Goal: Transaction & Acquisition: Book appointment/travel/reservation

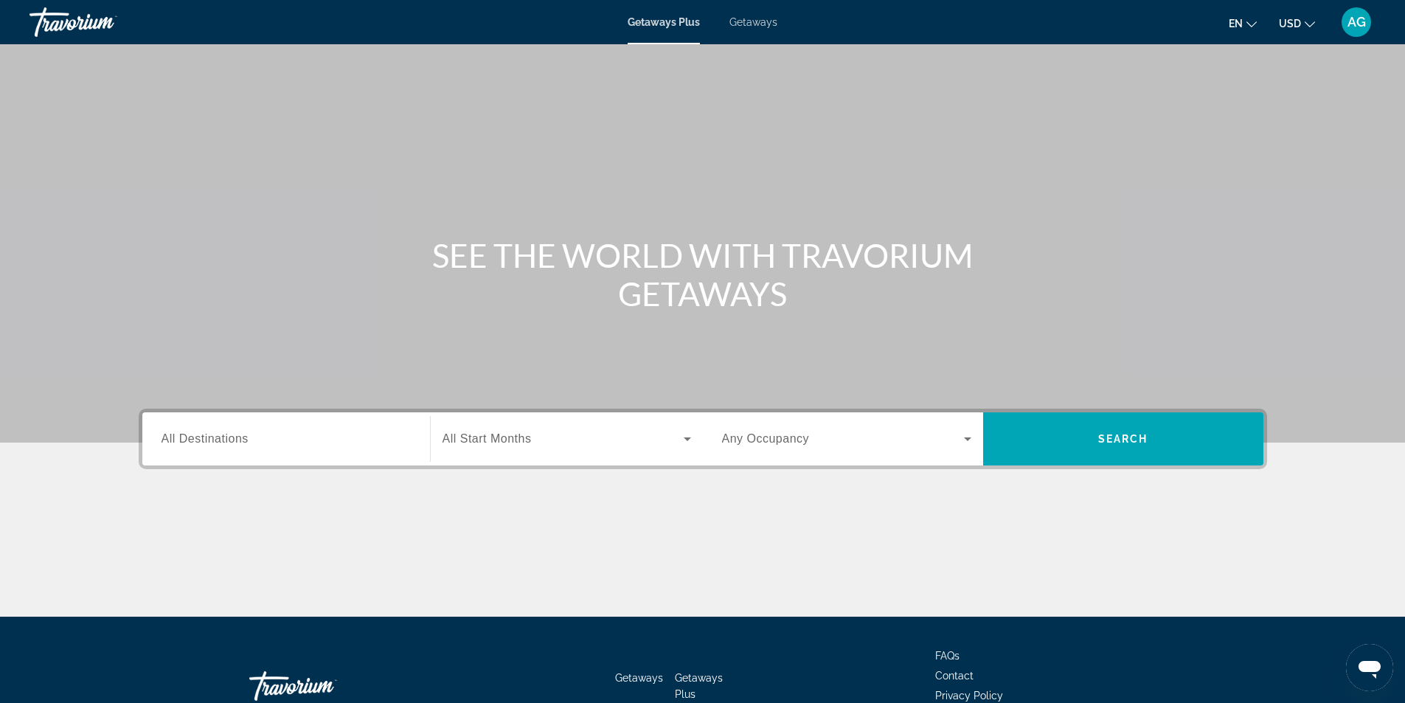
click at [756, 23] on span "Getaways" at bounding box center [754, 22] width 48 height 12
click at [308, 445] on input "Destination All Destinations" at bounding box center [286, 440] width 249 height 18
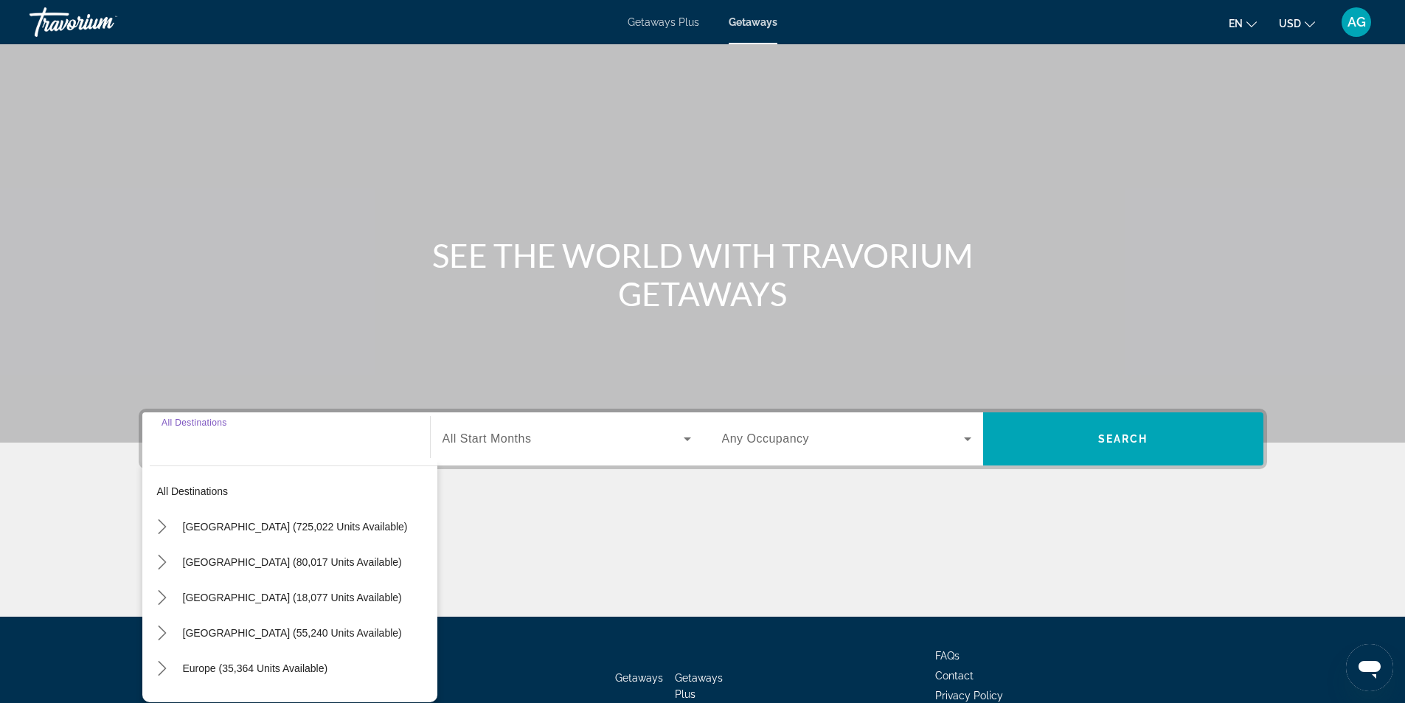
scroll to position [94, 0]
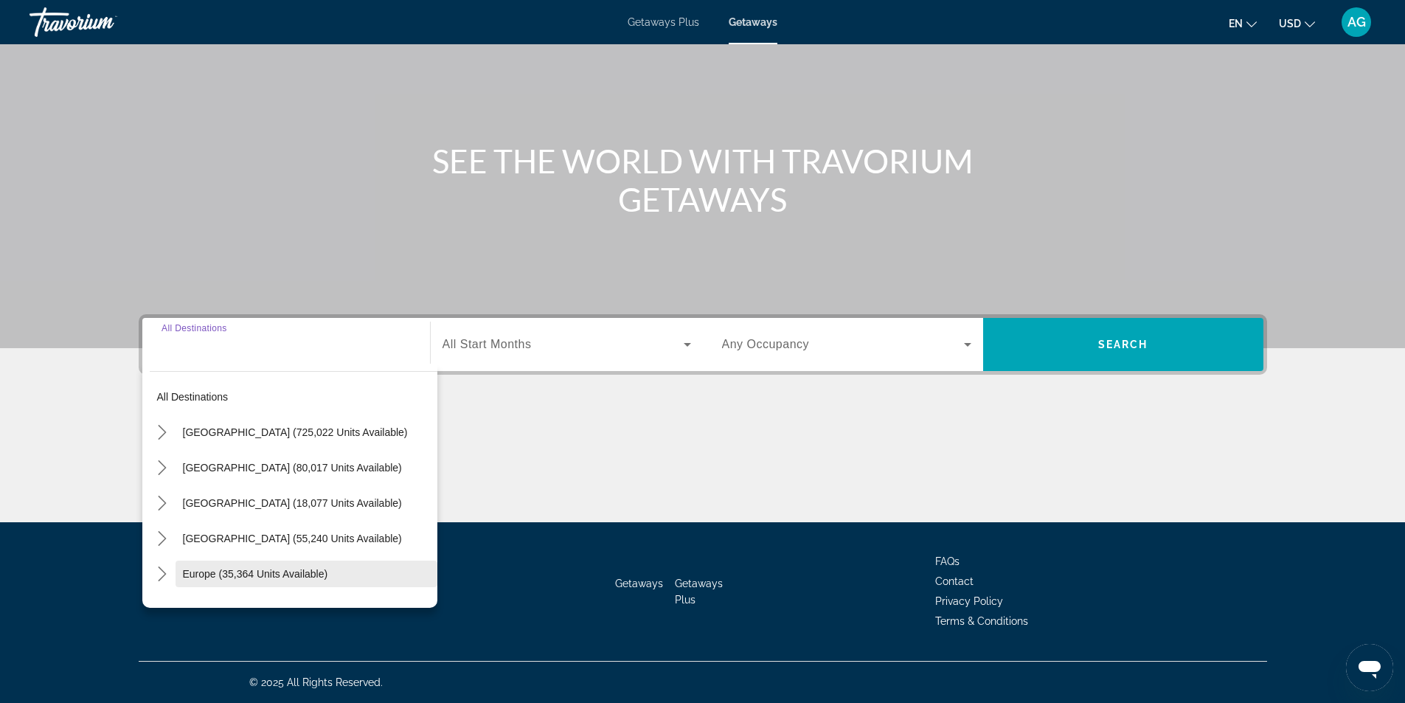
click at [319, 574] on span "Europe (35,364 units available)" at bounding box center [255, 574] width 145 height 12
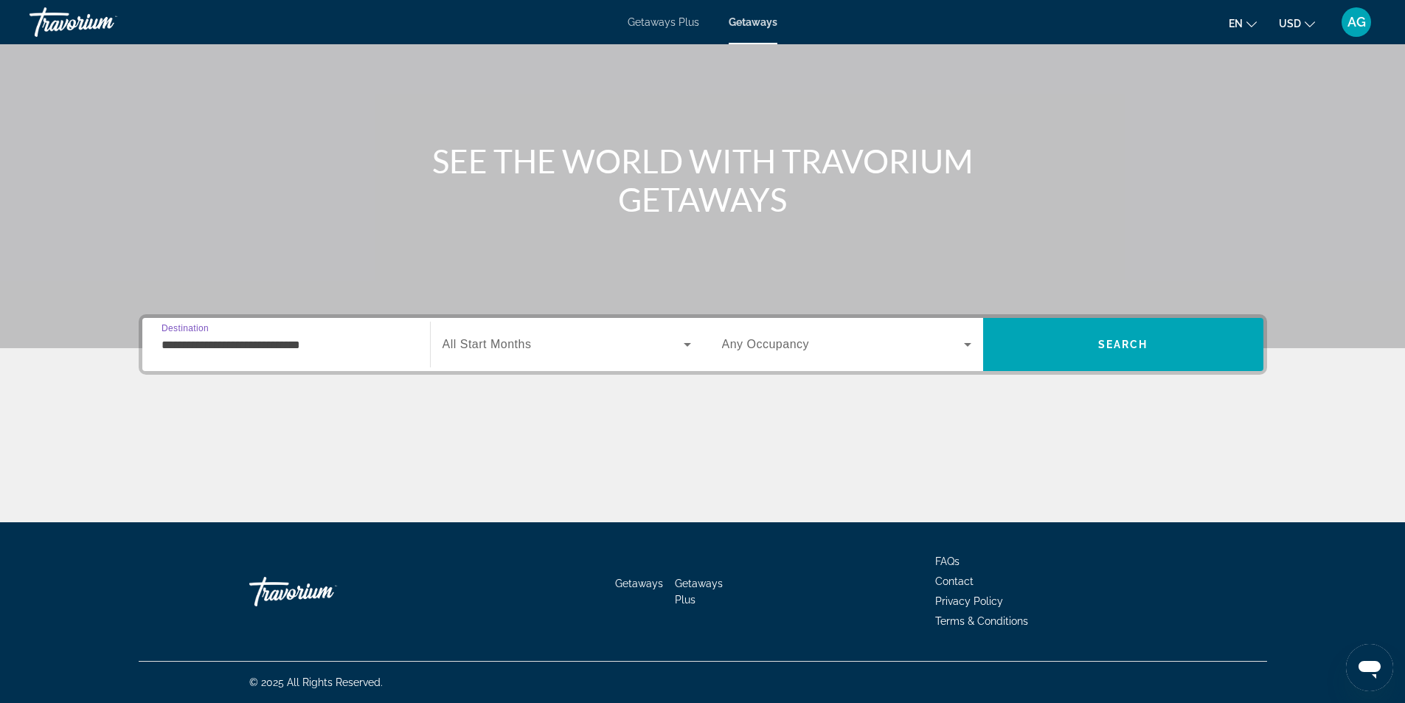
click at [359, 347] on input "**********" at bounding box center [286, 345] width 249 height 18
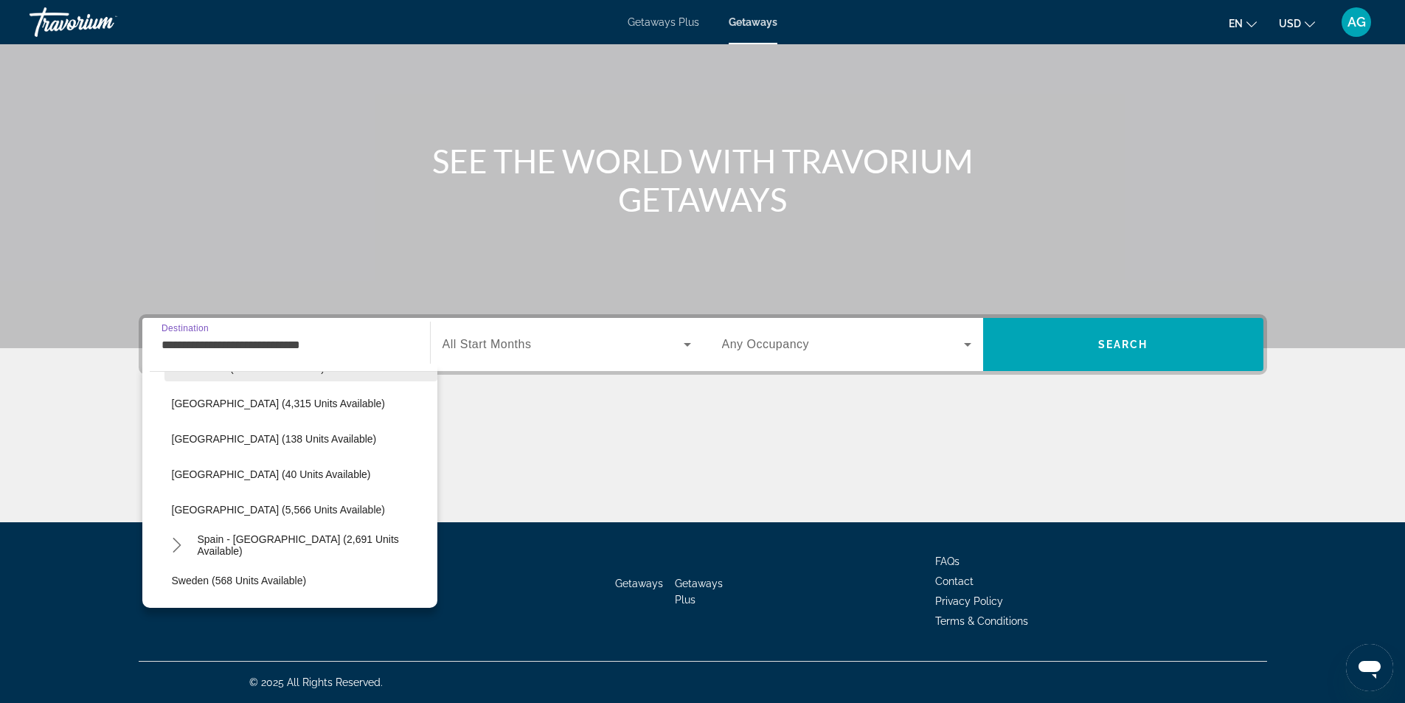
scroll to position [678, 0]
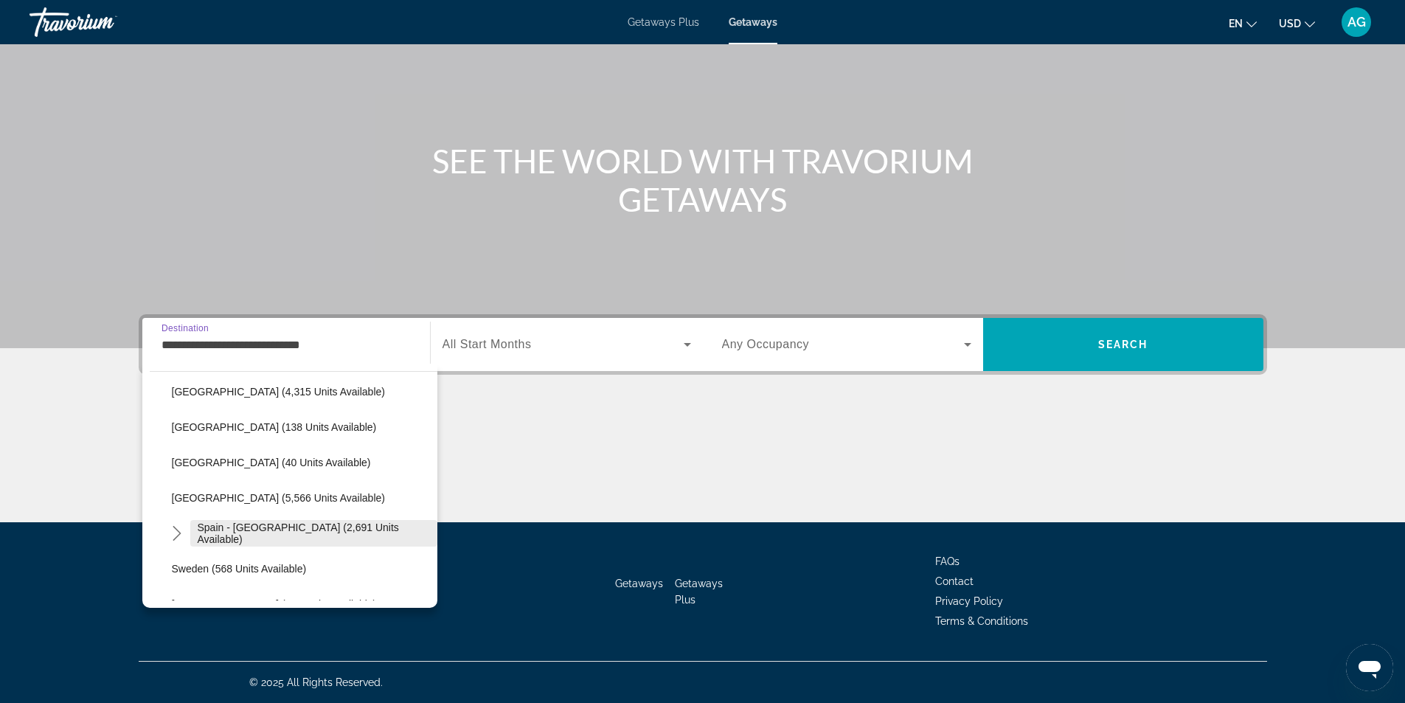
click at [381, 534] on span "Spain - Canary Islands (2,691 units available)" at bounding box center [314, 534] width 232 height 24
type input "**********"
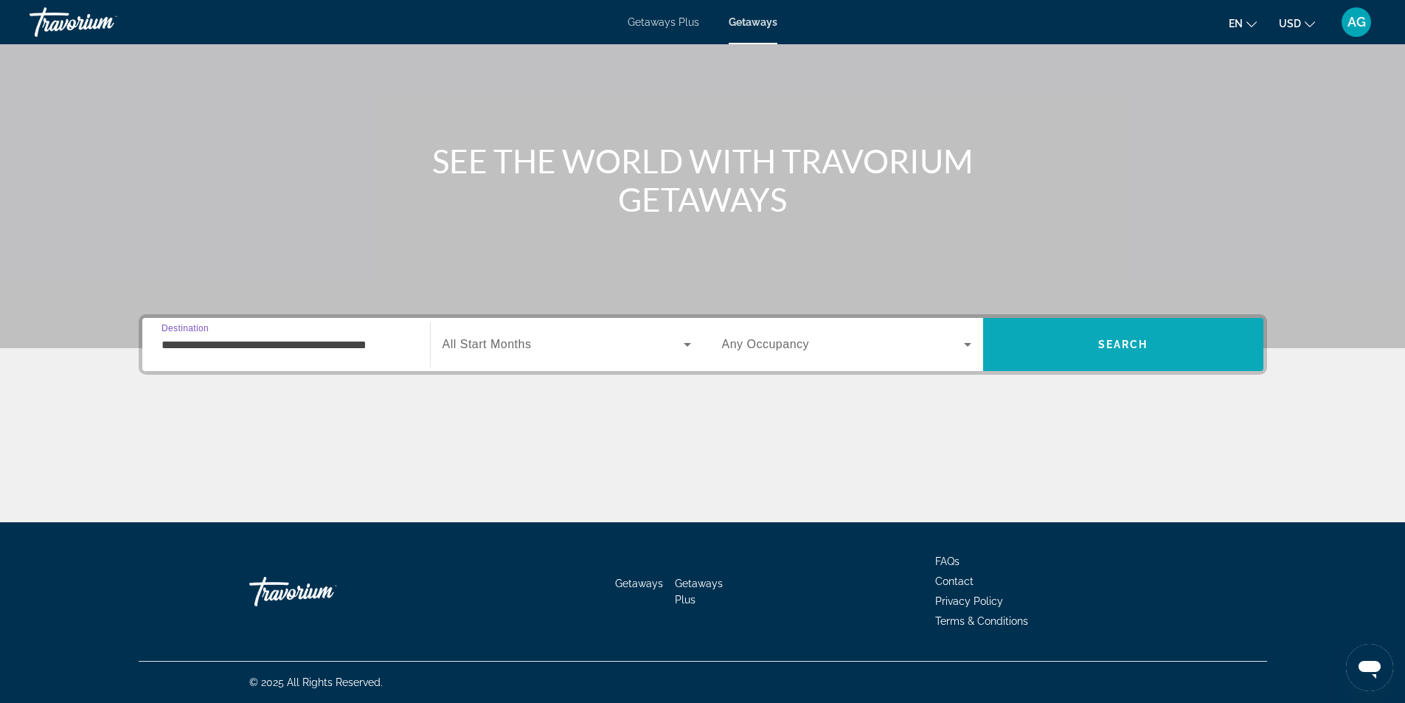
click at [1118, 337] on span "Search" at bounding box center [1123, 344] width 280 height 35
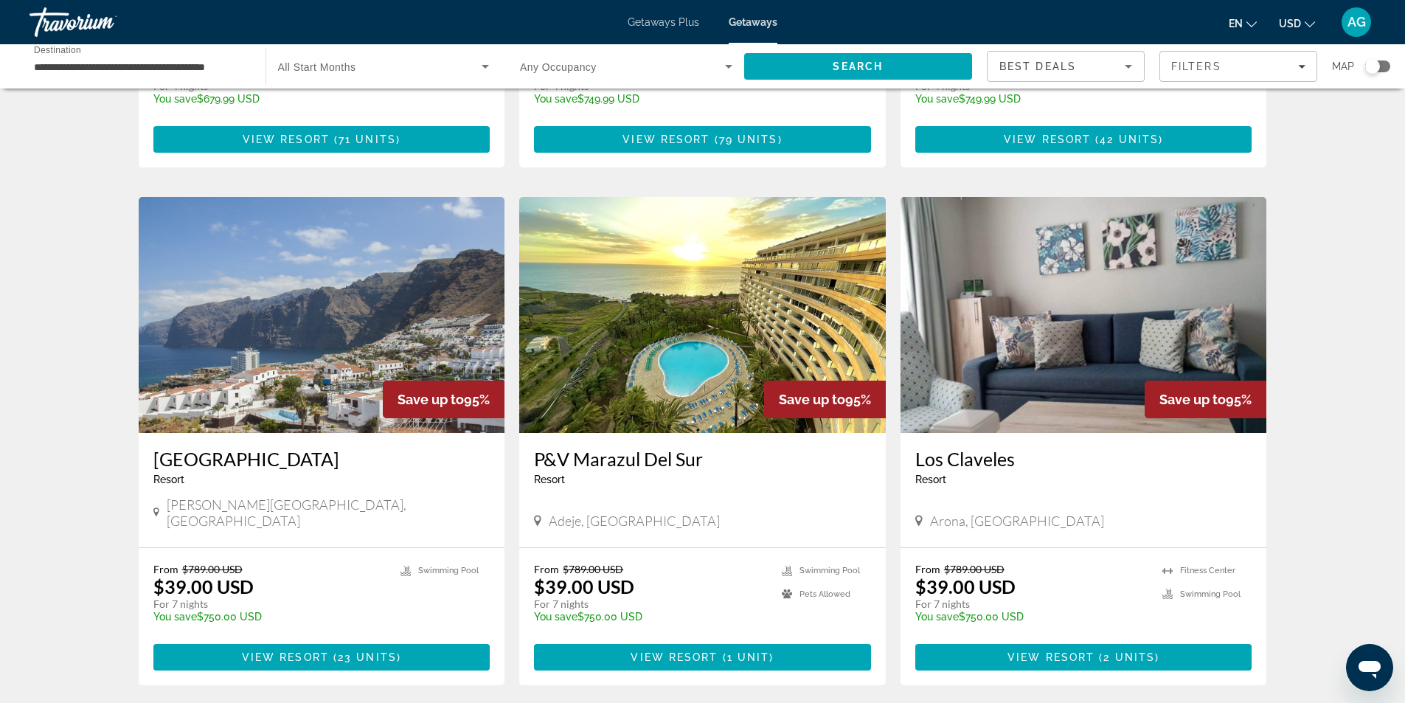
scroll to position [516, 0]
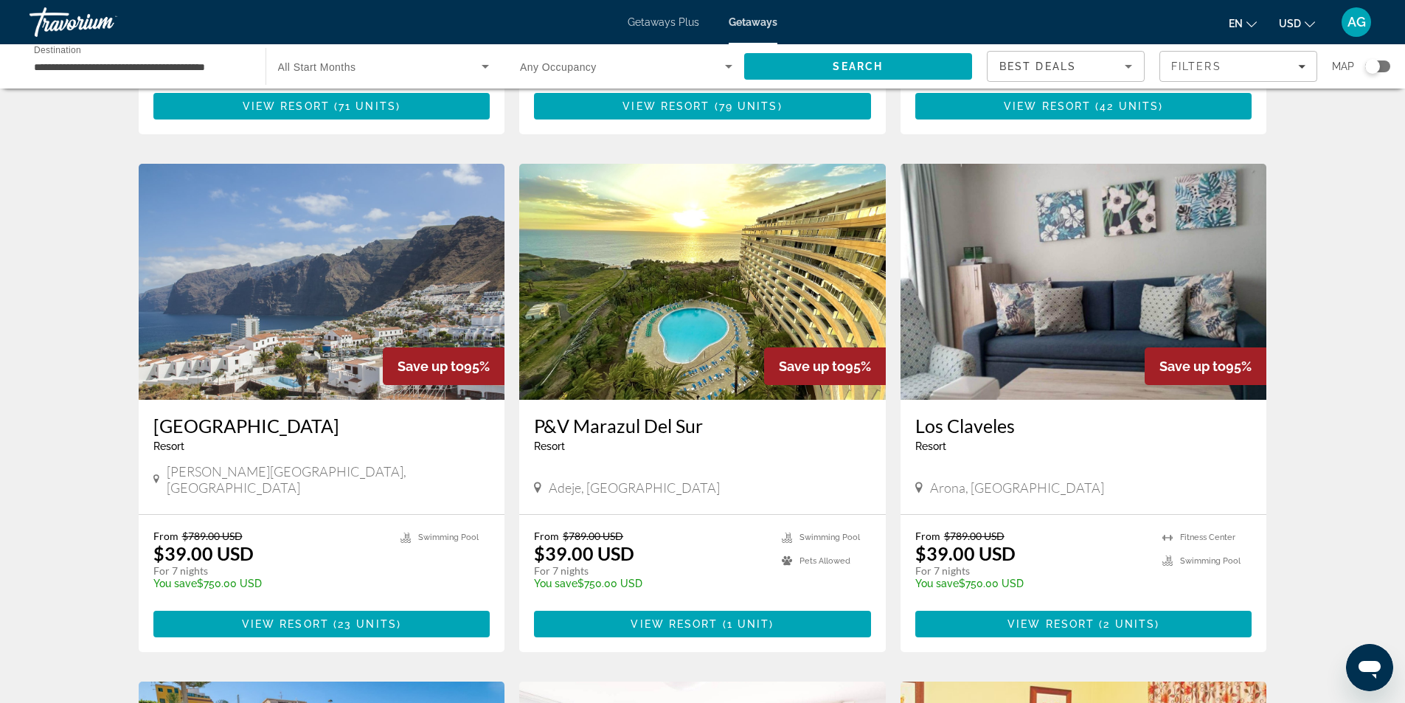
click at [711, 316] on img "Main content" at bounding box center [702, 282] width 367 height 236
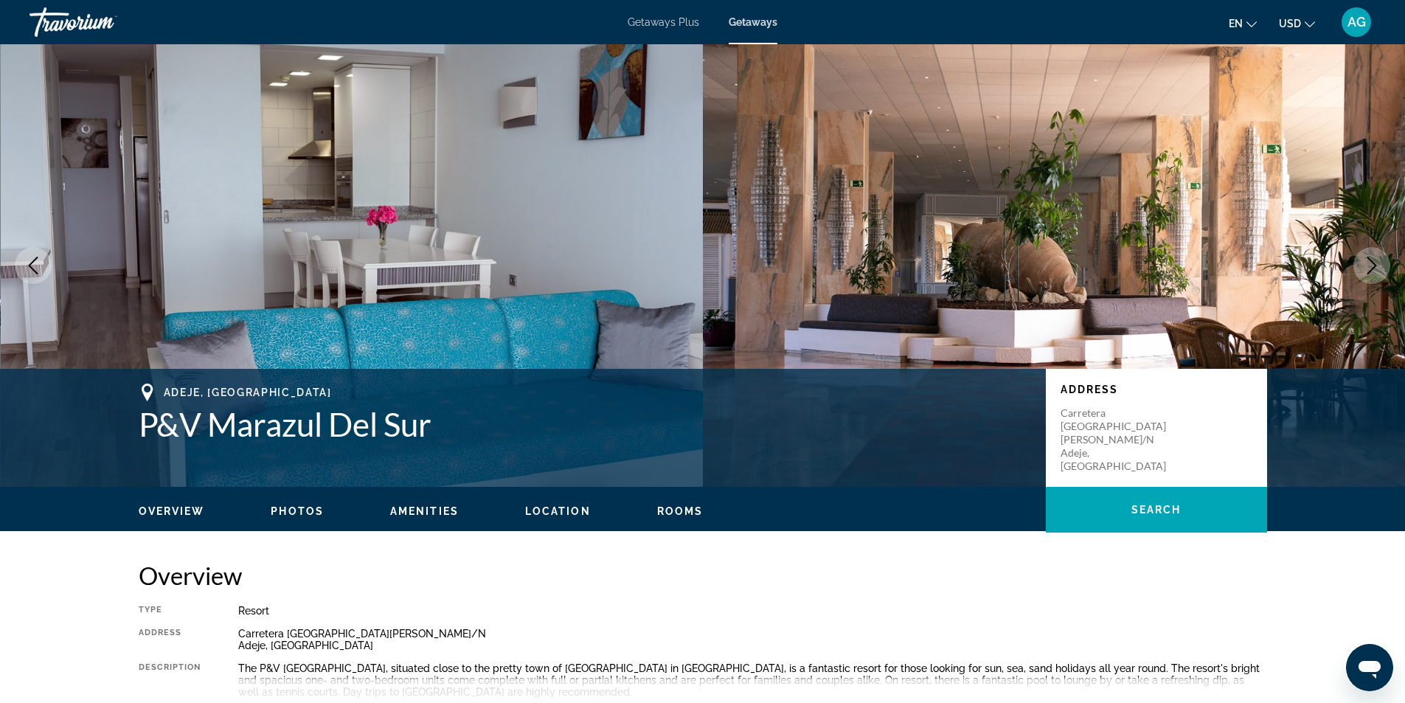
click at [1380, 265] on icon "Next image" at bounding box center [1372, 266] width 18 height 18
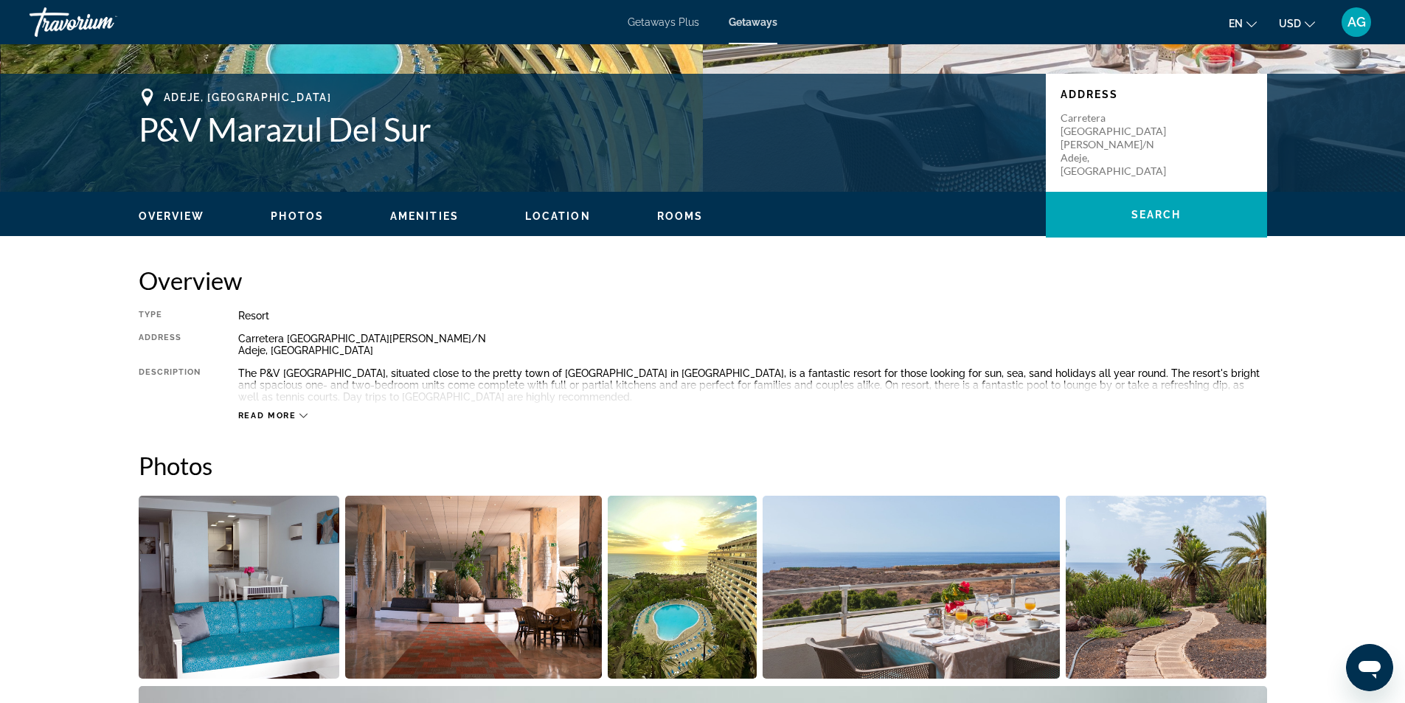
scroll to position [221, 0]
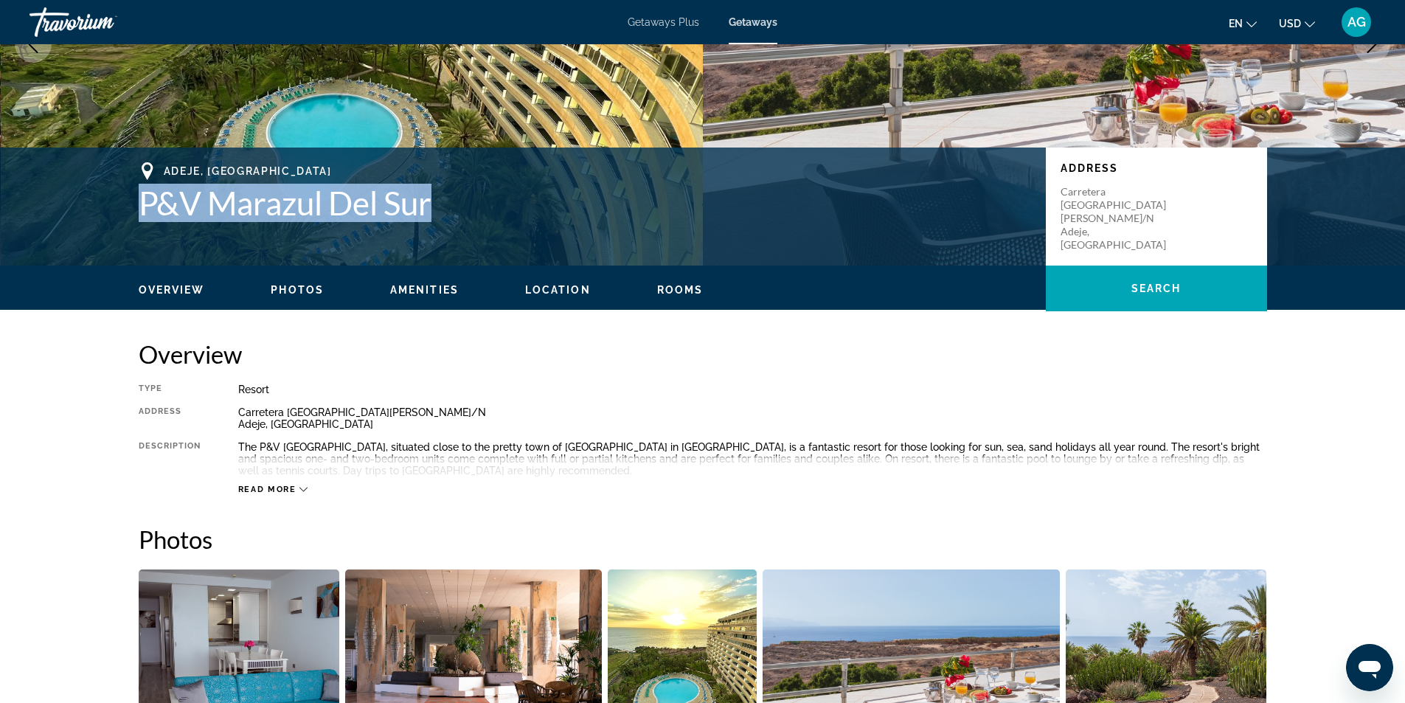
drag, startPoint x: 136, startPoint y: 200, endPoint x: 464, endPoint y: 210, distance: 327.7
click at [464, 210] on div "Adeje, Canary Islands P&V Marazul Del Sur Address Carretera Playa San Juan S/N …" at bounding box center [703, 206] width 1188 height 89
copy h1 "P&V Marazul Del Sur"
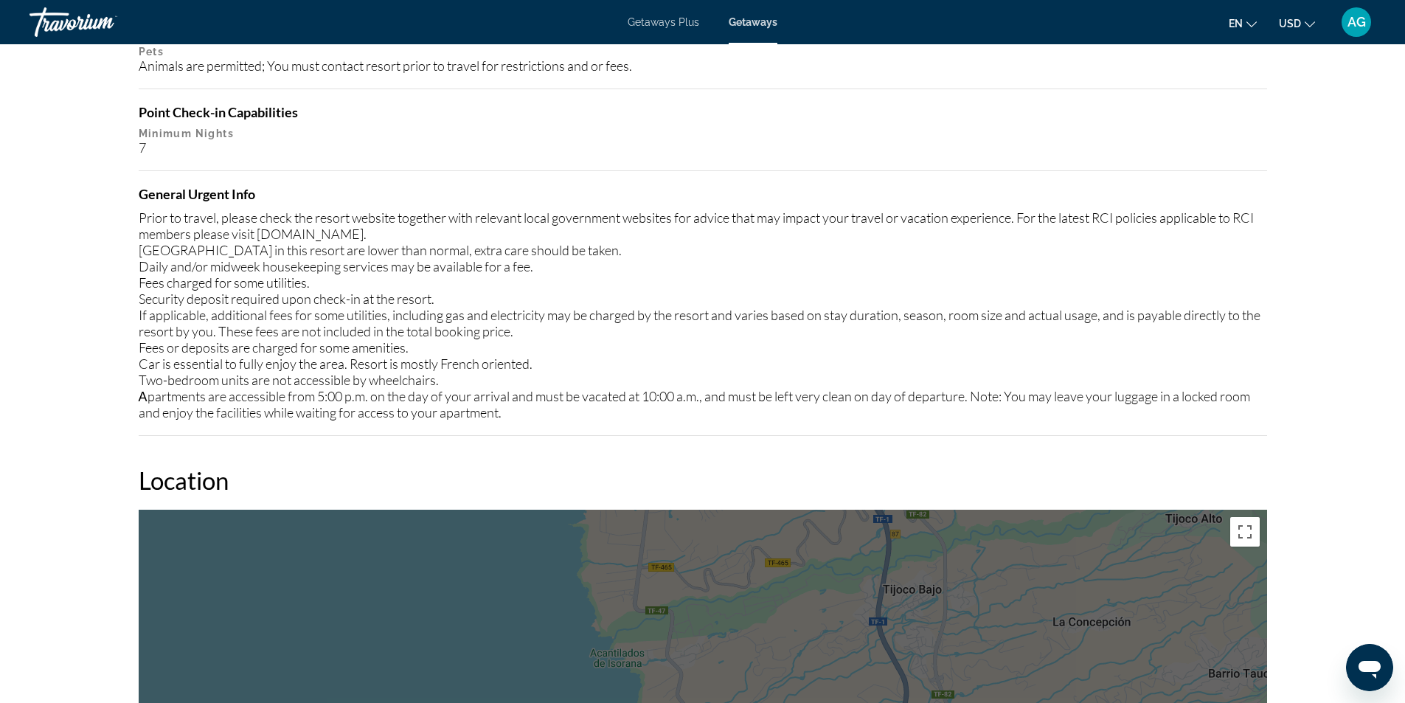
scroll to position [1511, 0]
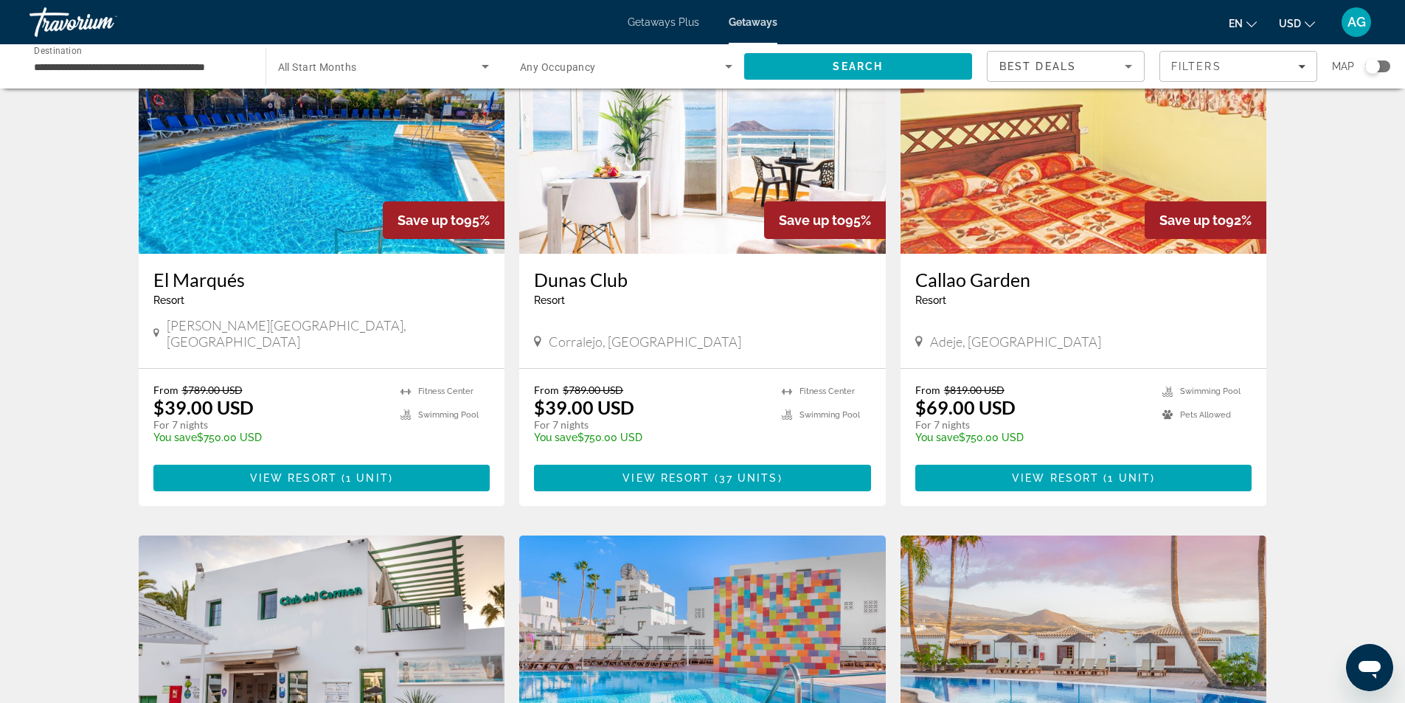
scroll to position [959, 0]
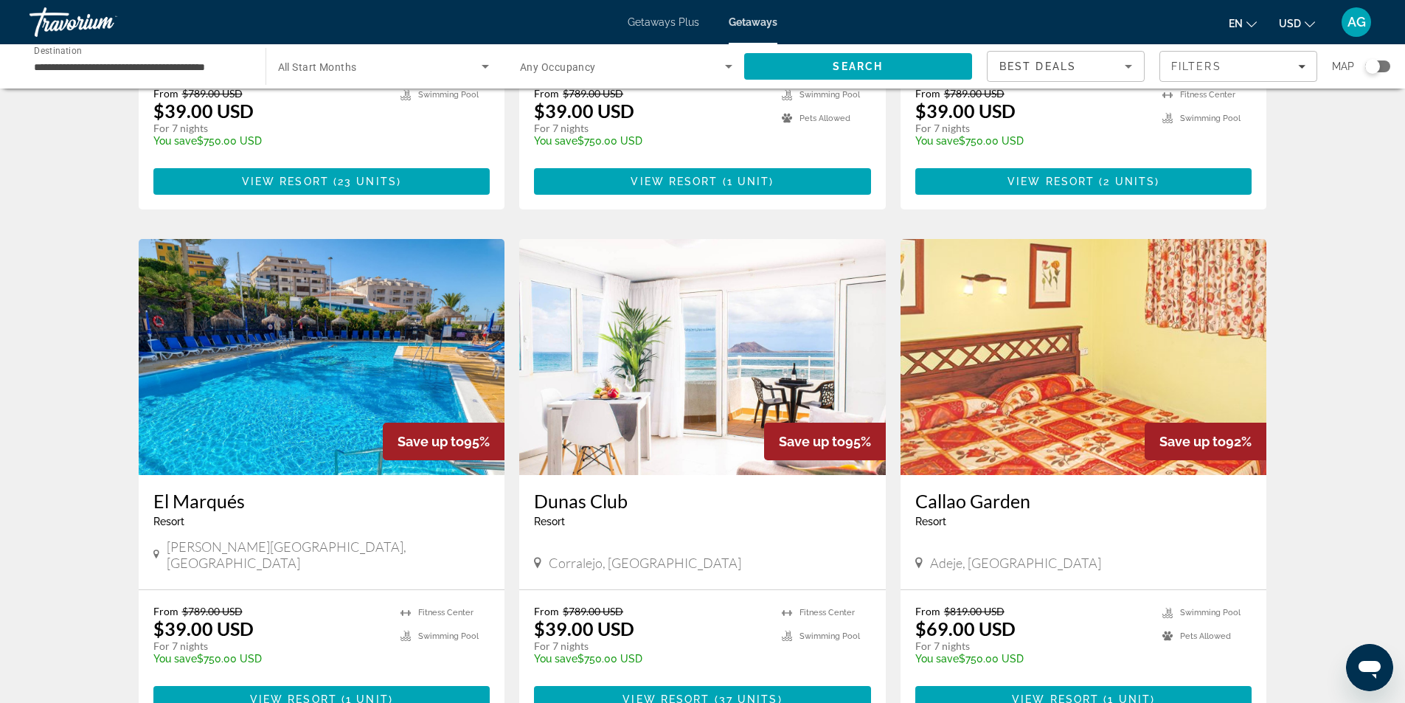
click at [717, 387] on img "Main content" at bounding box center [702, 357] width 367 height 236
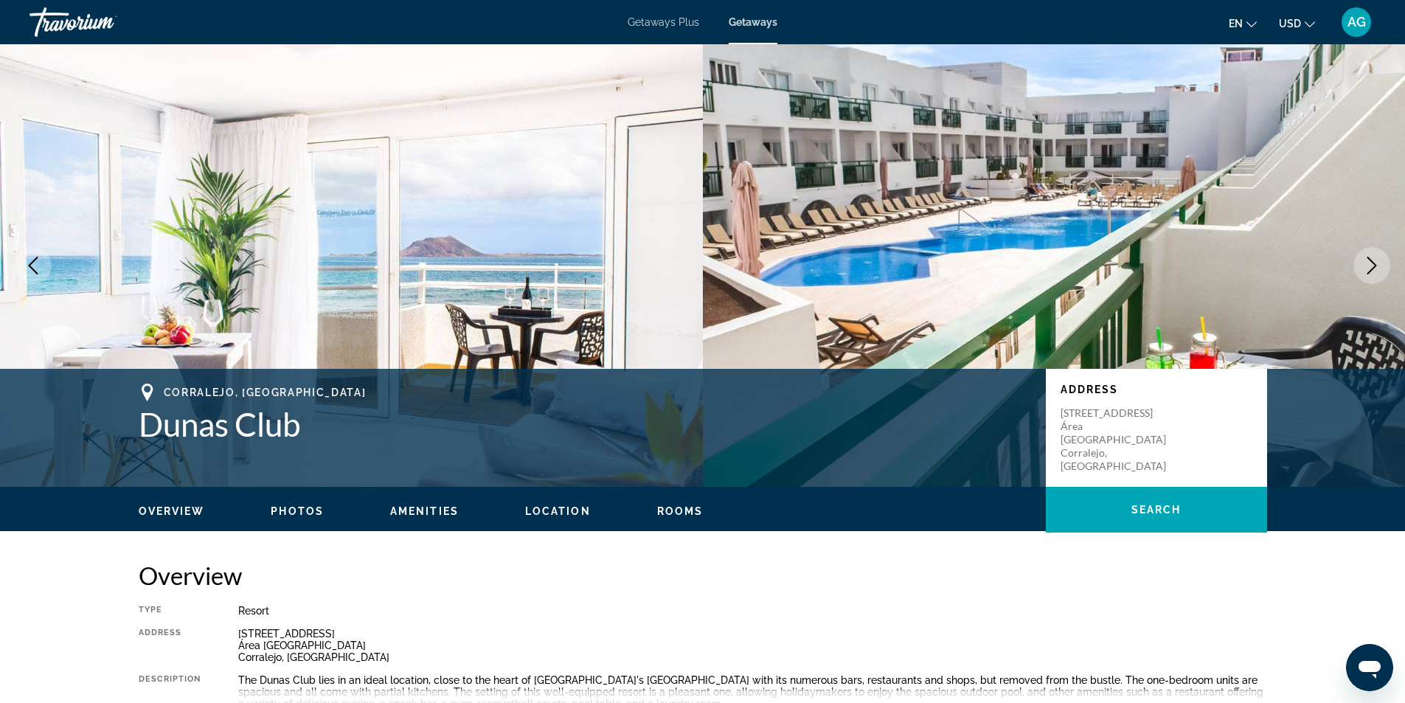
click at [1370, 266] on icon "Next image" at bounding box center [1372, 266] width 18 height 18
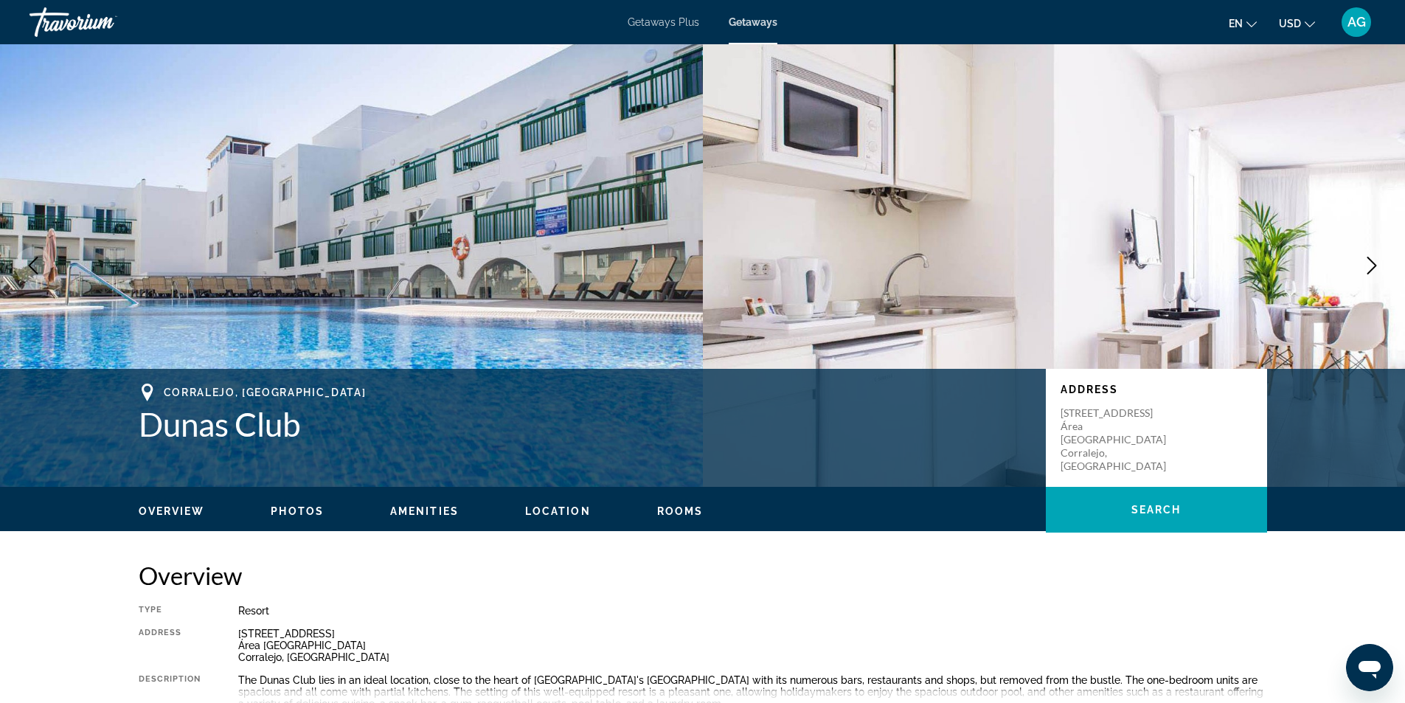
click at [1382, 252] on button "Next image" at bounding box center [1372, 265] width 37 height 37
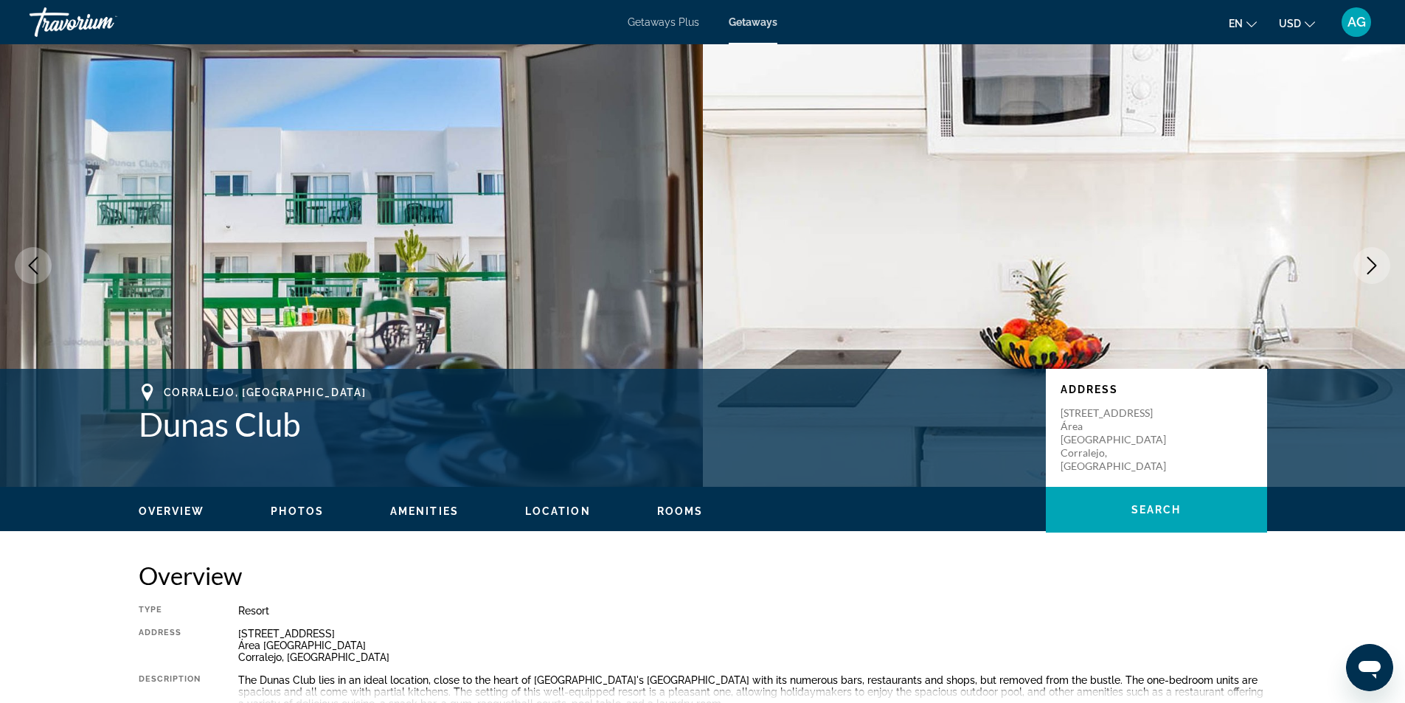
click at [1382, 252] on button "Next image" at bounding box center [1372, 265] width 37 height 37
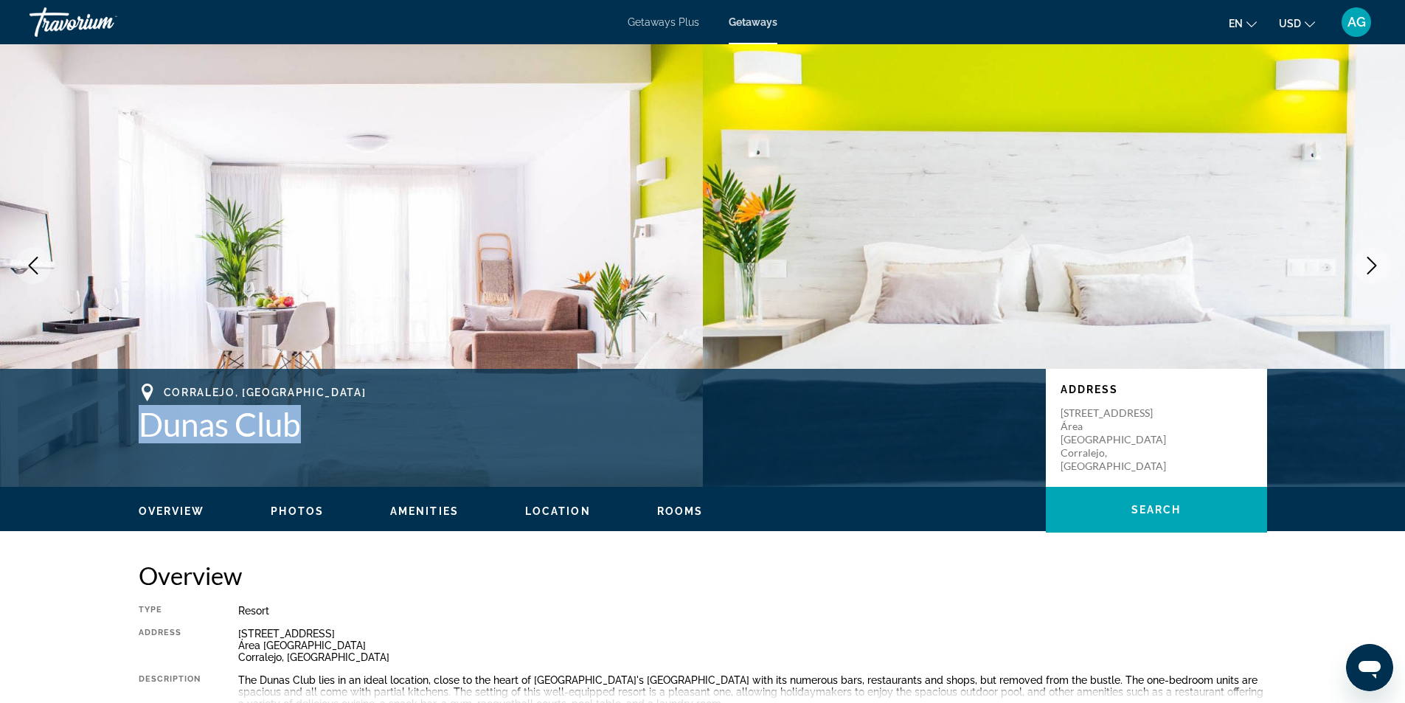
drag, startPoint x: 130, startPoint y: 426, endPoint x: 330, endPoint y: 434, distance: 200.8
click at [330, 434] on div "Corralejo, Canary Islands Dunas Club Address Calle el Pulpo Número 2 Área Lago …" at bounding box center [703, 428] width 1188 height 89
copy h1 "Dunas Club"
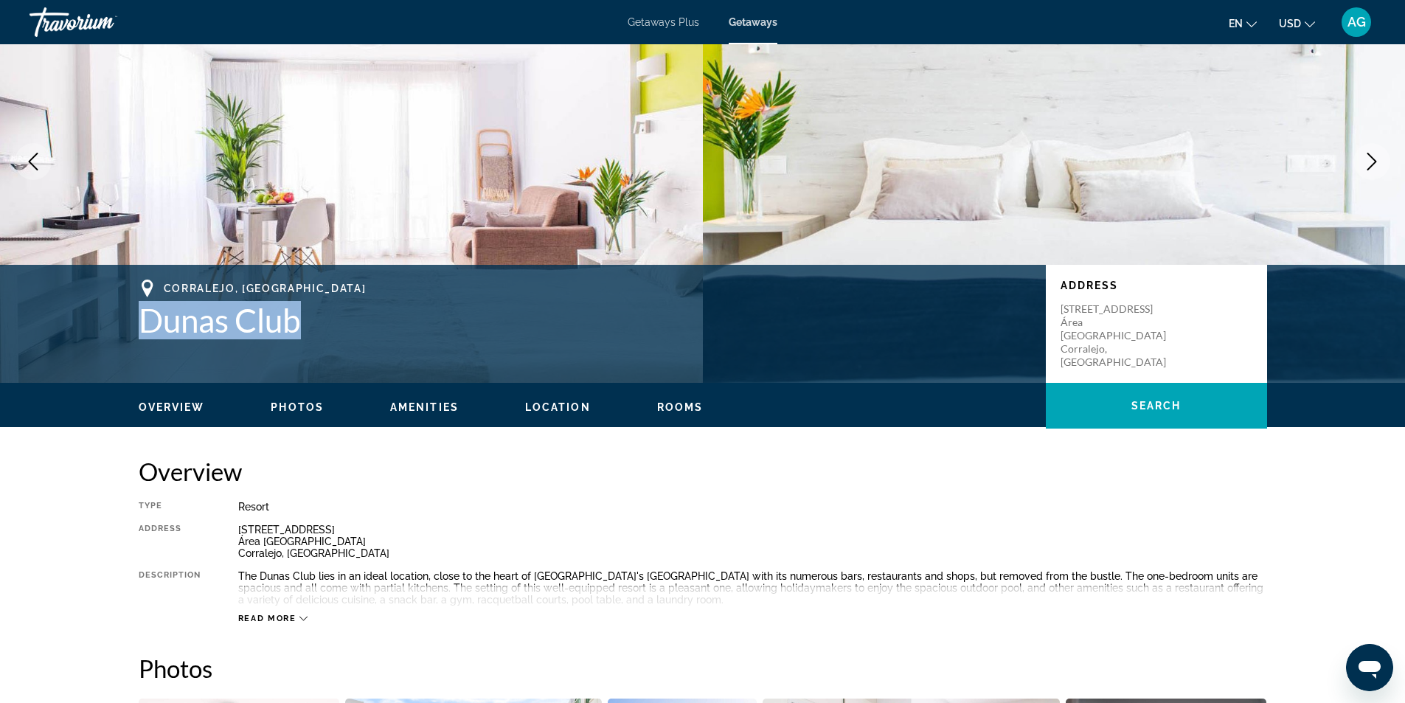
scroll to position [74, 0]
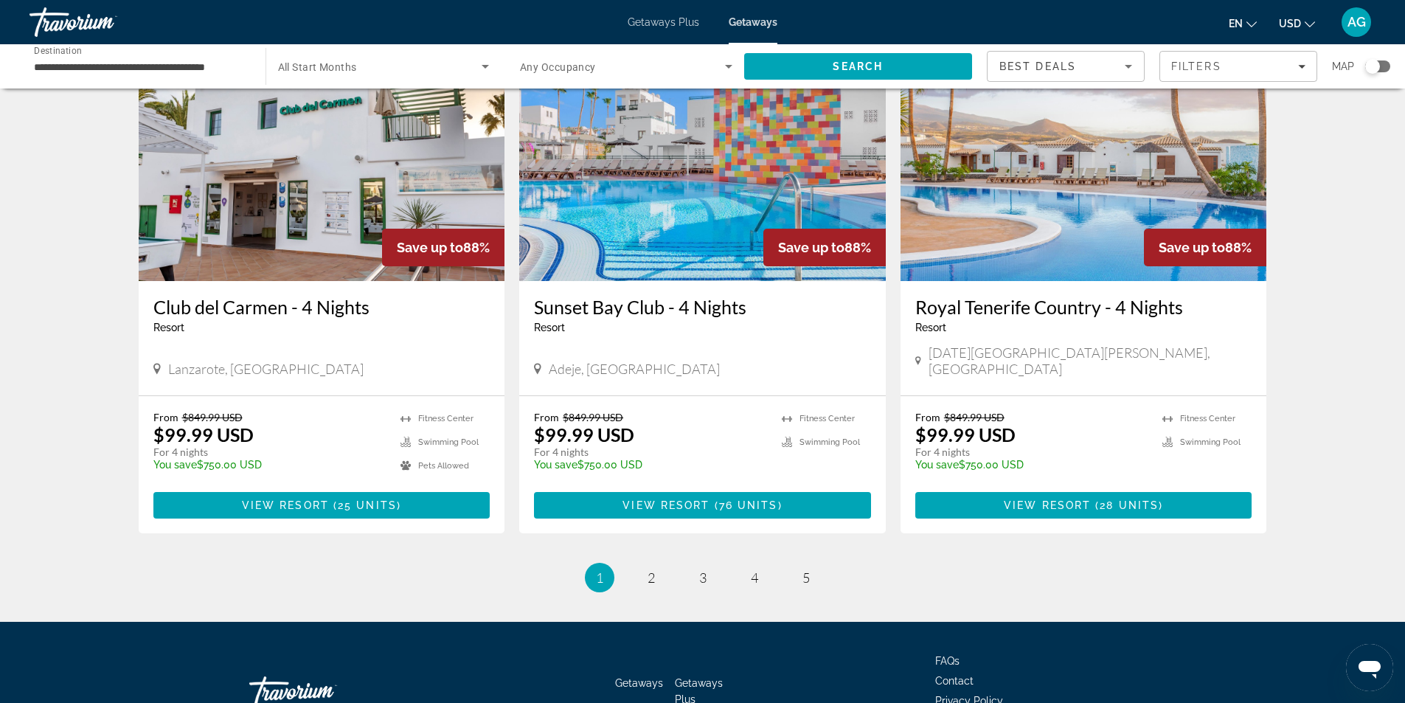
scroll to position [1697, 0]
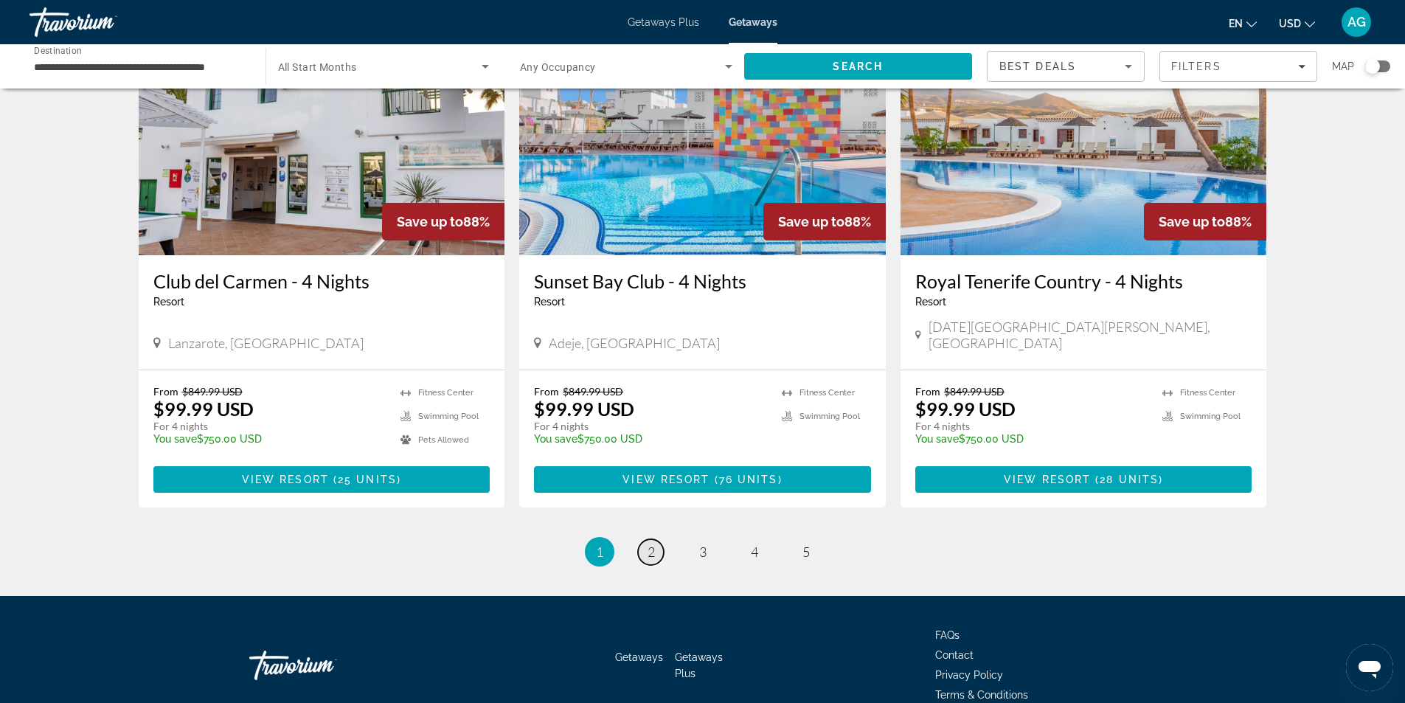
click at [648, 544] on span "2" at bounding box center [651, 552] width 7 height 16
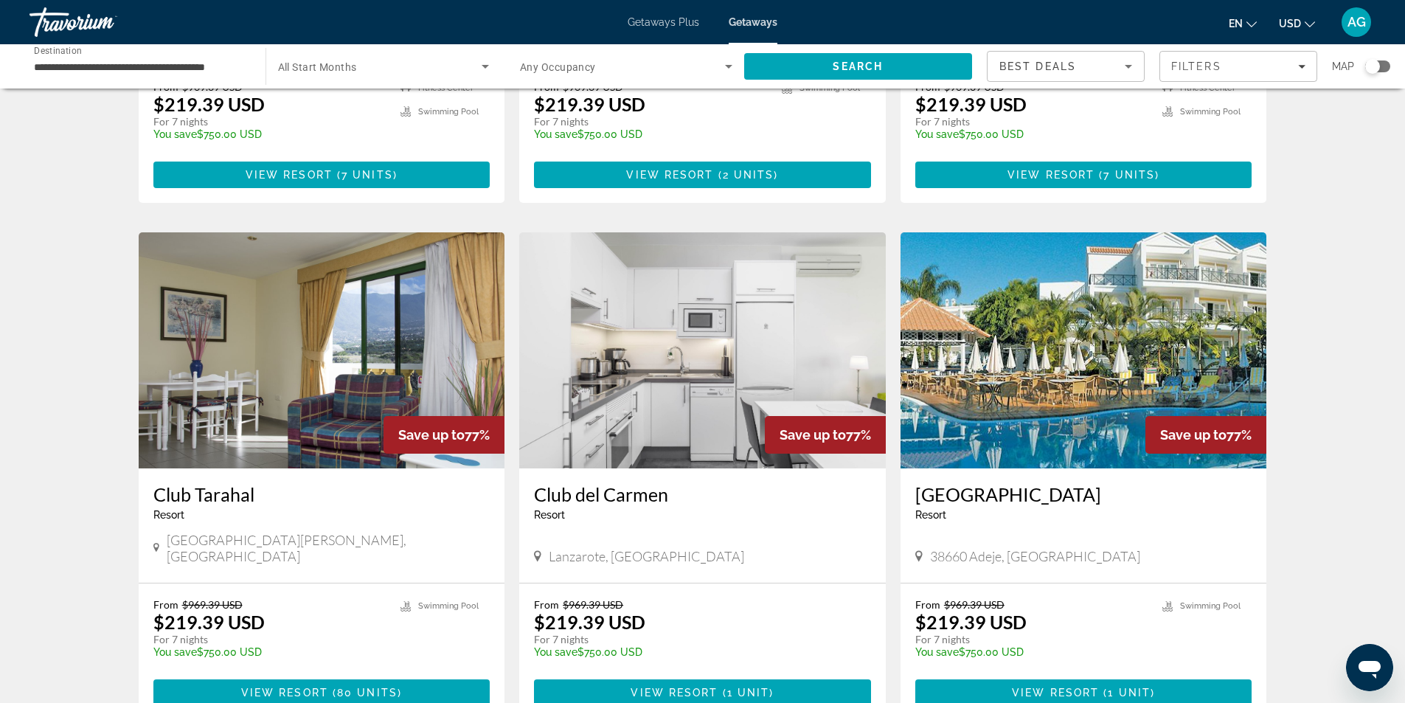
scroll to position [1475, 0]
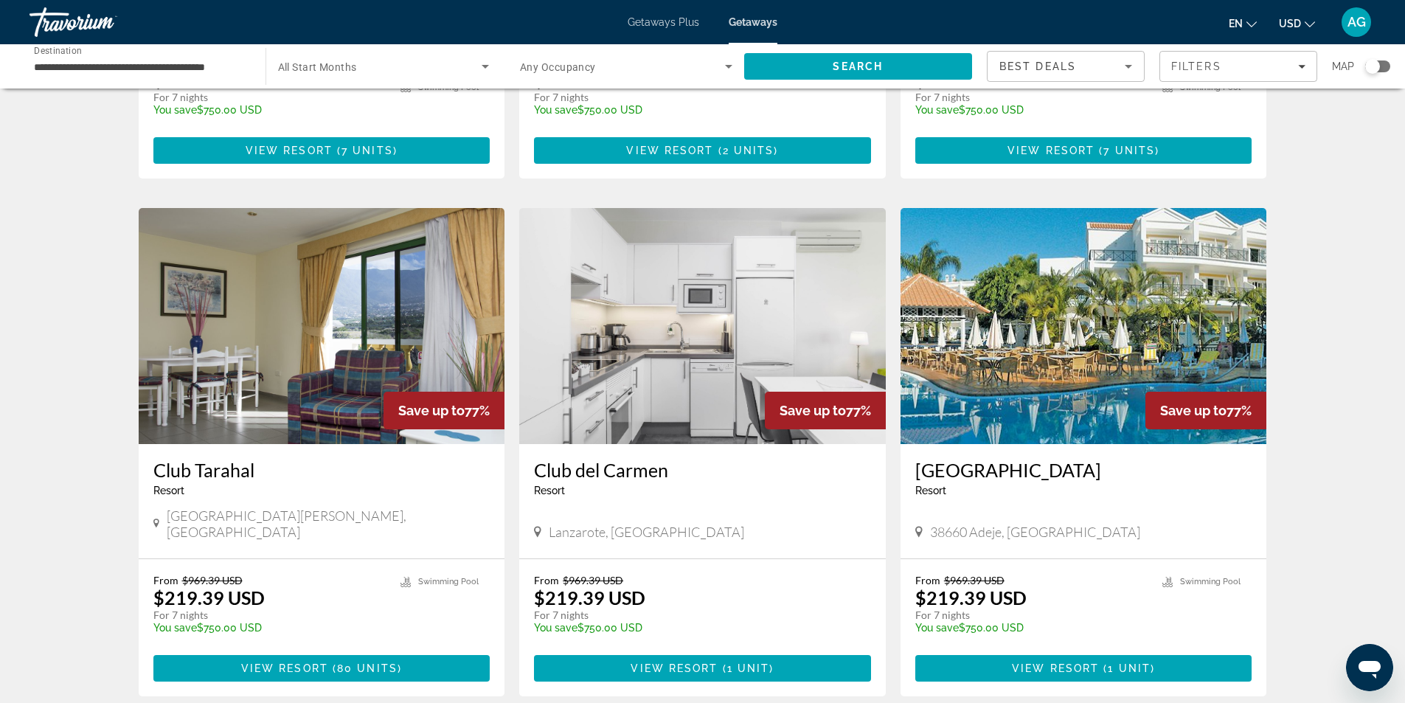
drag, startPoint x: 148, startPoint y: 434, endPoint x: 261, endPoint y: 440, distance: 113.8
click at [261, 444] on div "Club Tarahal Resort - This is an adults only resort Puerto de la Cruz, Canary I…" at bounding box center [322, 501] width 367 height 114
copy h3 "Club Tarahal"
click at [391, 662] on span "80 units" at bounding box center [367, 668] width 60 height 12
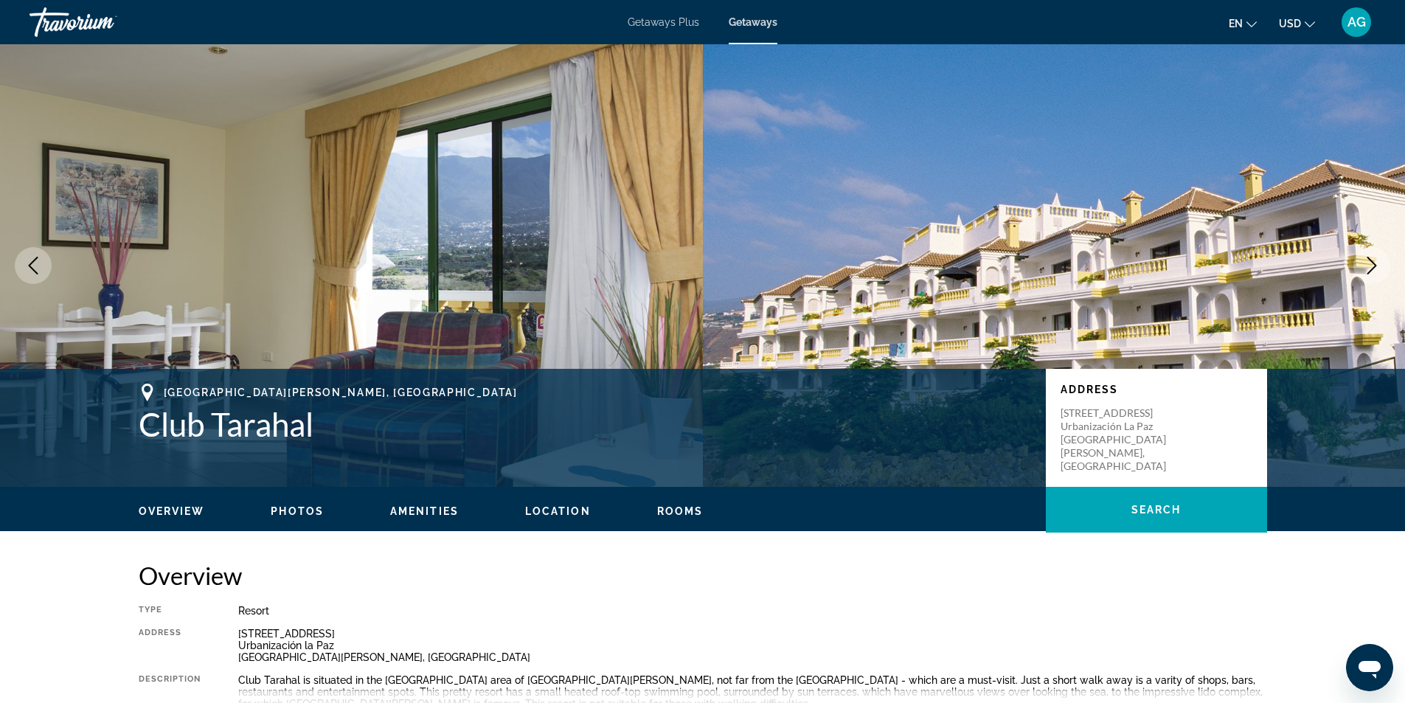
click at [1372, 266] on icon "Next image" at bounding box center [1372, 266] width 18 height 18
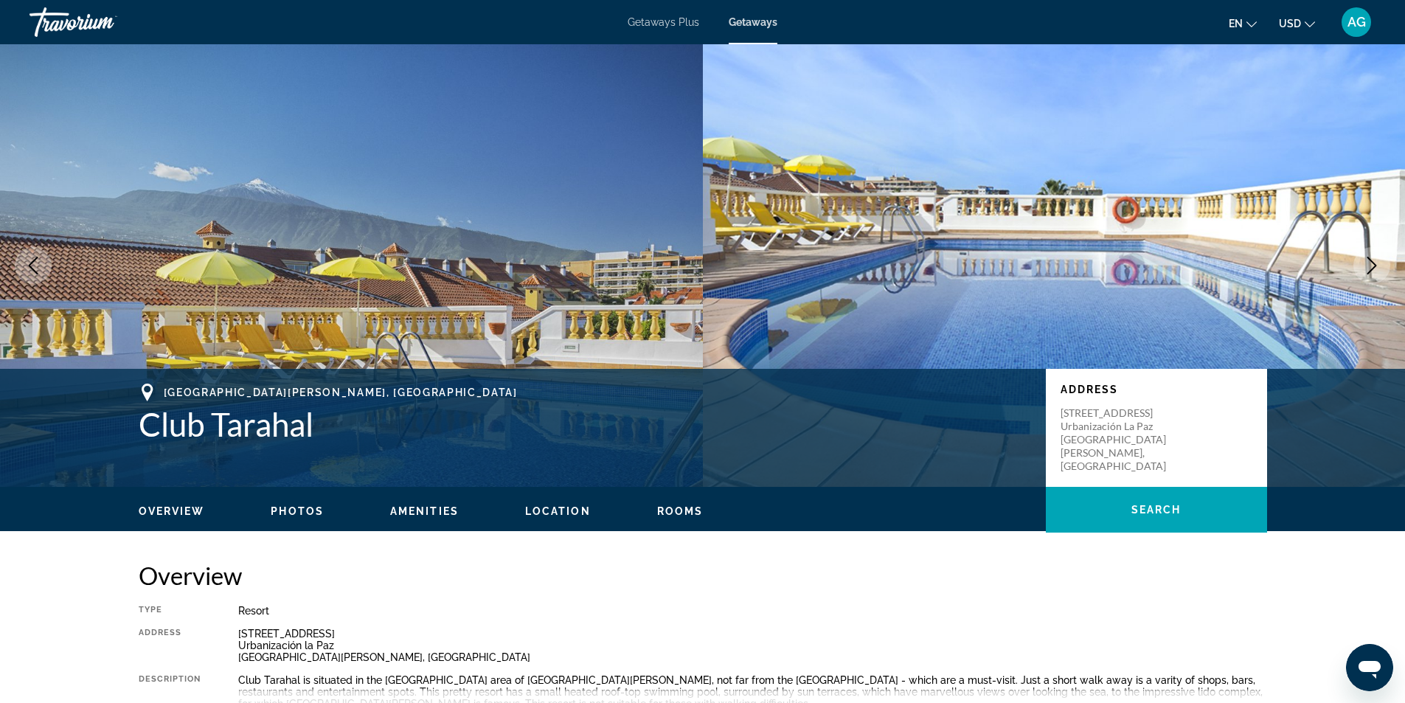
click at [1372, 266] on icon "Next image" at bounding box center [1372, 266] width 18 height 18
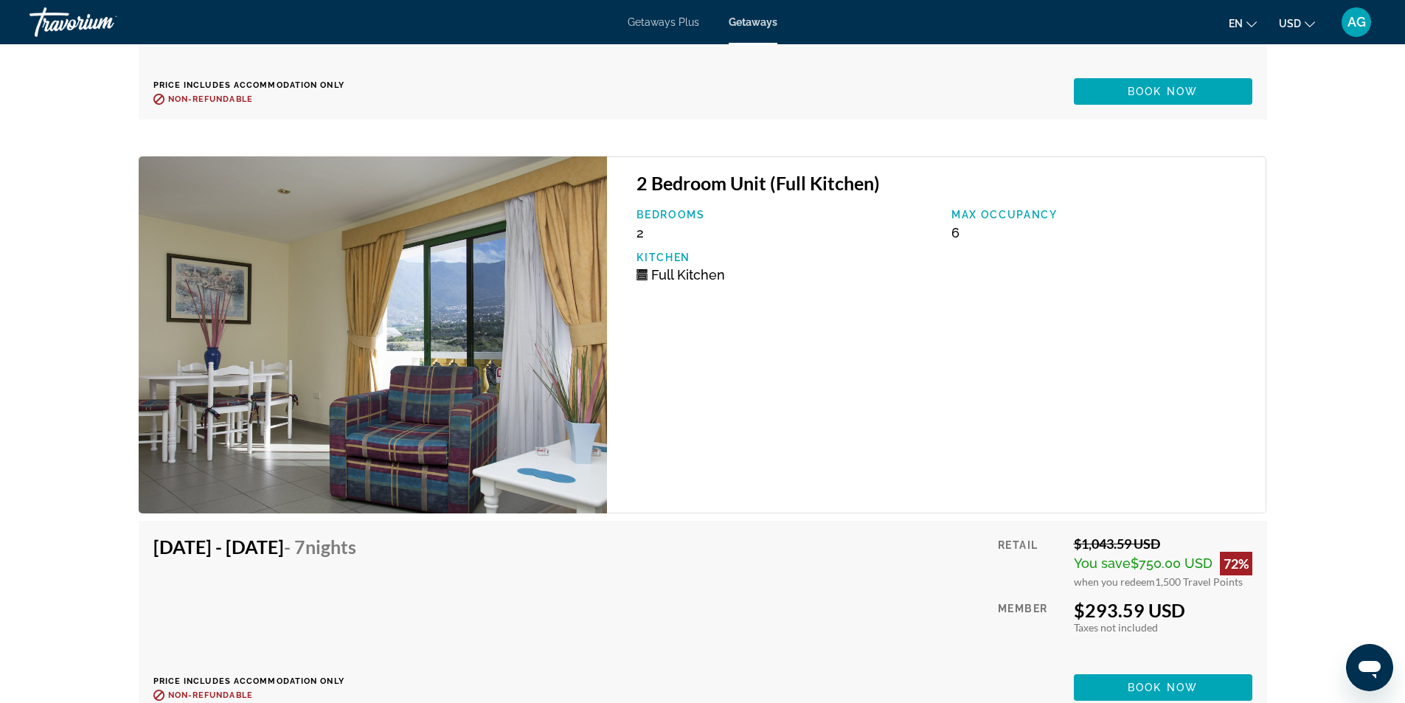
scroll to position [9811, 0]
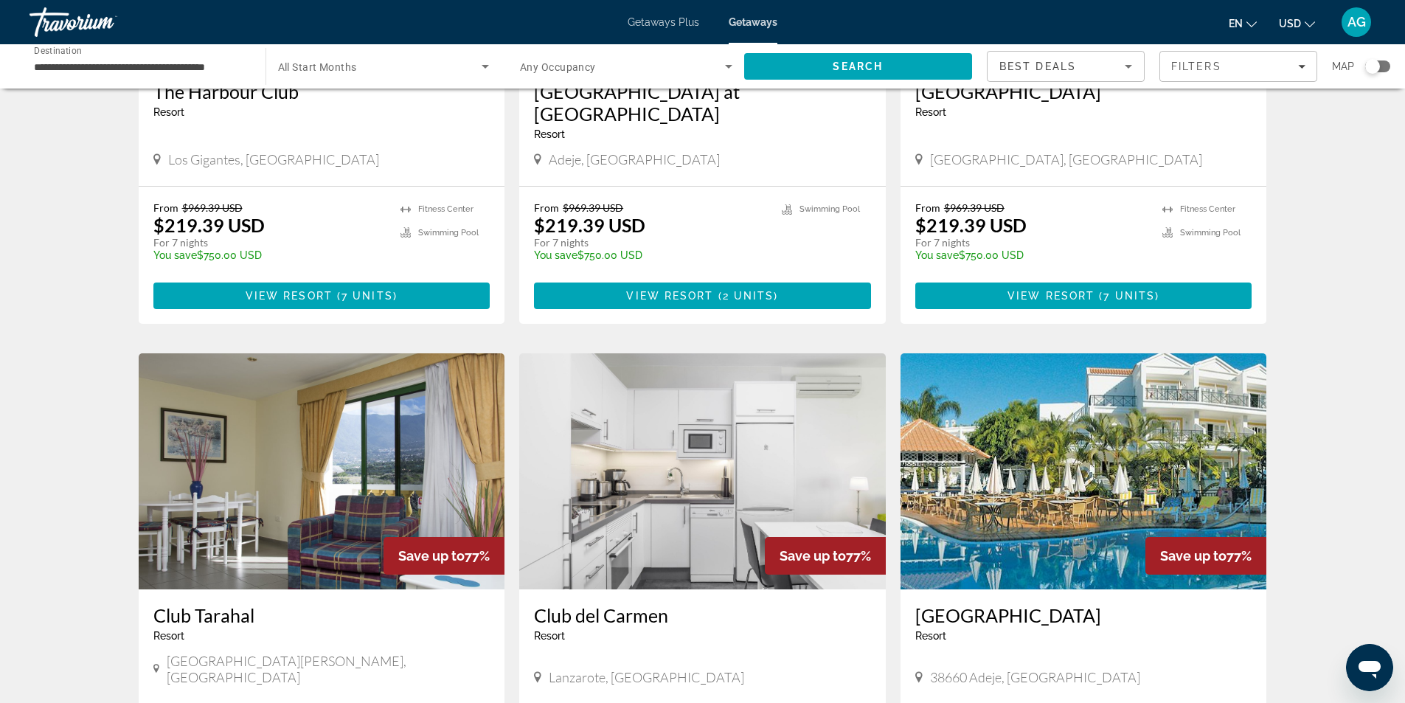
scroll to position [1549, 0]
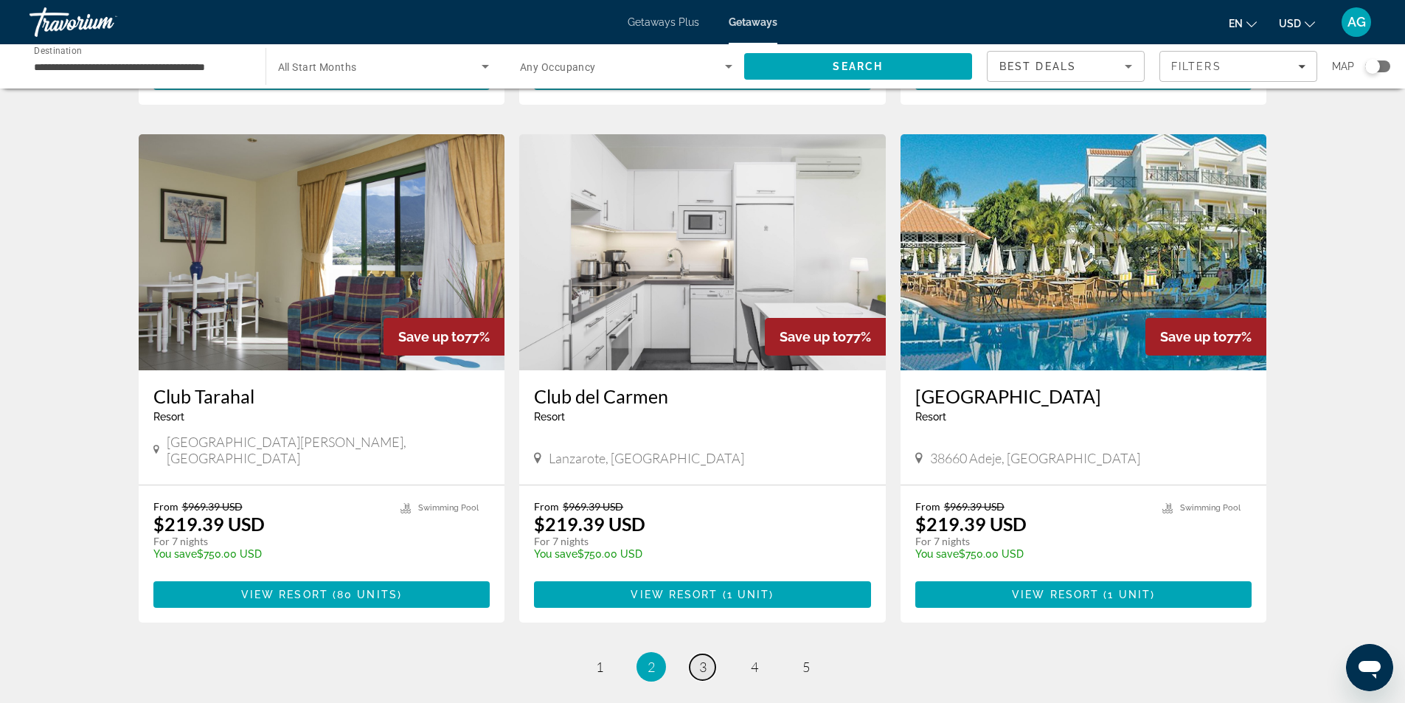
click at [701, 659] on span "3" at bounding box center [702, 667] width 7 height 16
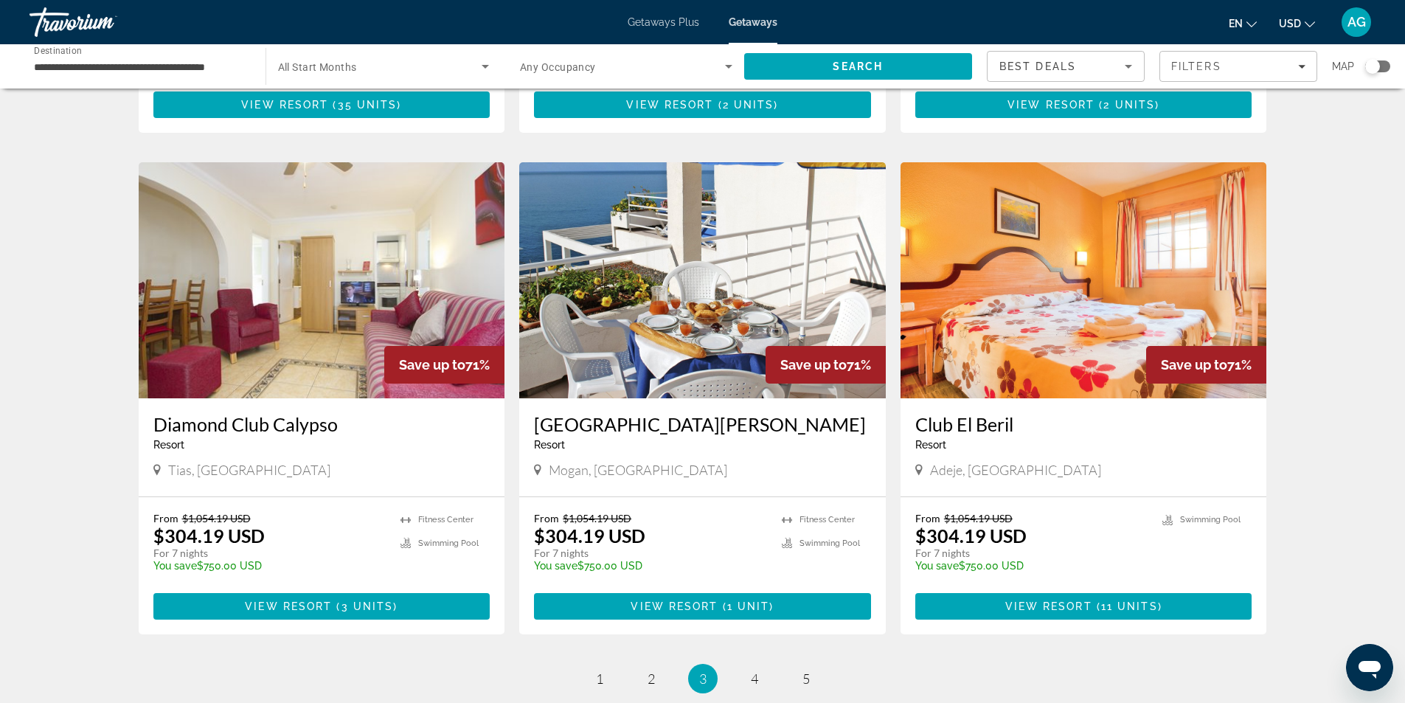
scroll to position [1549, 0]
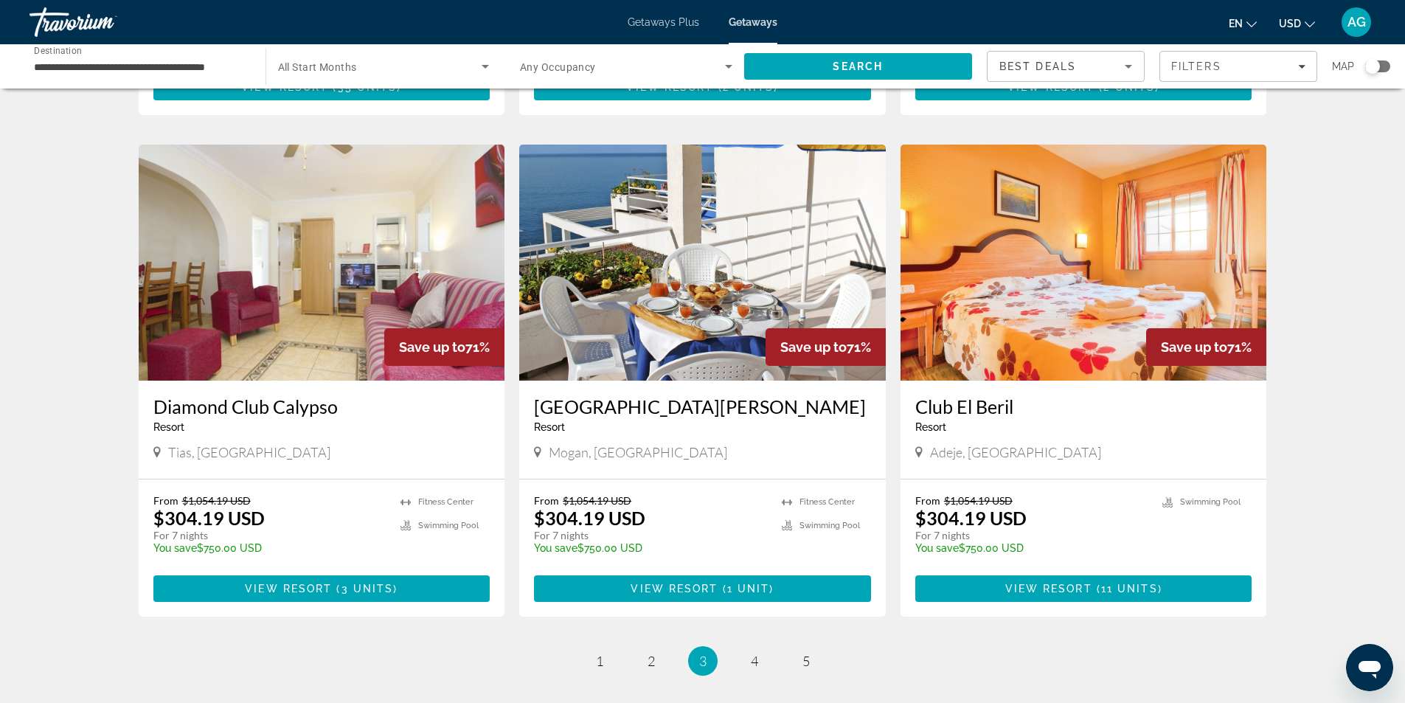
click at [527, 381] on div "Bahía Blanca Resort - This is an adults only resort Mogan, Canary Islands" at bounding box center [702, 430] width 367 height 98
click at [749, 648] on link "page 4" at bounding box center [754, 661] width 26 height 26
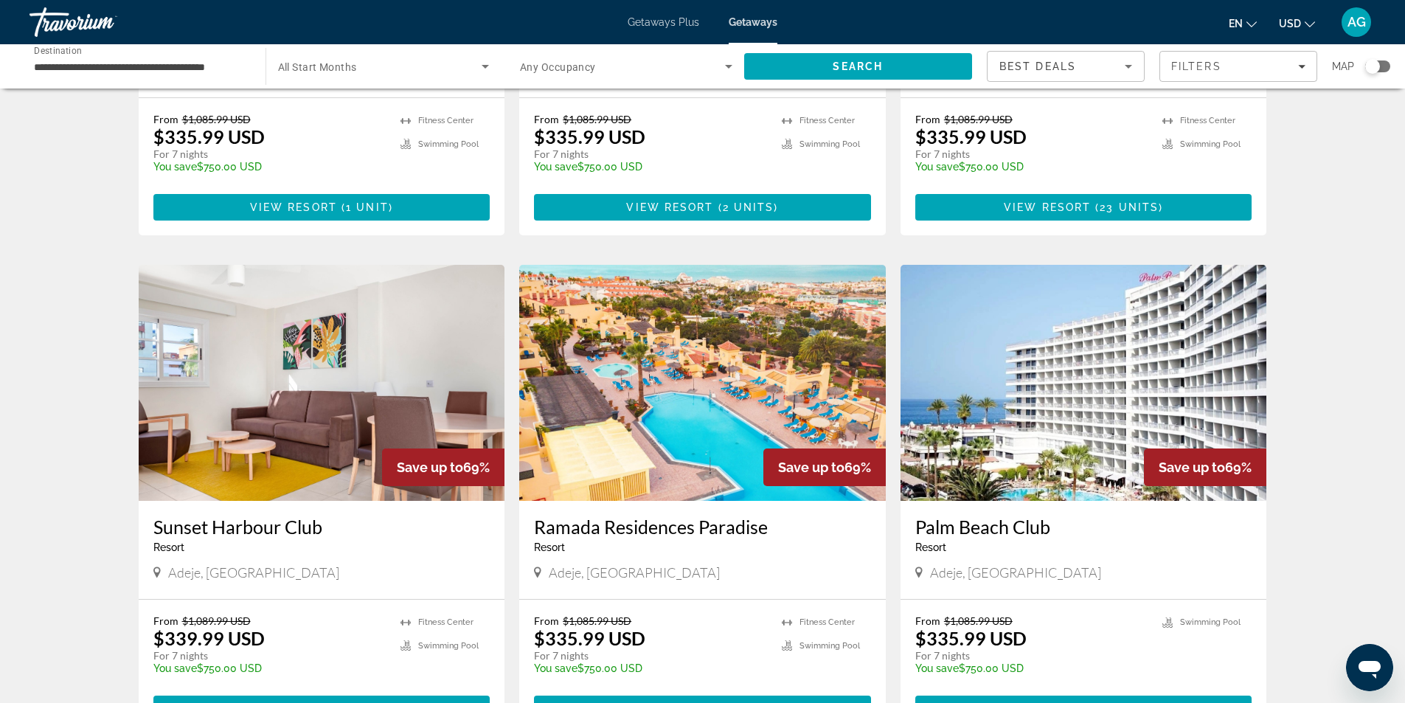
scroll to position [369, 0]
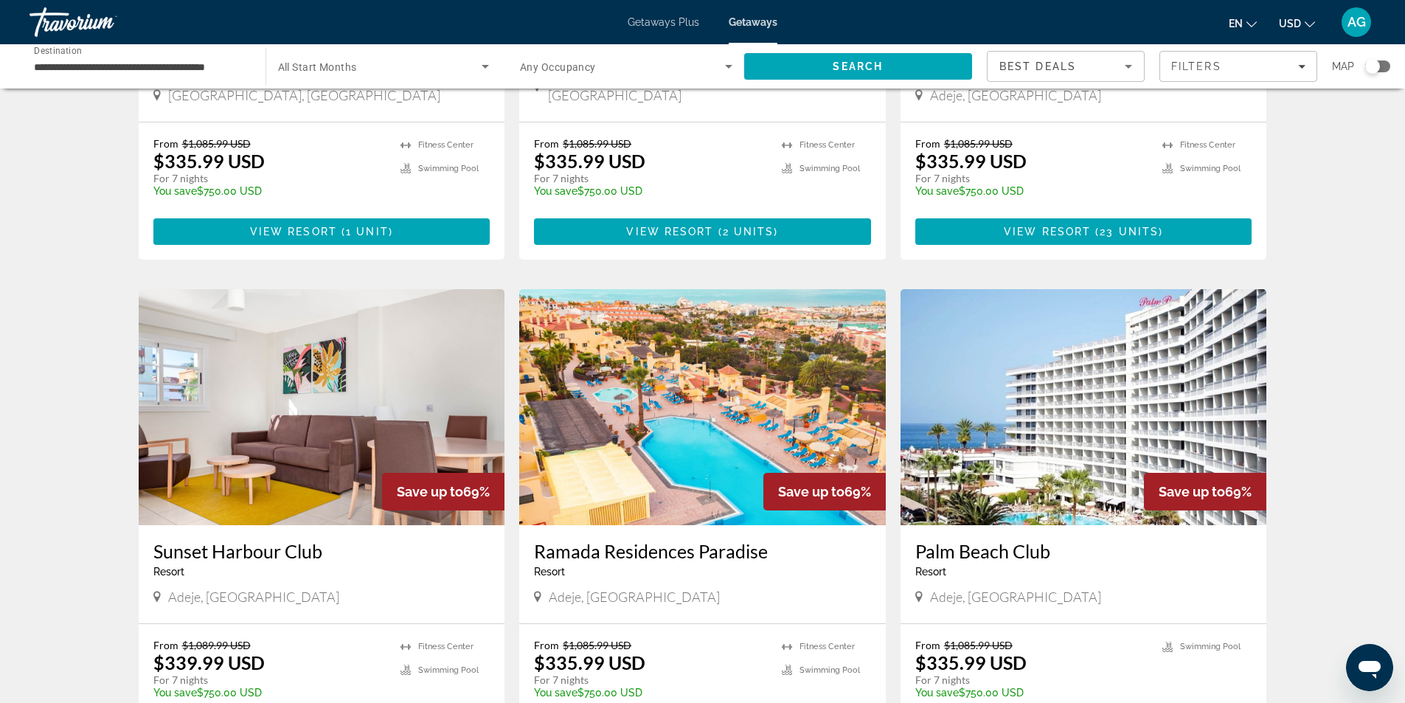
drag, startPoint x: 910, startPoint y: 536, endPoint x: 1058, endPoint y: 536, distance: 147.5
click at [1058, 536] on div "Palm Beach Club Resort - This is an adults only resort Adeje, Canary Islands" at bounding box center [1084, 574] width 367 height 98
copy h3 "Palm Beach Club"
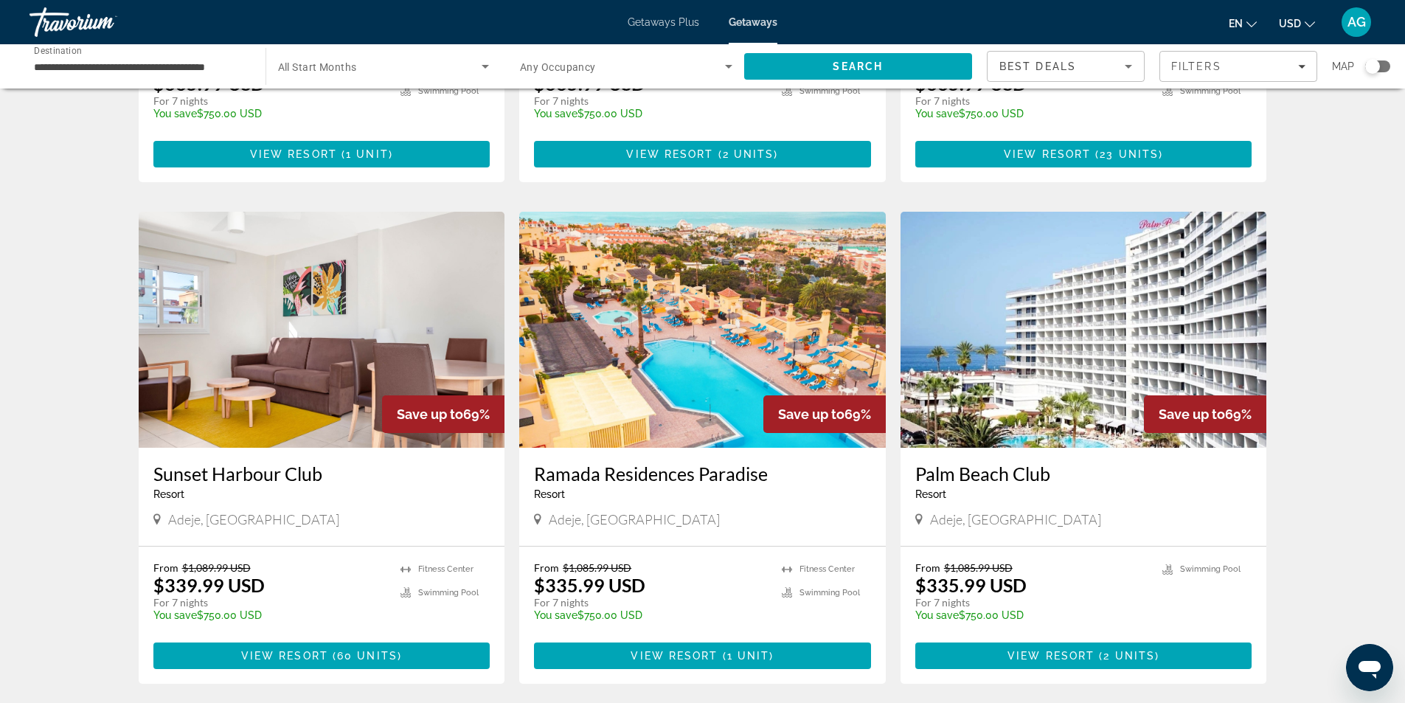
scroll to position [738, 0]
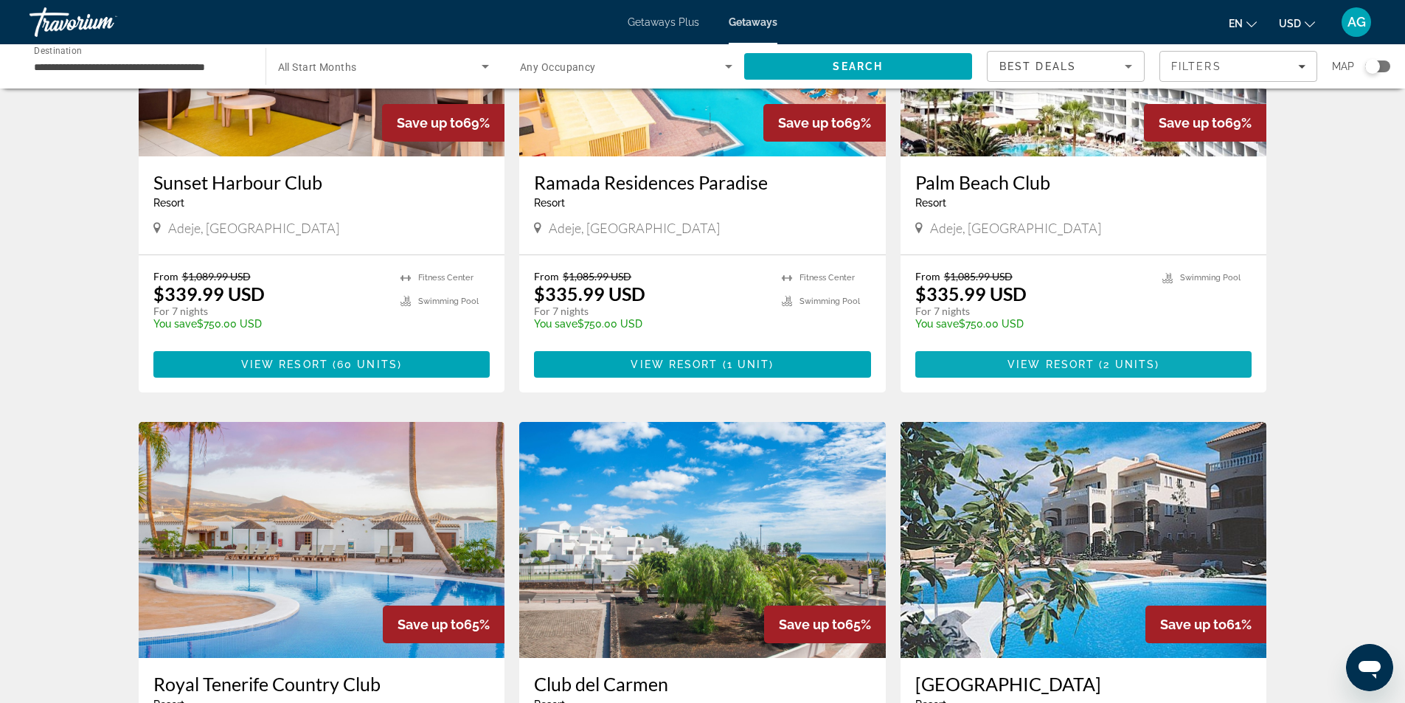
click at [1104, 359] on span "2 units" at bounding box center [1130, 365] width 52 height 12
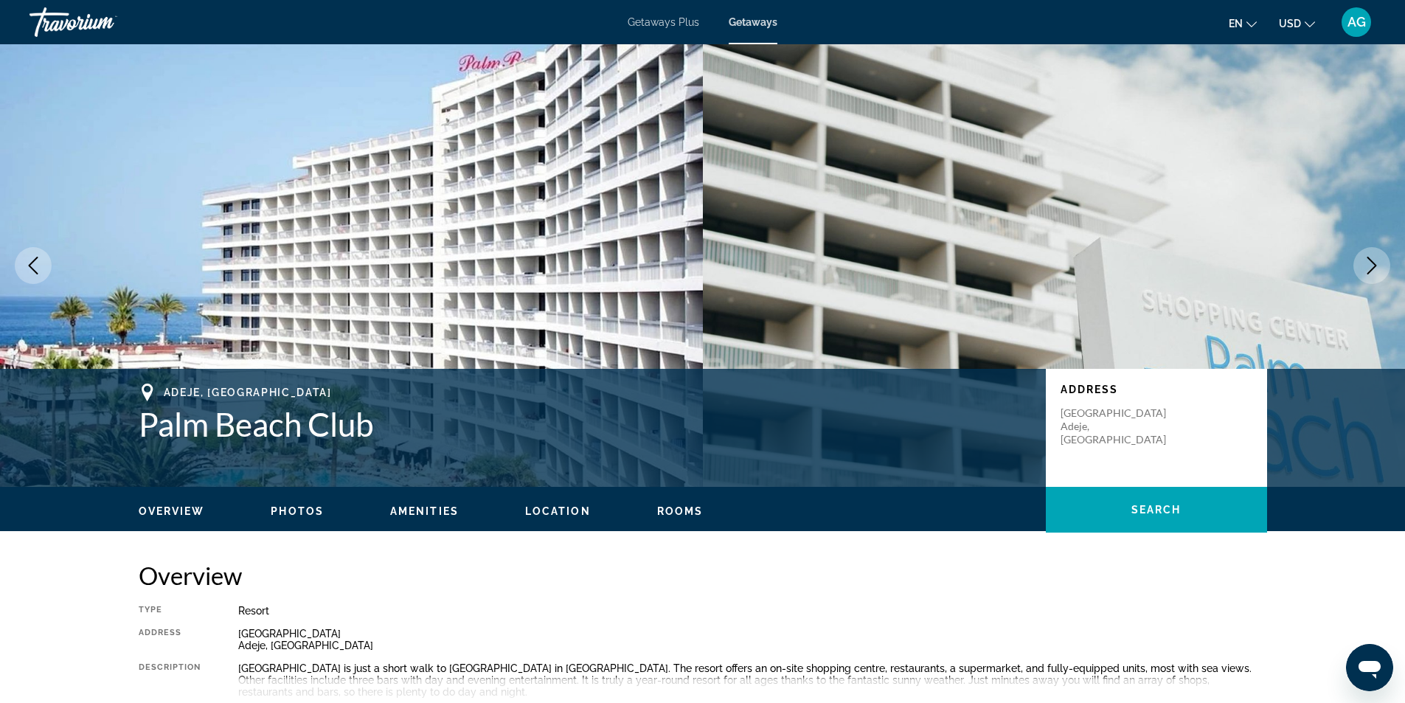
click at [1380, 265] on icon "Next image" at bounding box center [1372, 266] width 18 height 18
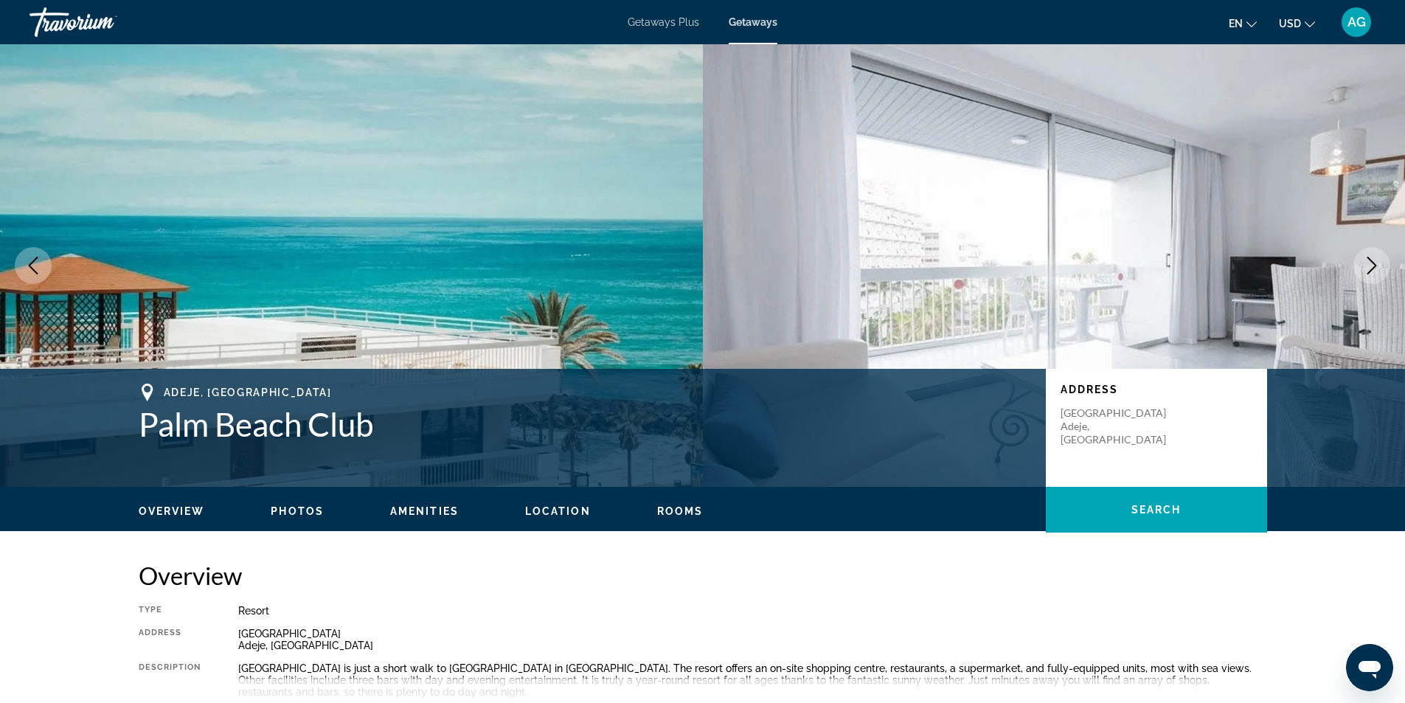
click at [1380, 265] on icon "Next image" at bounding box center [1372, 266] width 18 height 18
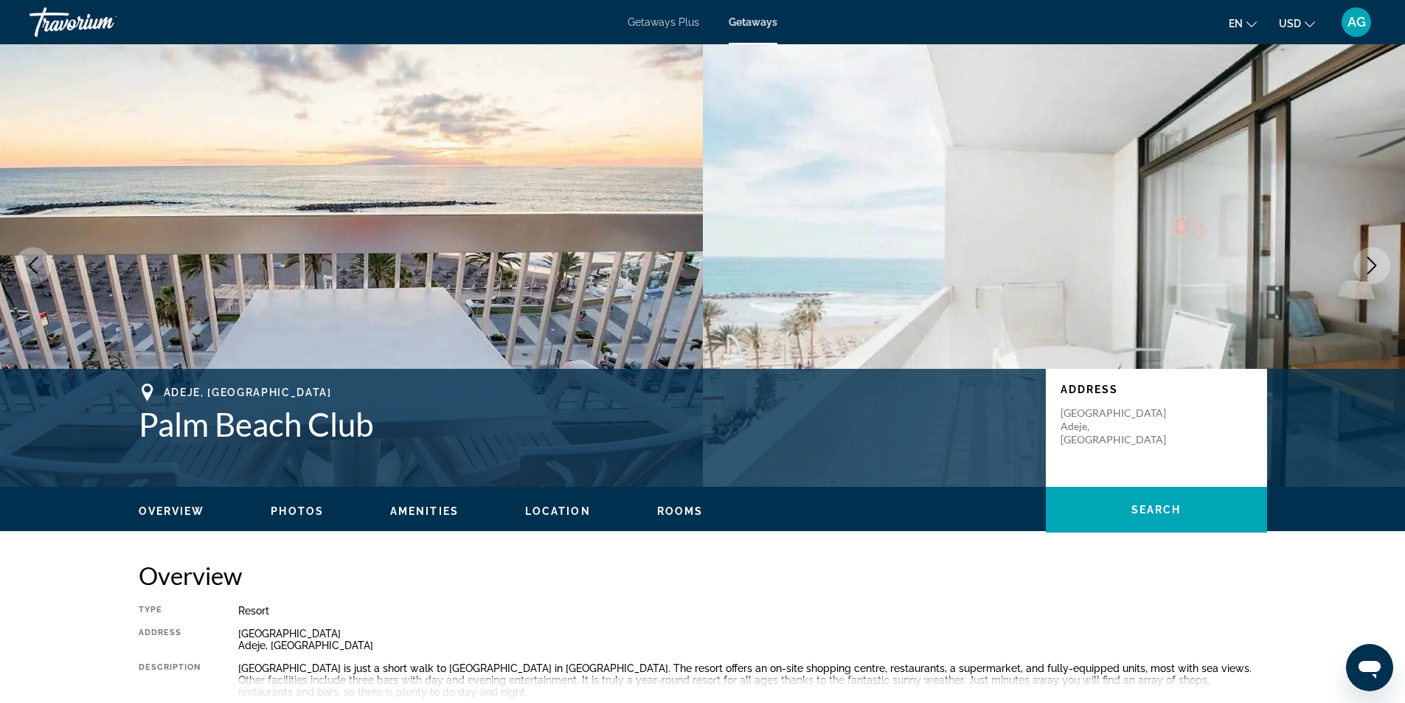
click at [1380, 265] on icon "Next image" at bounding box center [1372, 266] width 18 height 18
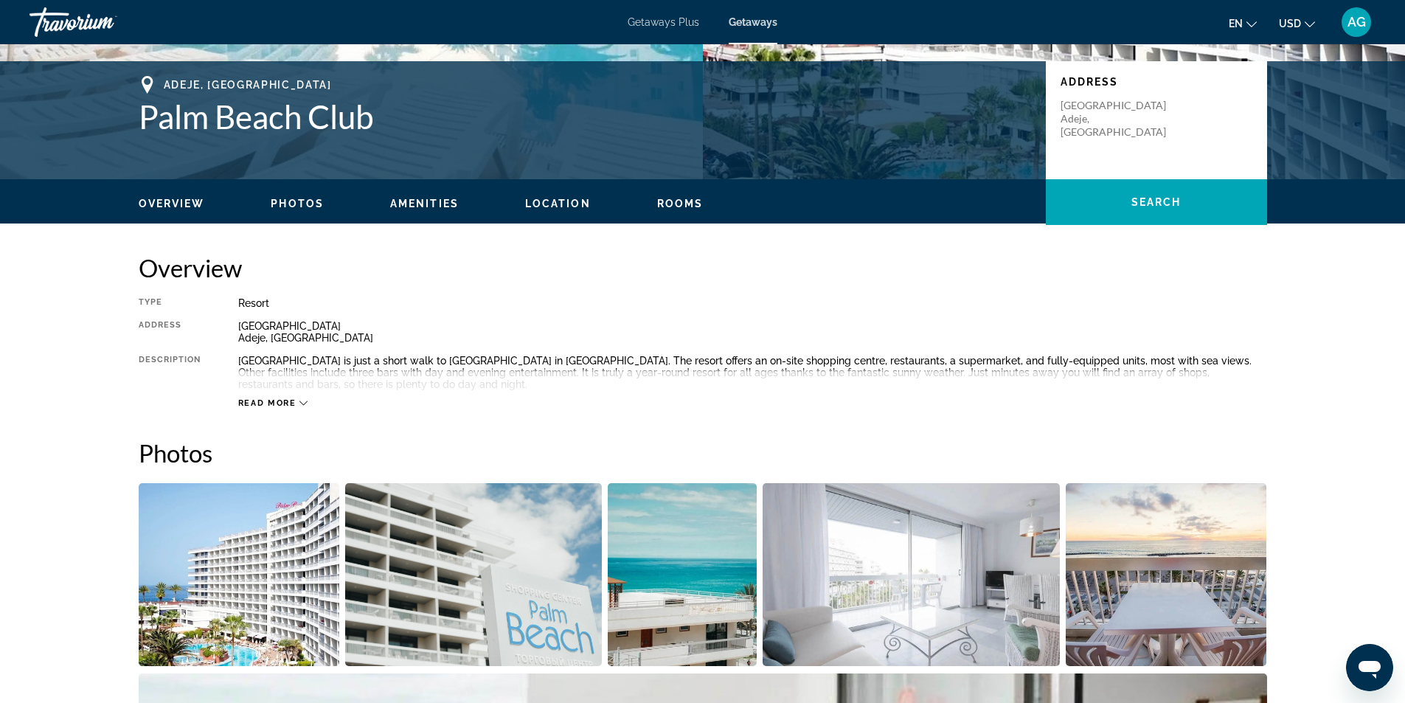
scroll to position [350, 0]
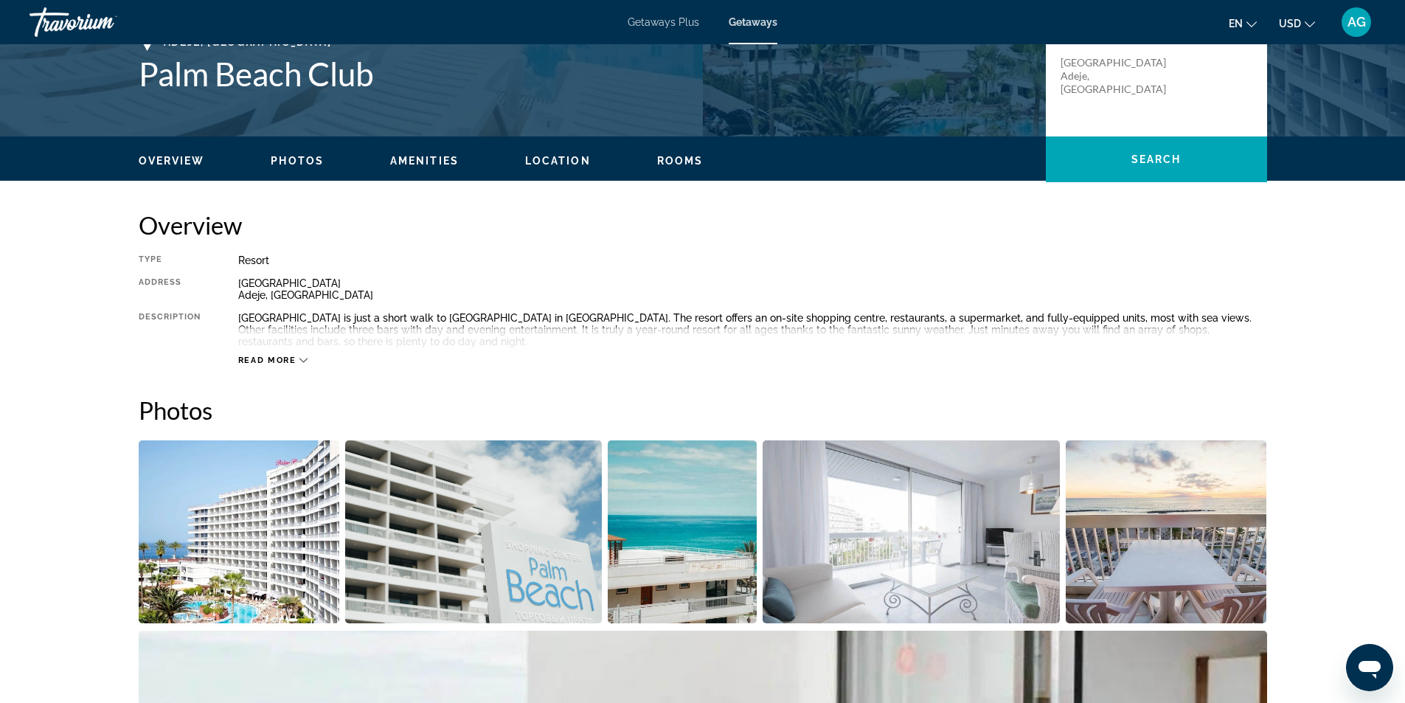
click at [298, 359] on div "Read more" at bounding box center [273, 361] width 70 height 10
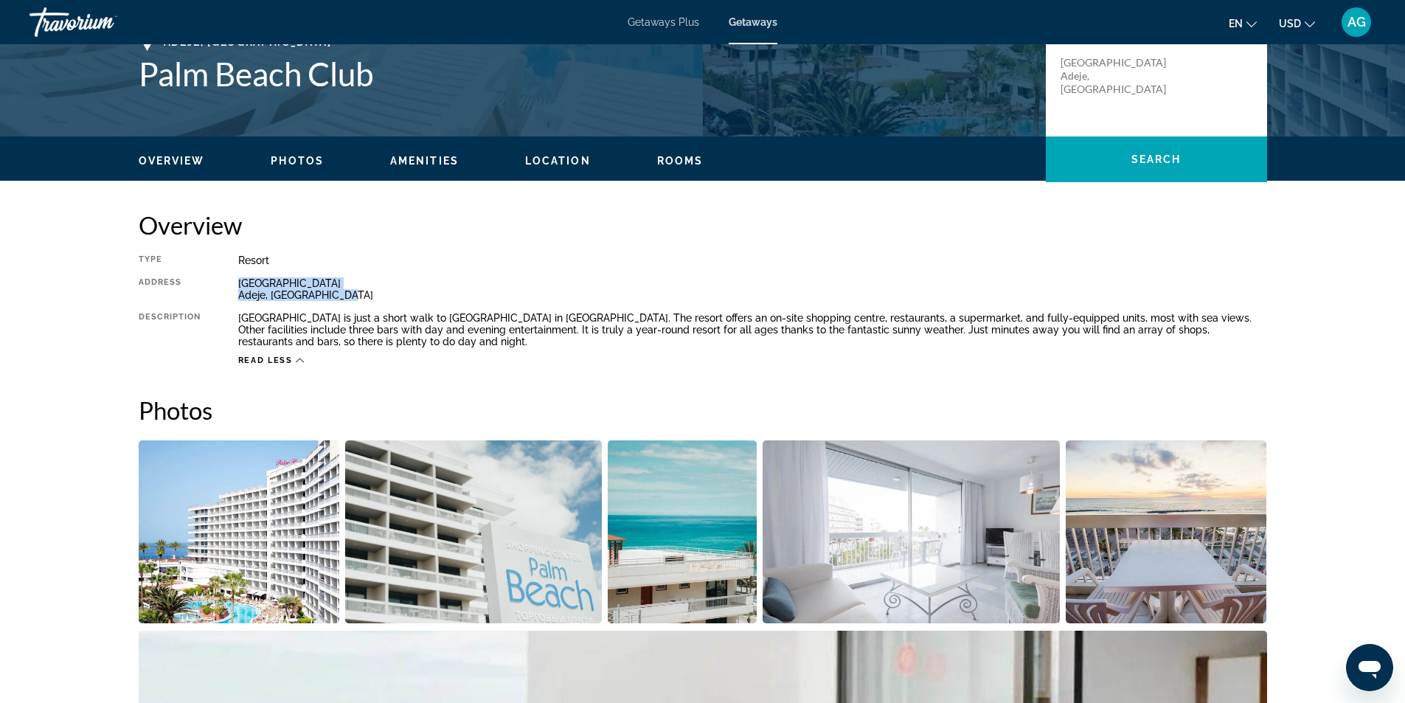
drag, startPoint x: 233, startPoint y: 286, endPoint x: 359, endPoint y: 295, distance: 125.7
click at [359, 295] on div "Type Resort All-Inclusive No All-Inclusive Address Avenida V Centenario Adeje, …" at bounding box center [703, 309] width 1129 height 111
copy div "Avenida V Centenario Adeje, Canary Islands"
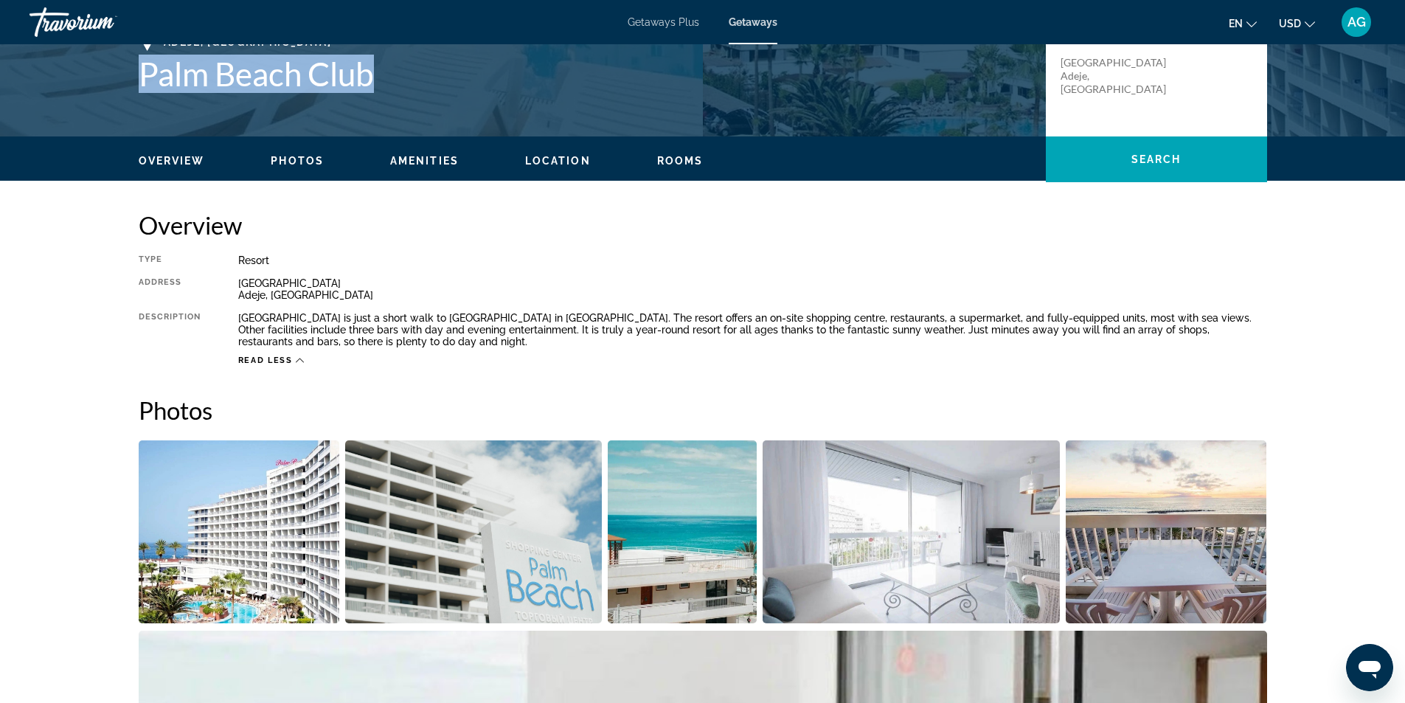
drag, startPoint x: 204, startPoint y: 80, endPoint x: 389, endPoint y: 81, distance: 185.9
click at [389, 81] on div "Adeje, Canary Islands Palm Beach Club Address Avenida V Centenario Adeje, Canar…" at bounding box center [703, 77] width 1188 height 89
copy h1 "Palm Beach Club"
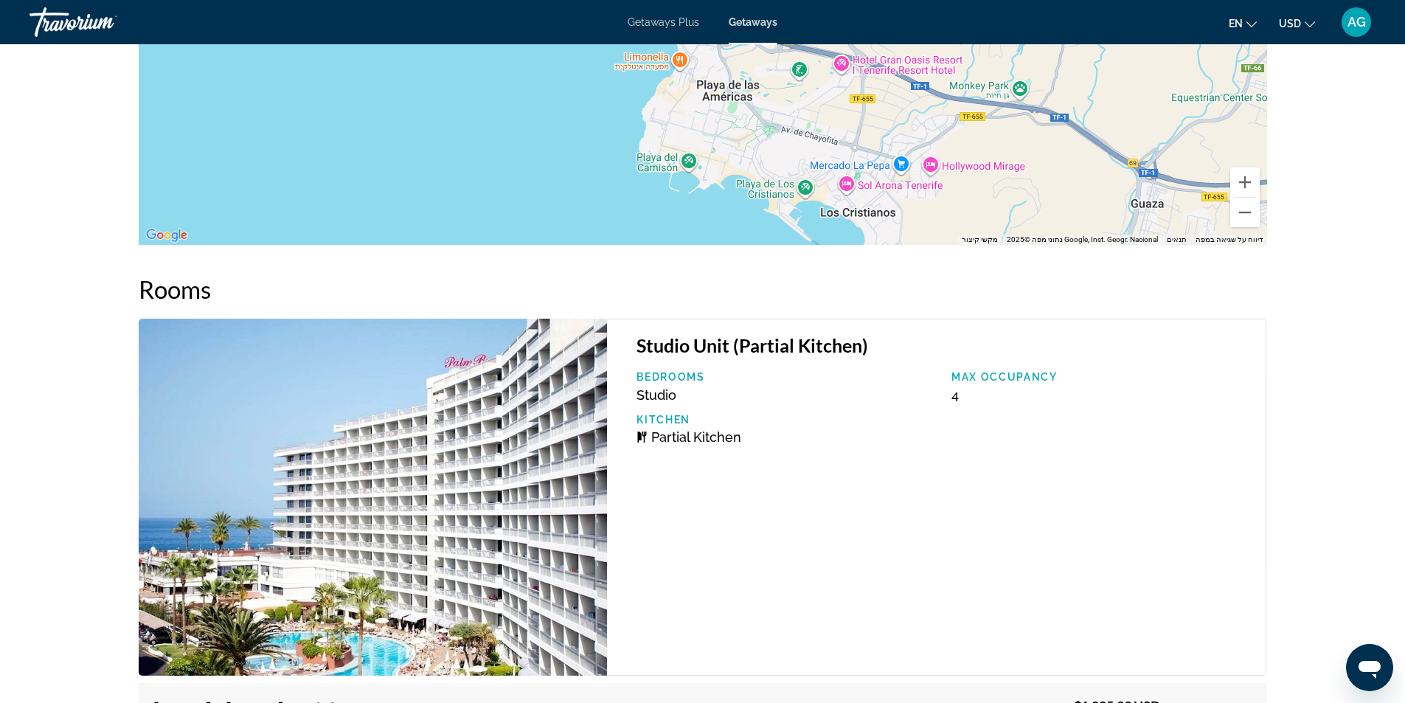
scroll to position [2047, 0]
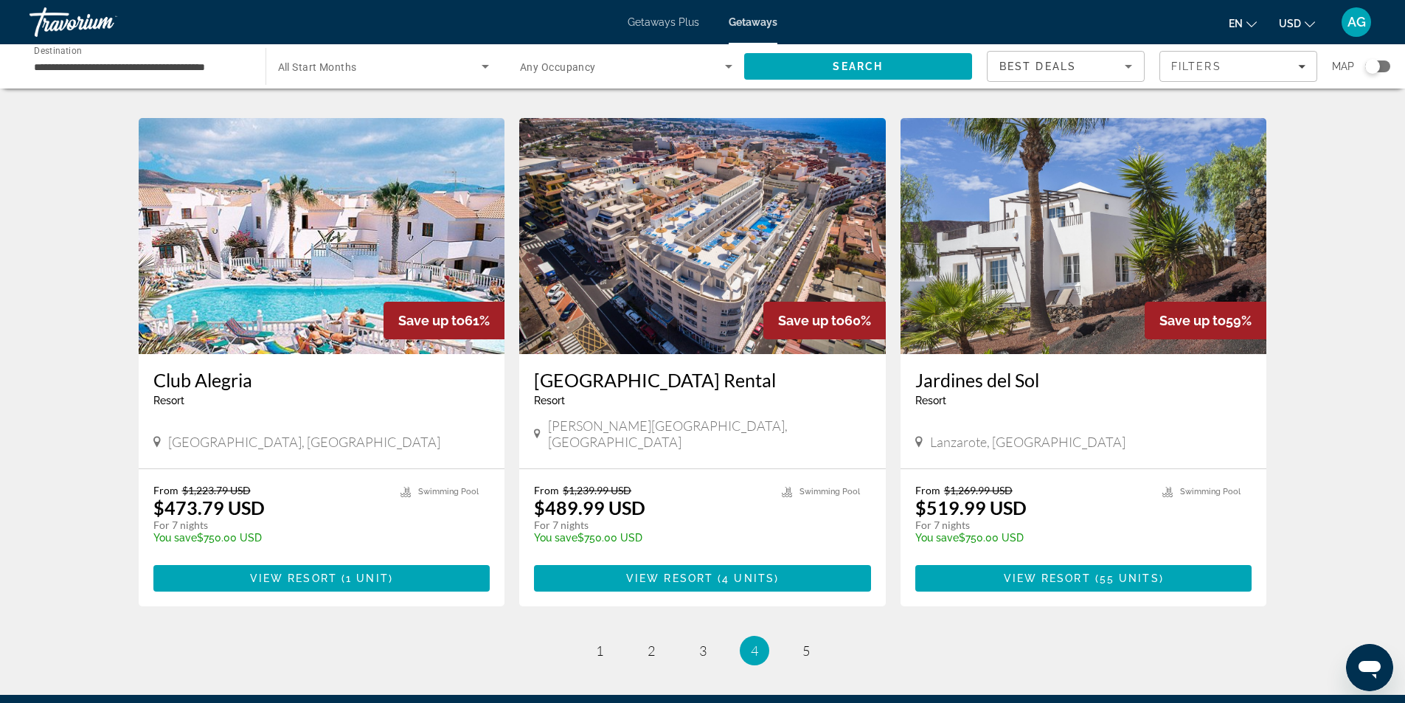
scroll to position [1683, 0]
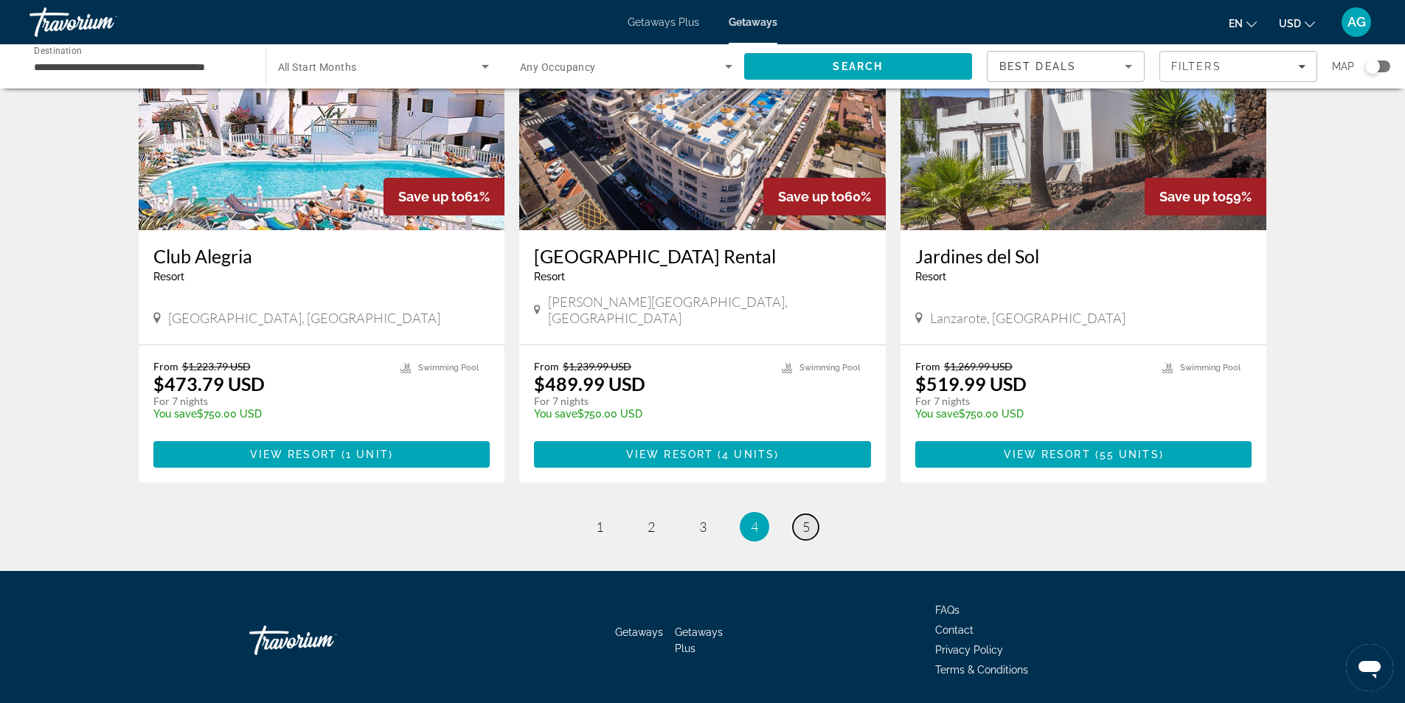
click at [803, 519] on span "5" at bounding box center [806, 527] width 7 height 16
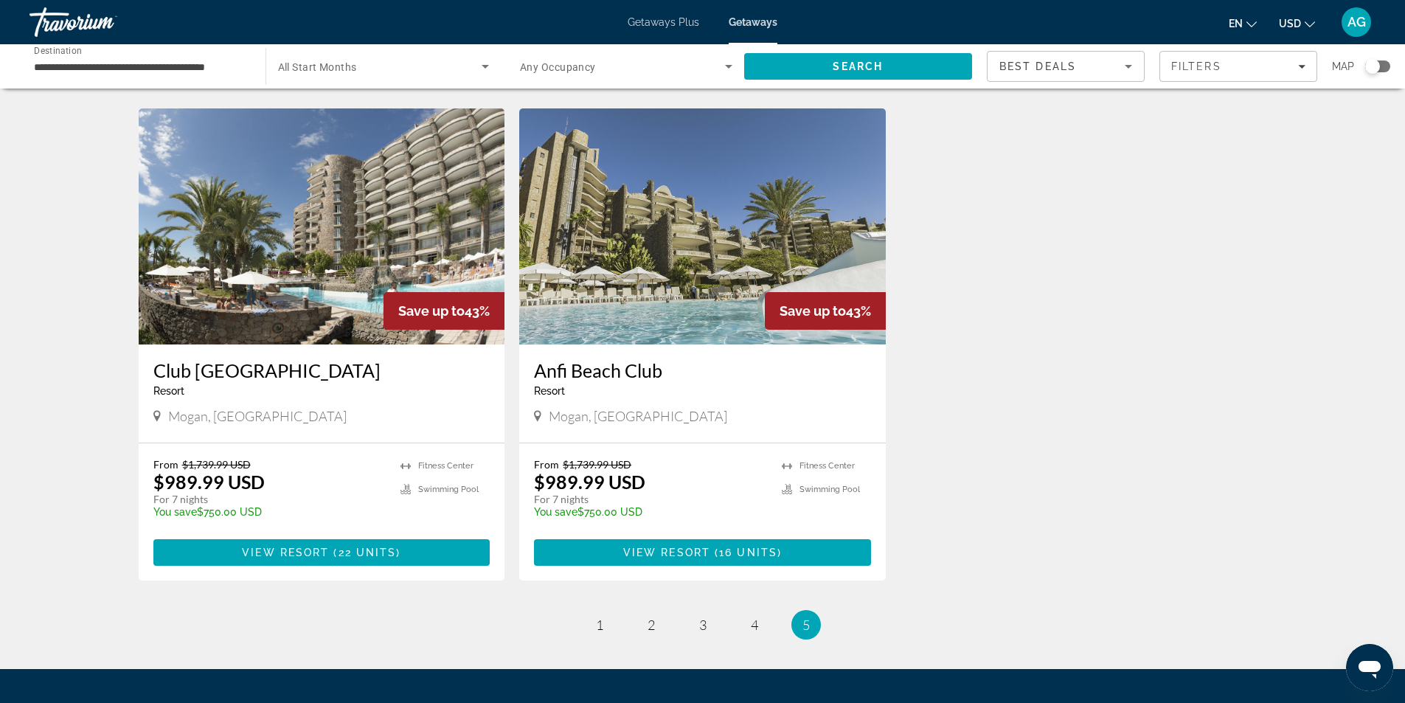
scroll to position [443, 0]
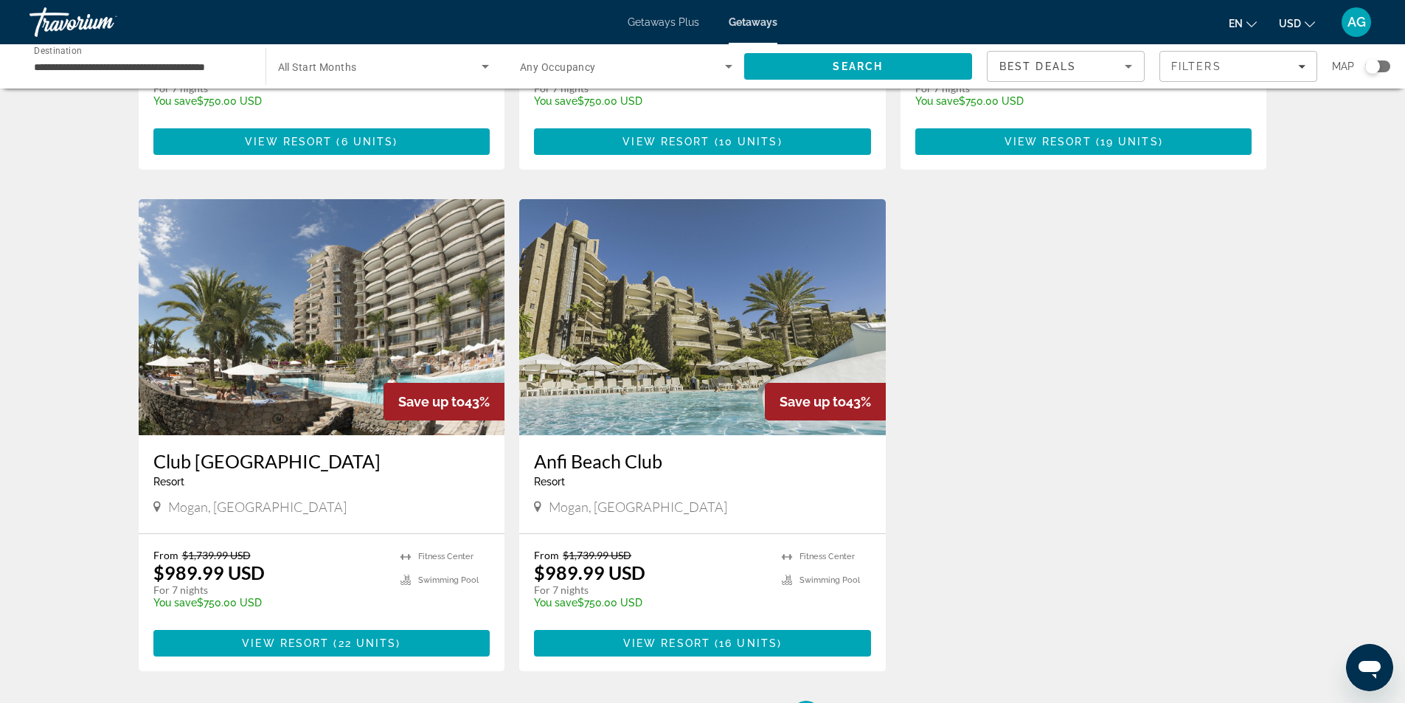
click at [721, 392] on img "Main content" at bounding box center [702, 317] width 367 height 236
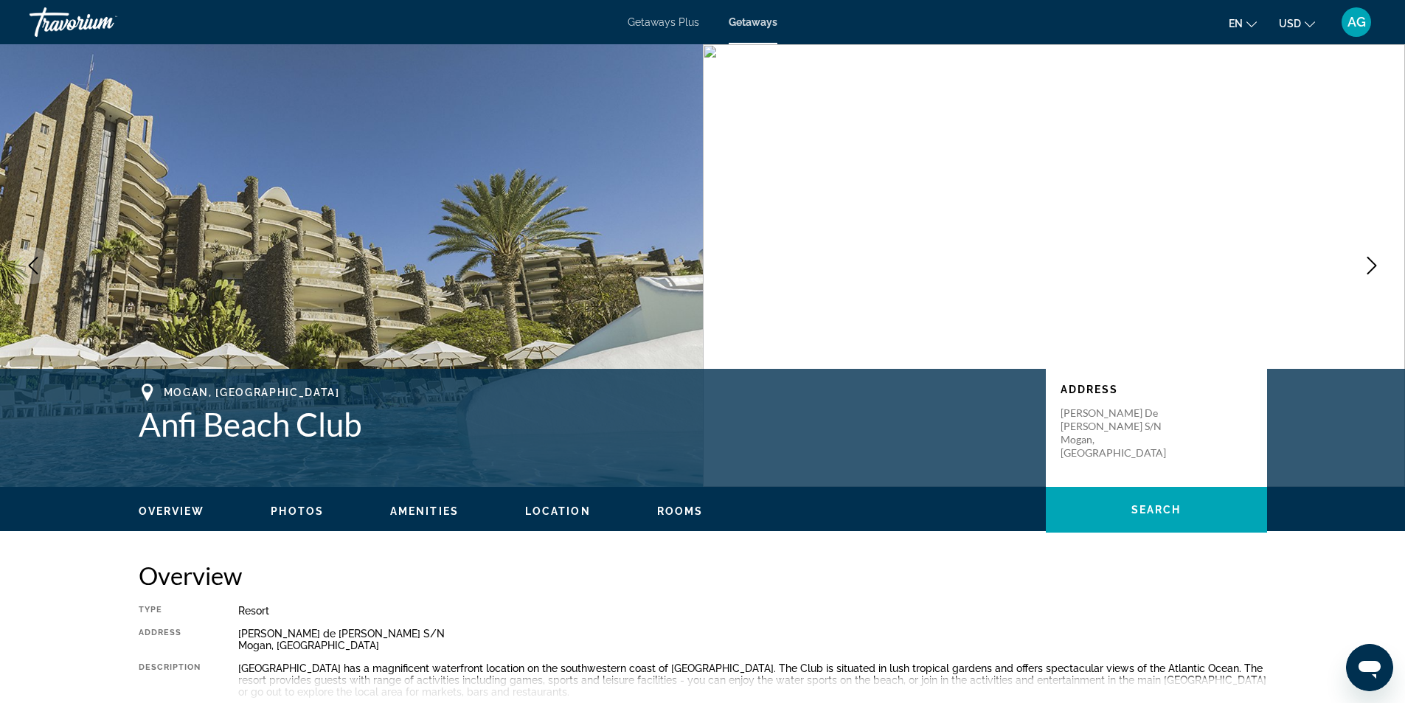
click at [1375, 266] on icon "Next image" at bounding box center [1373, 266] width 10 height 18
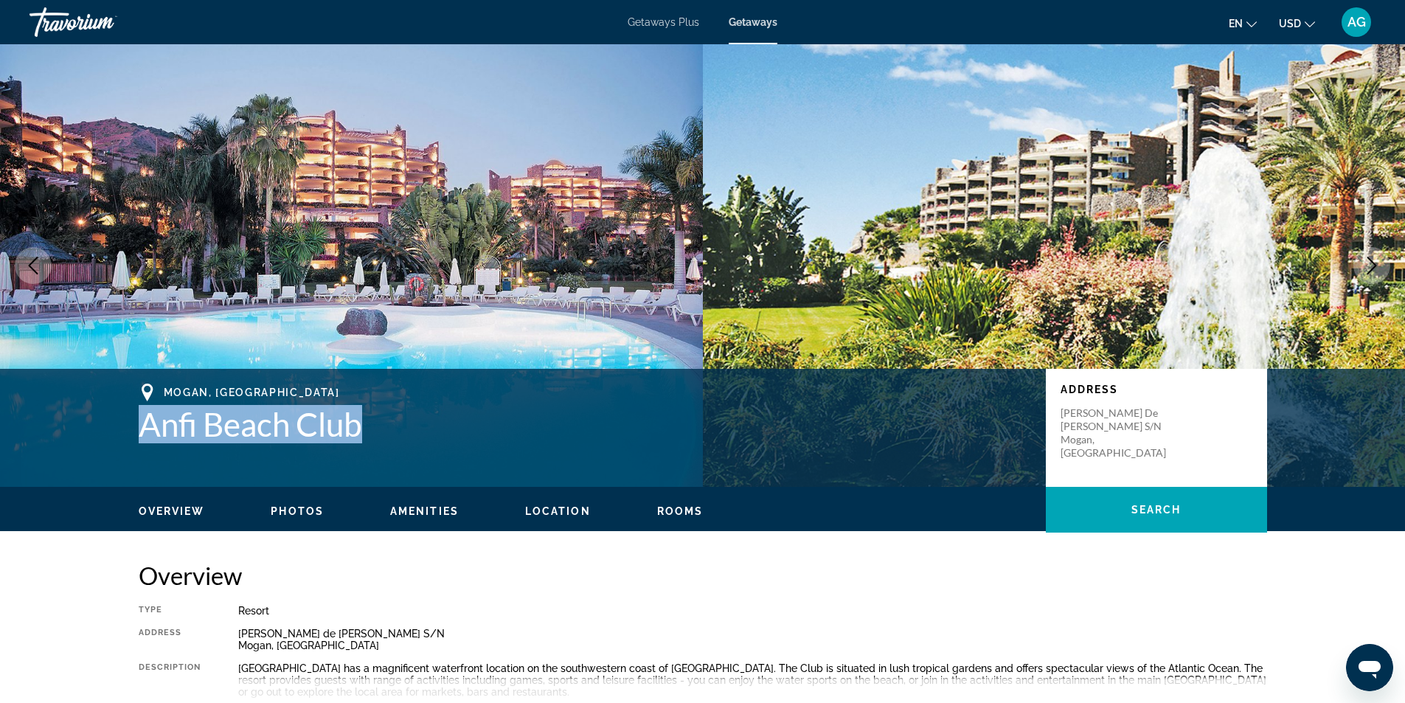
drag, startPoint x: 128, startPoint y: 433, endPoint x: 370, endPoint y: 436, distance: 242.0
click at [370, 436] on div "Mogan, Canary Islands Anfi Beach Club Address Barranco de la Verga S/N Mogan, C…" at bounding box center [703, 428] width 1188 height 89
copy h1 "Anfi Beach Club"
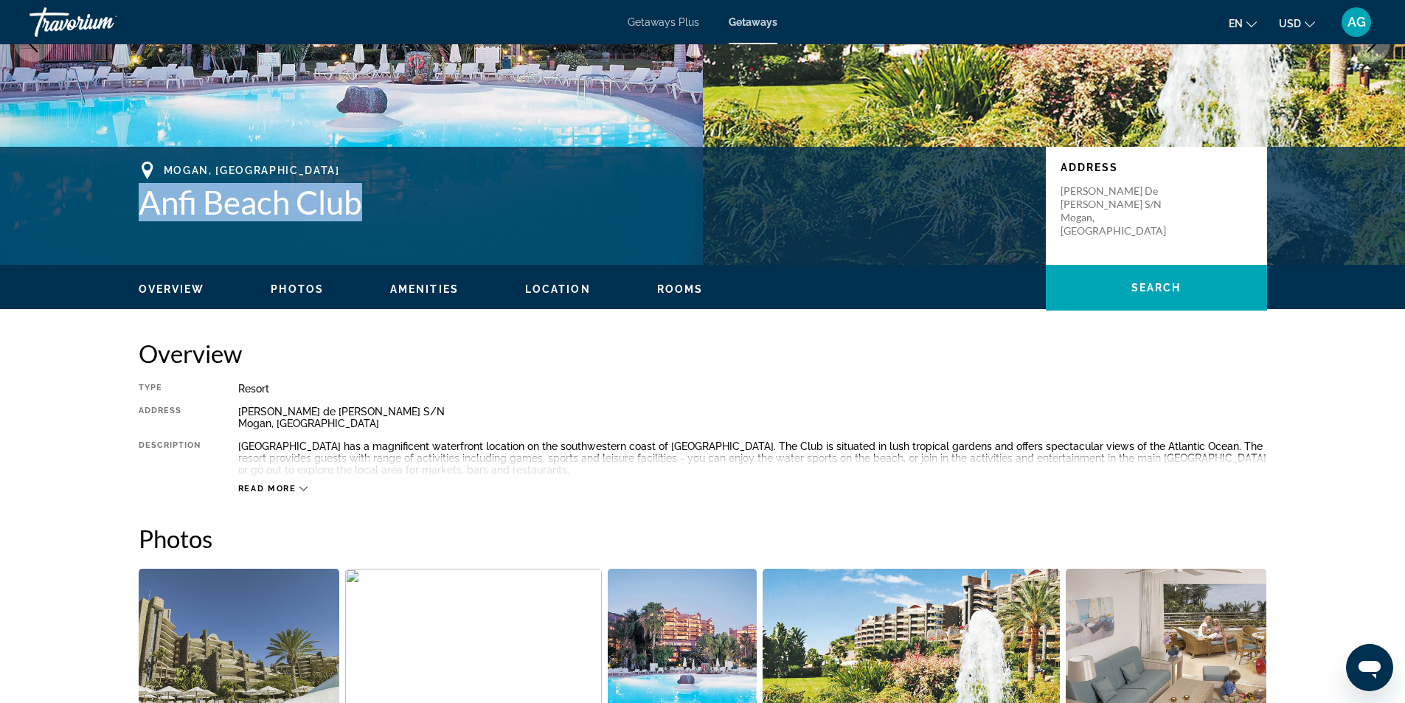
scroll to position [148, 0]
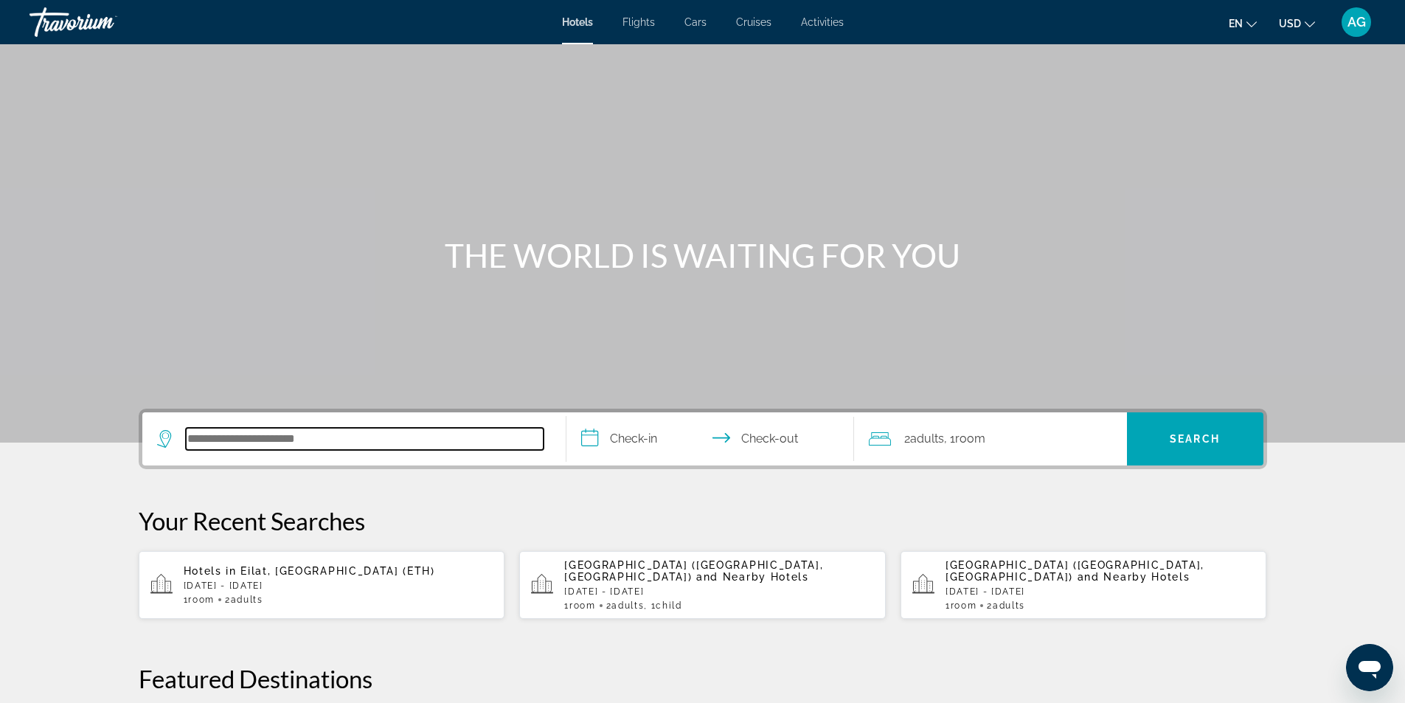
paste input "**********"
type input "**********"
click at [593, 432] on input "**********" at bounding box center [714, 441] width 294 height 58
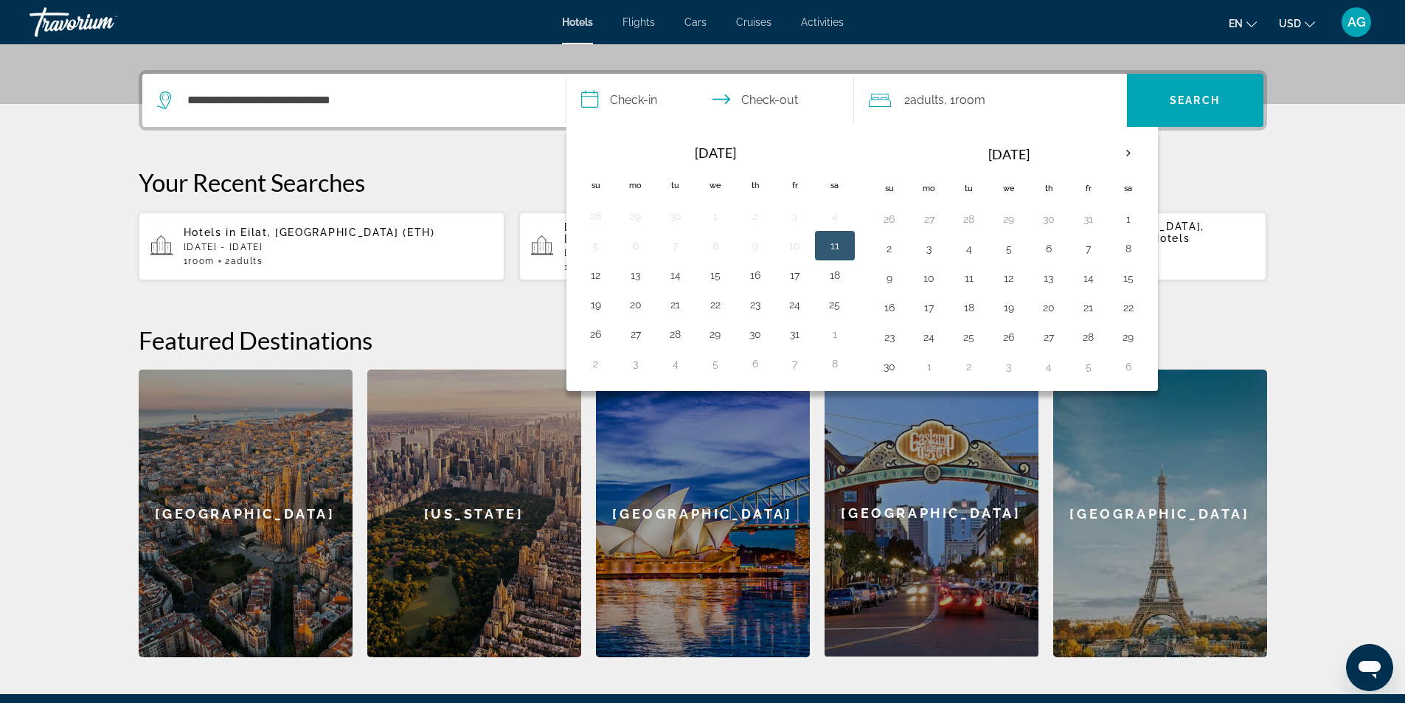
scroll to position [361, 0]
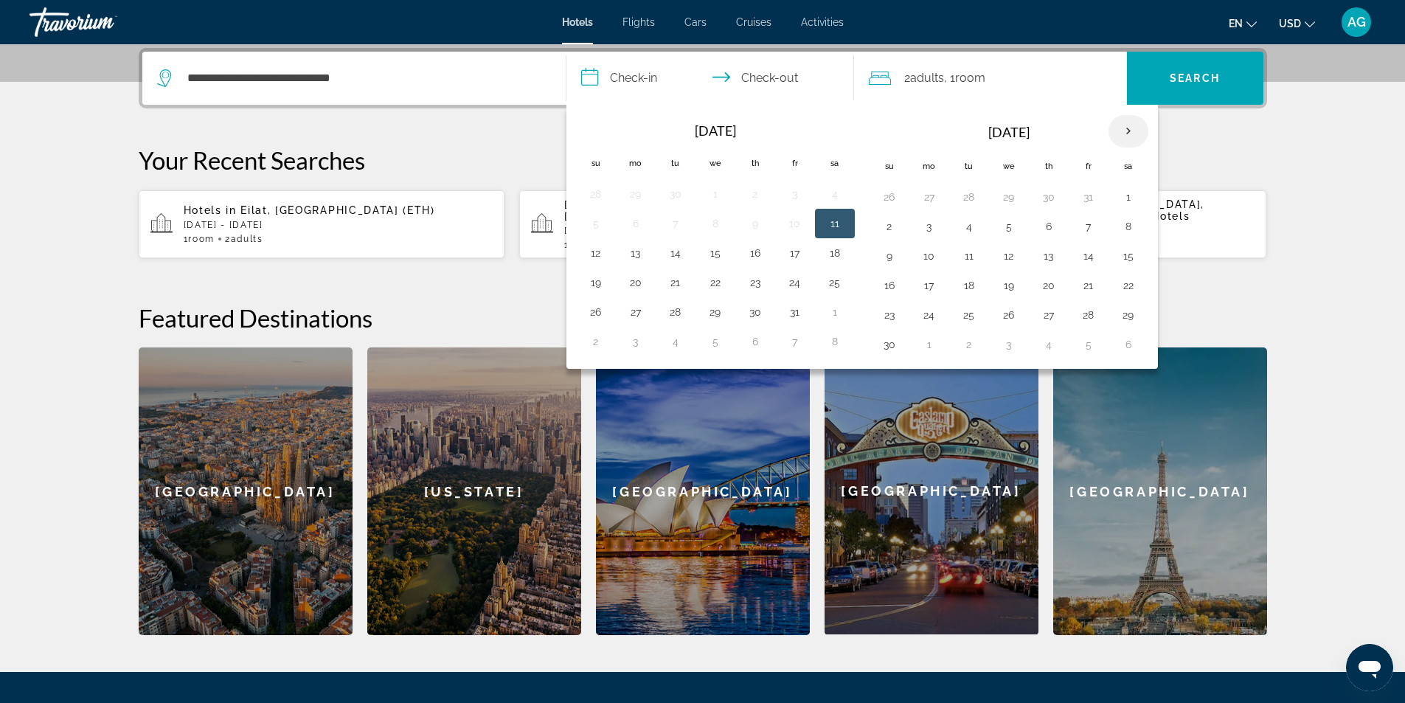
click at [1131, 131] on th "Next month" at bounding box center [1129, 131] width 40 height 32
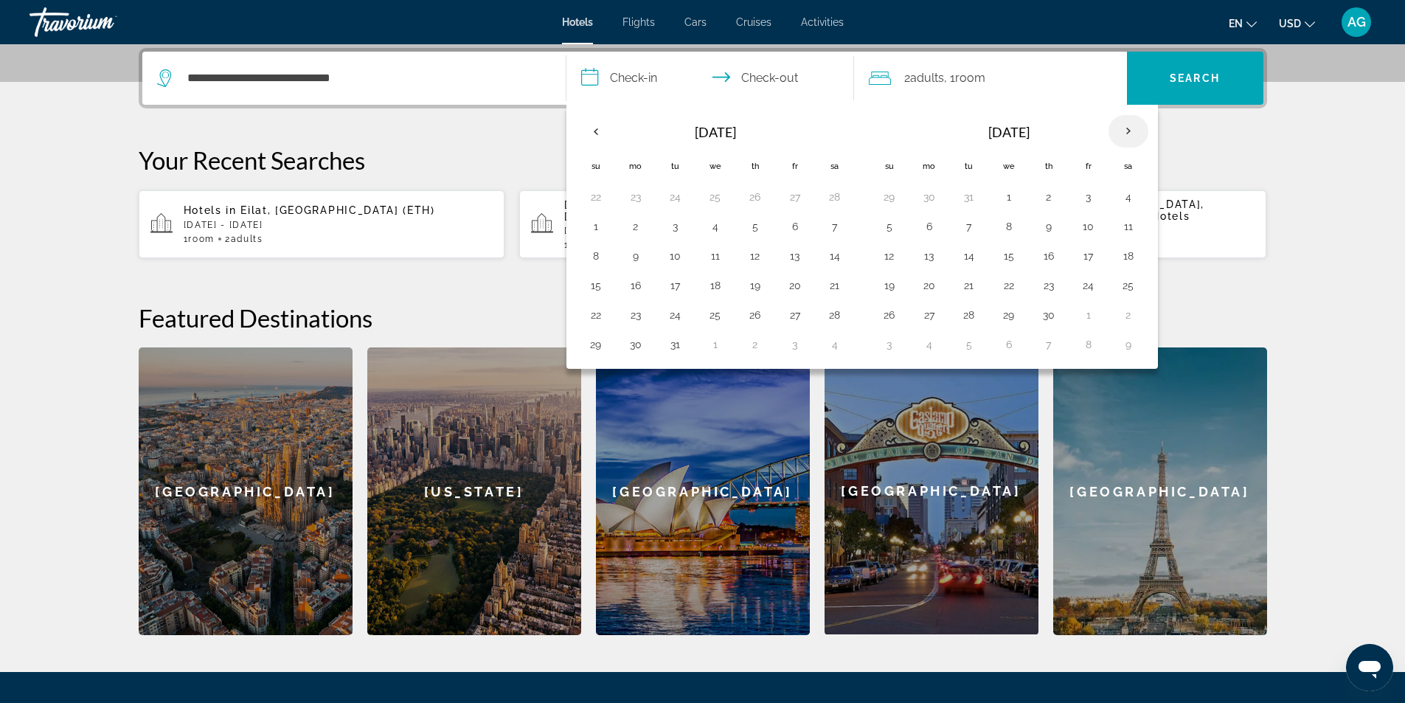
click at [1131, 131] on th "Next month" at bounding box center [1129, 131] width 40 height 32
click at [595, 286] on button "21" at bounding box center [596, 285] width 24 height 21
click at [840, 286] on button "27" at bounding box center [835, 285] width 24 height 21
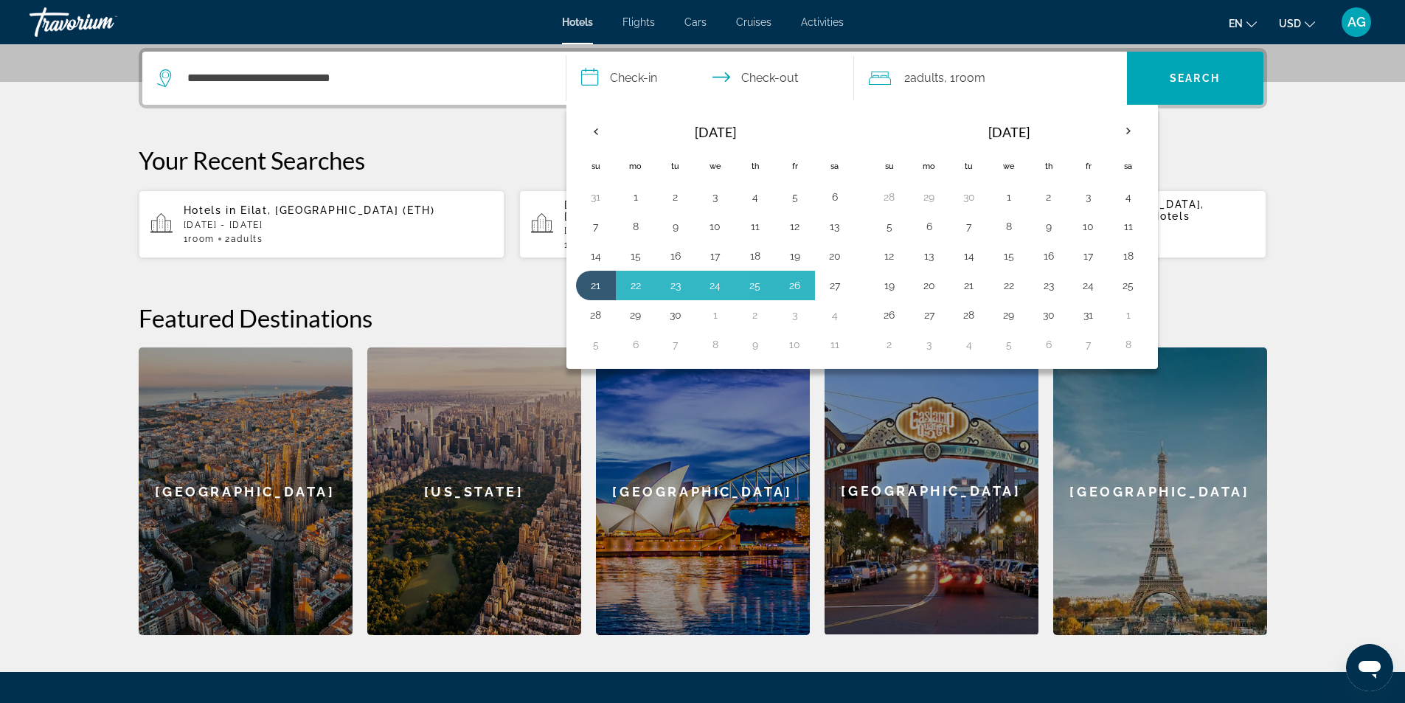
type input "**********"
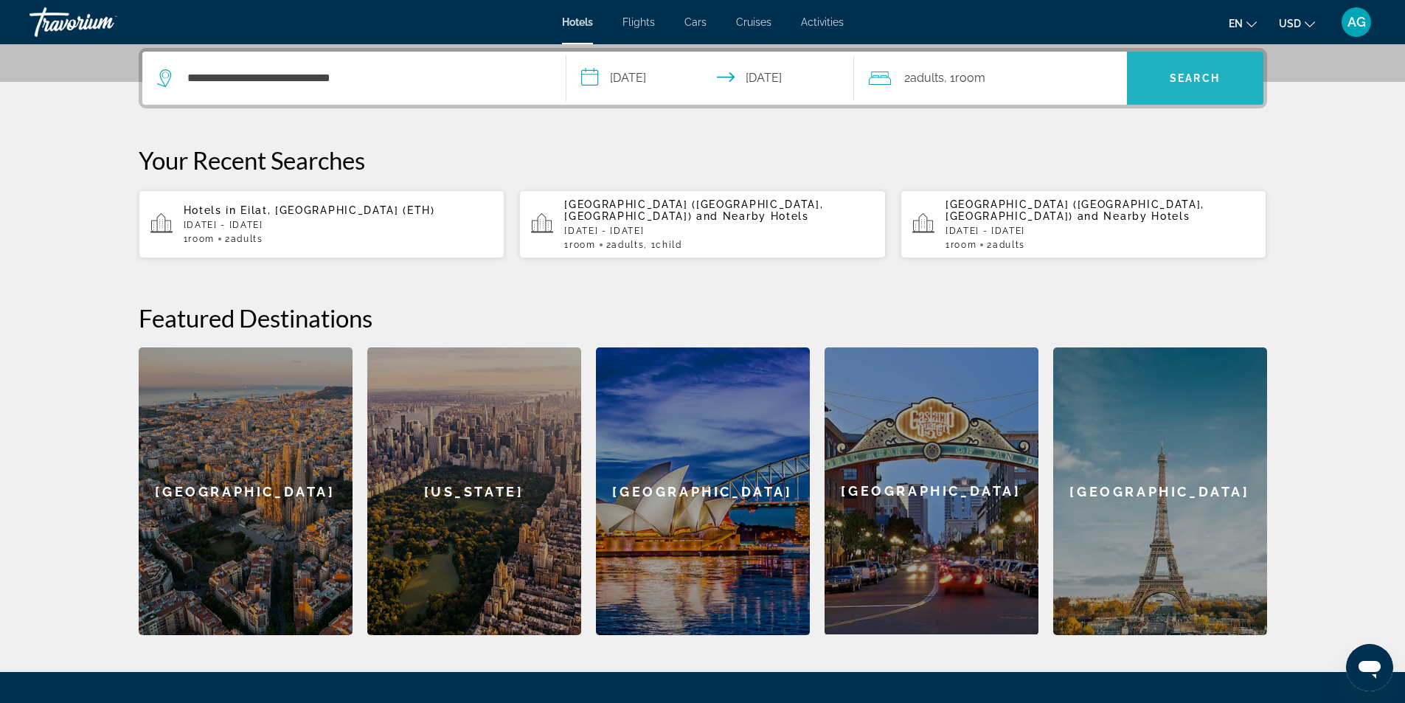
click at [1200, 76] on span "Search" at bounding box center [1195, 78] width 50 height 12
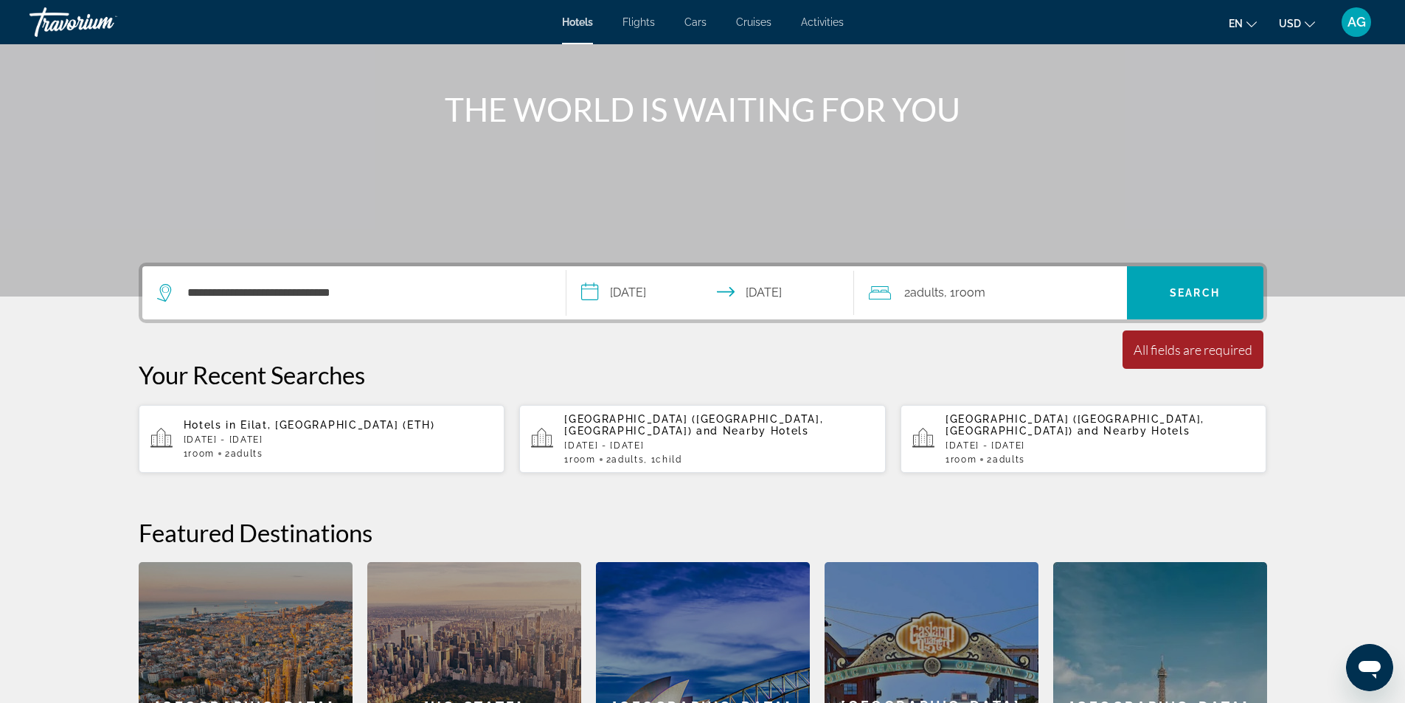
scroll to position [139, 0]
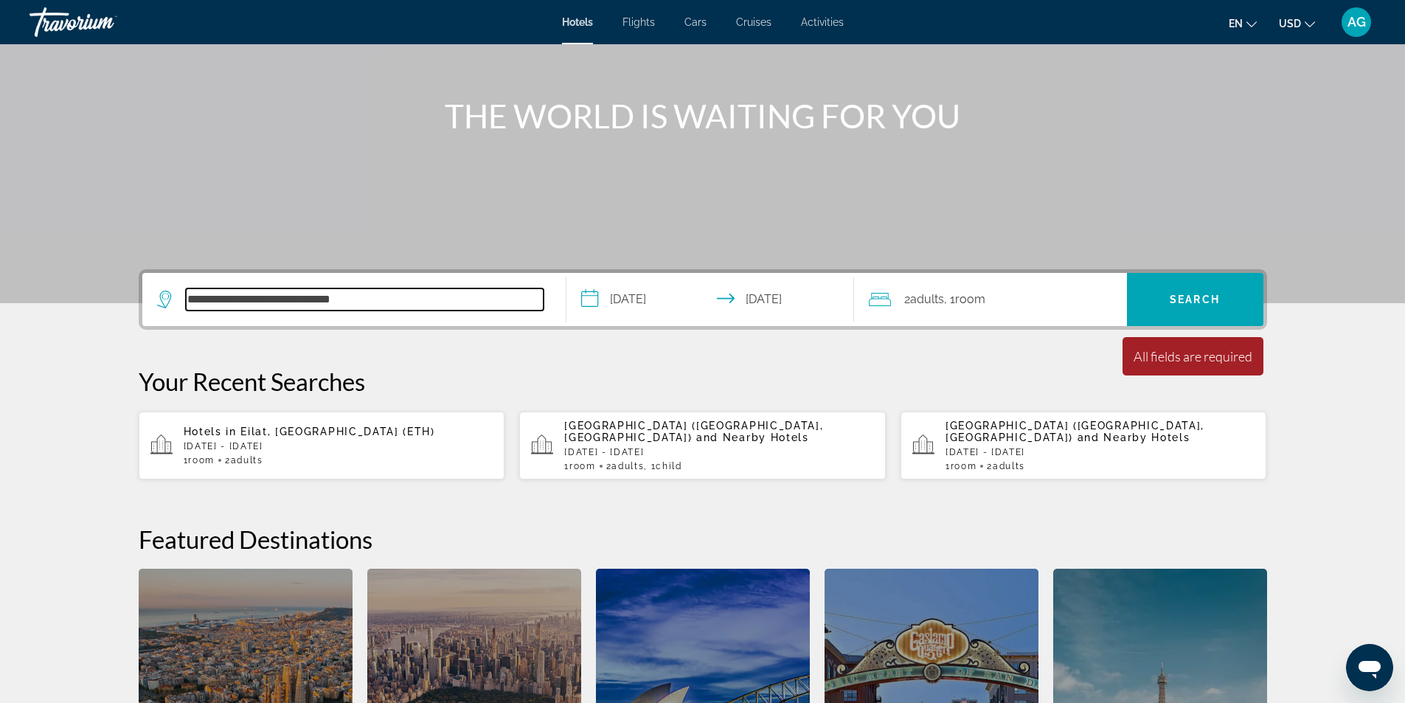
click at [406, 297] on input "**********" at bounding box center [365, 299] width 358 height 22
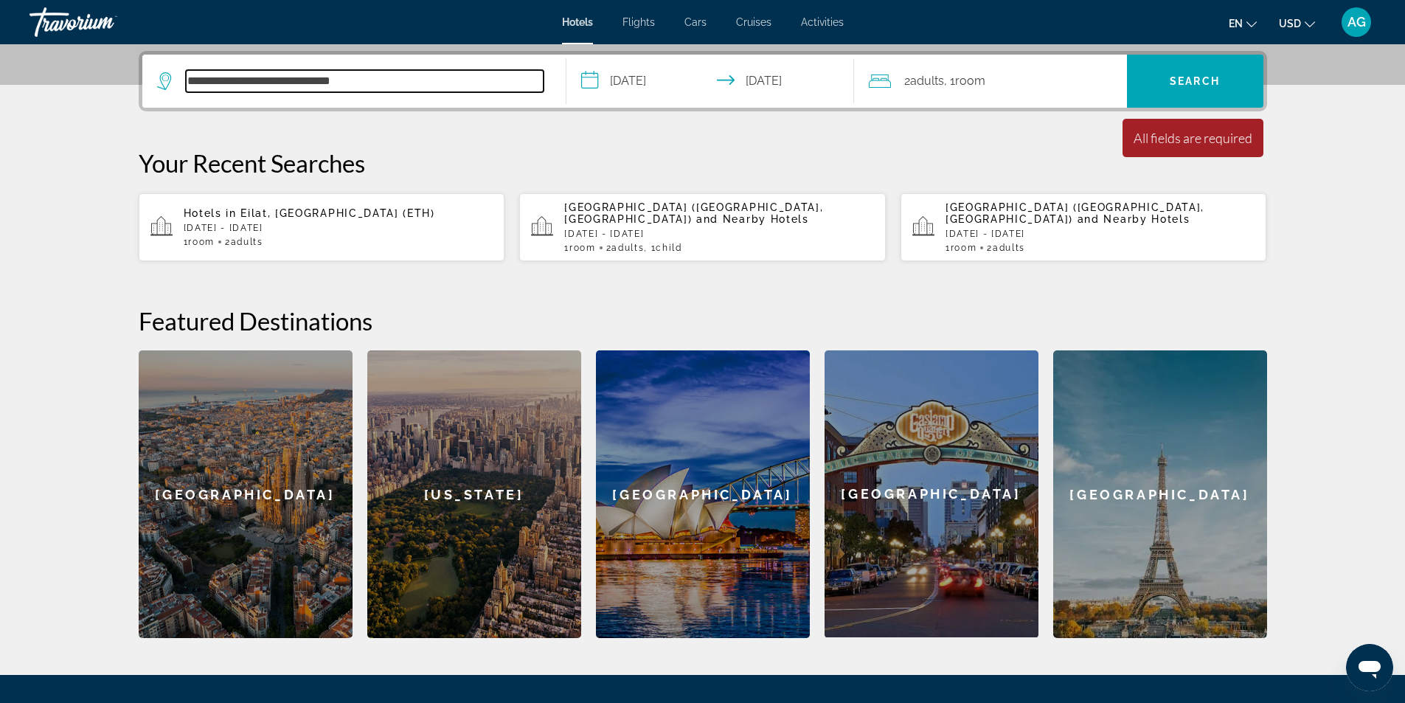
scroll to position [361, 0]
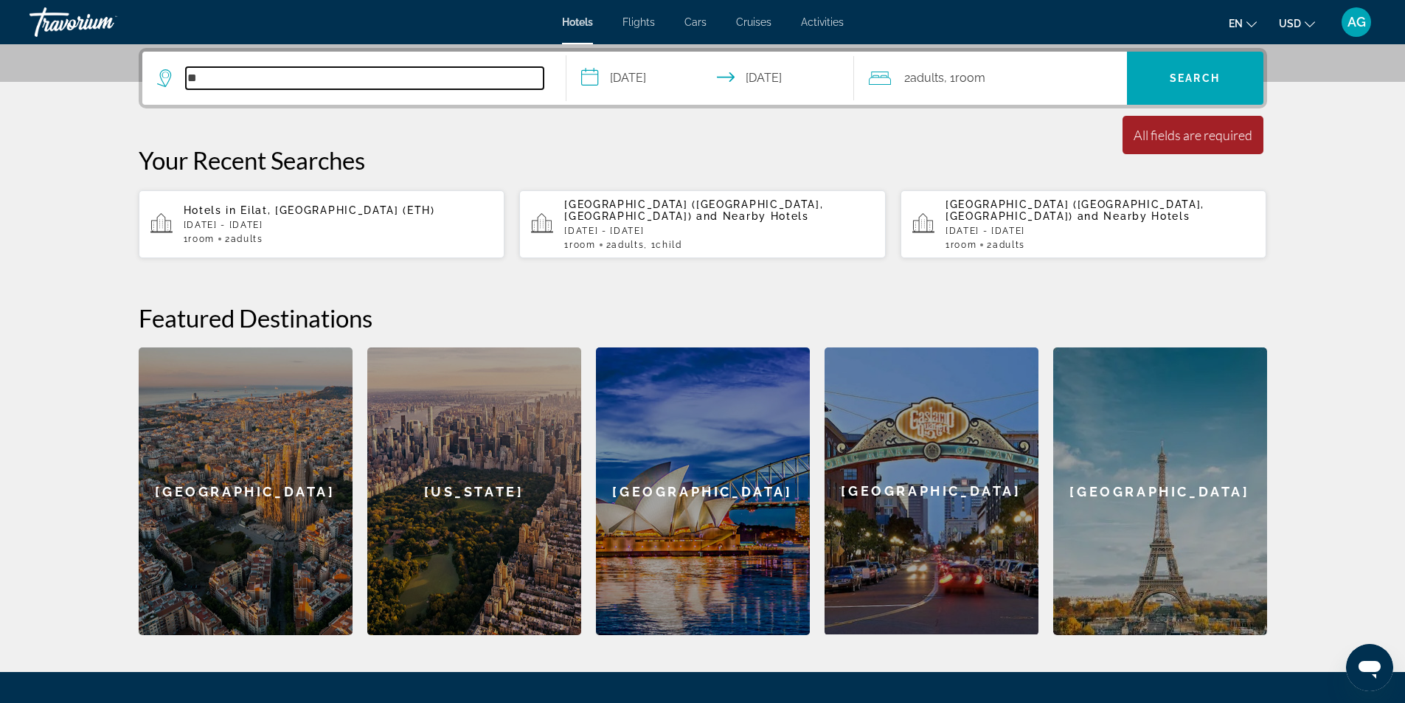
type input "*"
paste input "**********"
click at [295, 77] on input "**********" at bounding box center [365, 78] width 358 height 22
drag, startPoint x: 296, startPoint y: 78, endPoint x: 188, endPoint y: 90, distance: 108.3
click at [188, 90] on div "**********" at bounding box center [354, 78] width 394 height 53
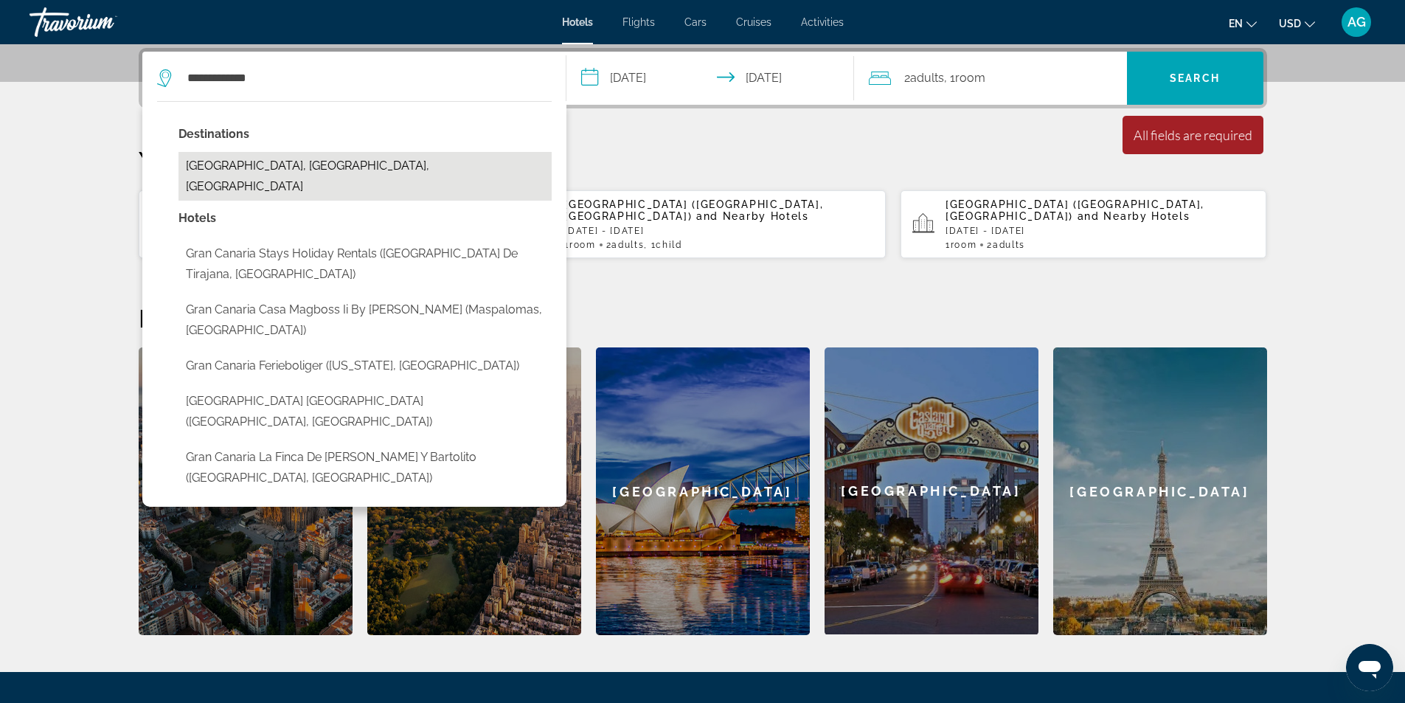
click at [304, 171] on button "[GEOGRAPHIC_DATA], [GEOGRAPHIC_DATA], [GEOGRAPHIC_DATA]" at bounding box center [365, 176] width 373 height 49
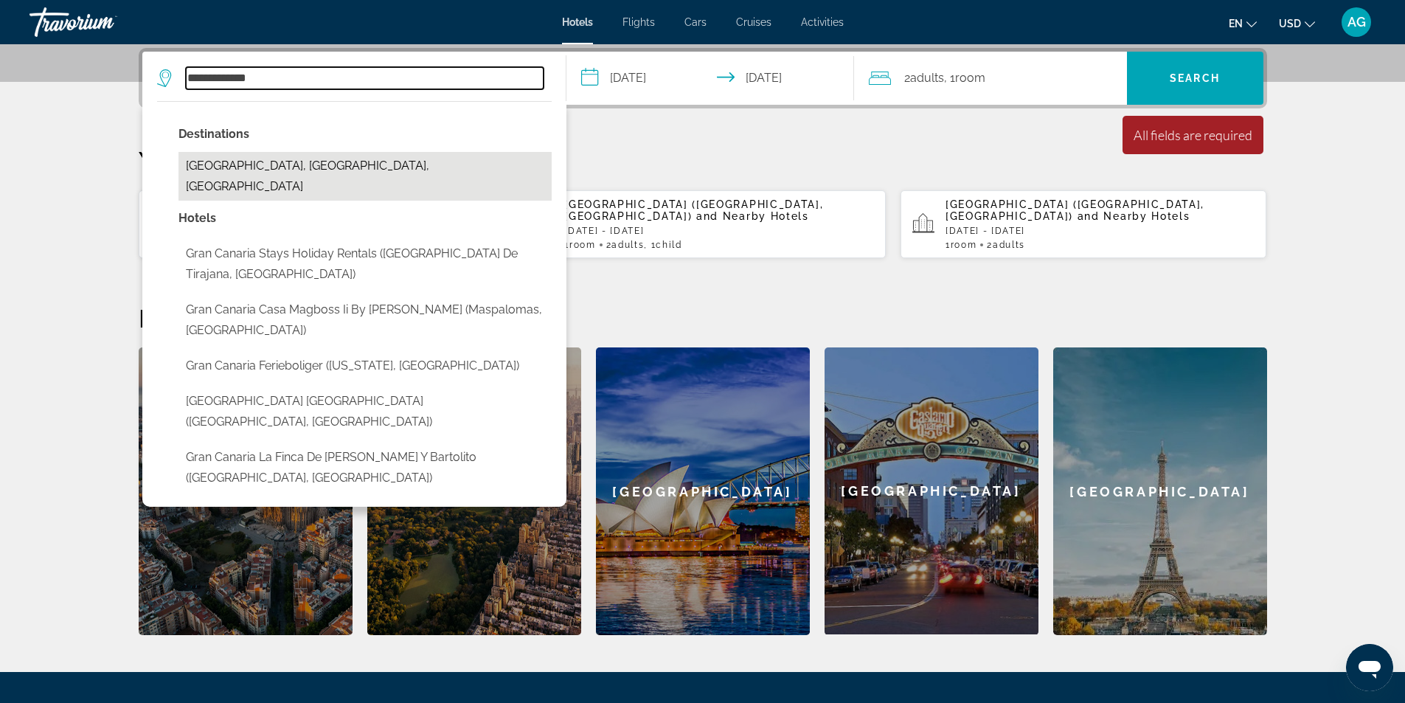
type input "**********"
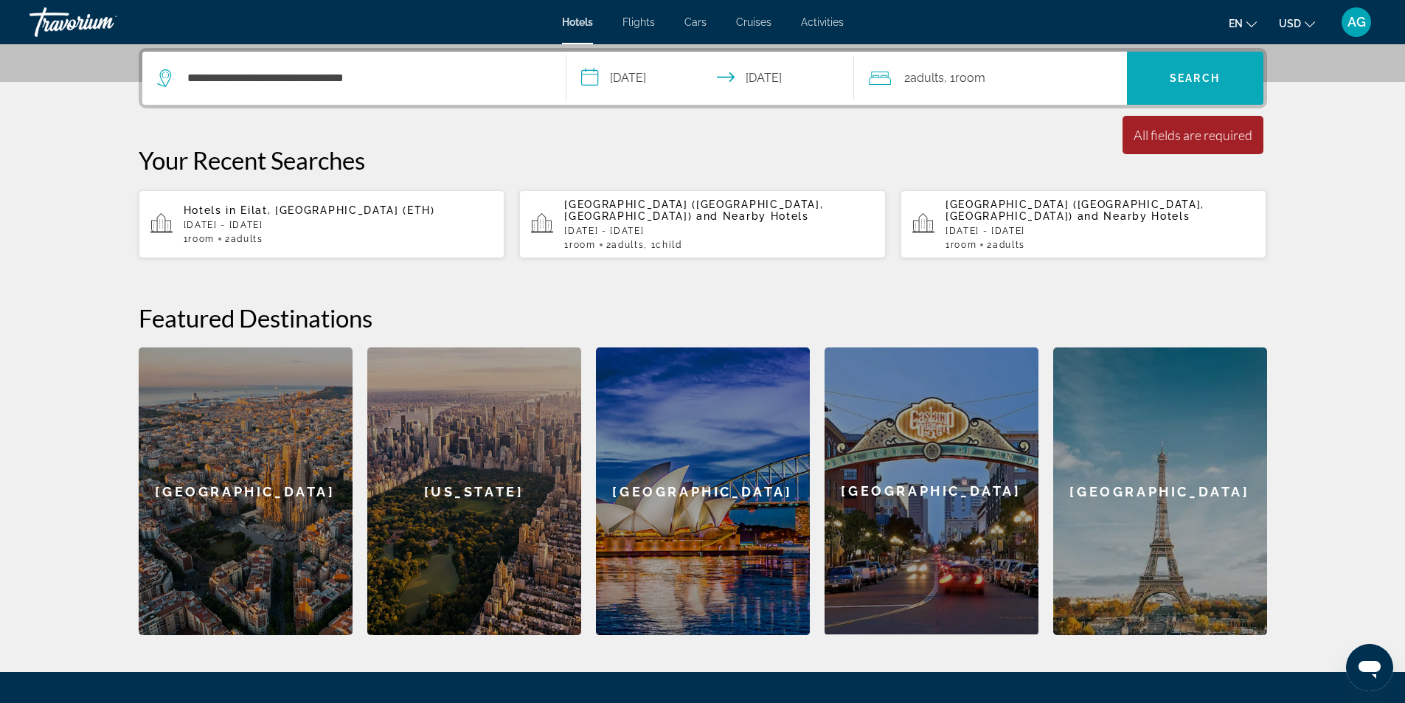
click at [1191, 77] on span "Search" at bounding box center [1195, 78] width 50 height 12
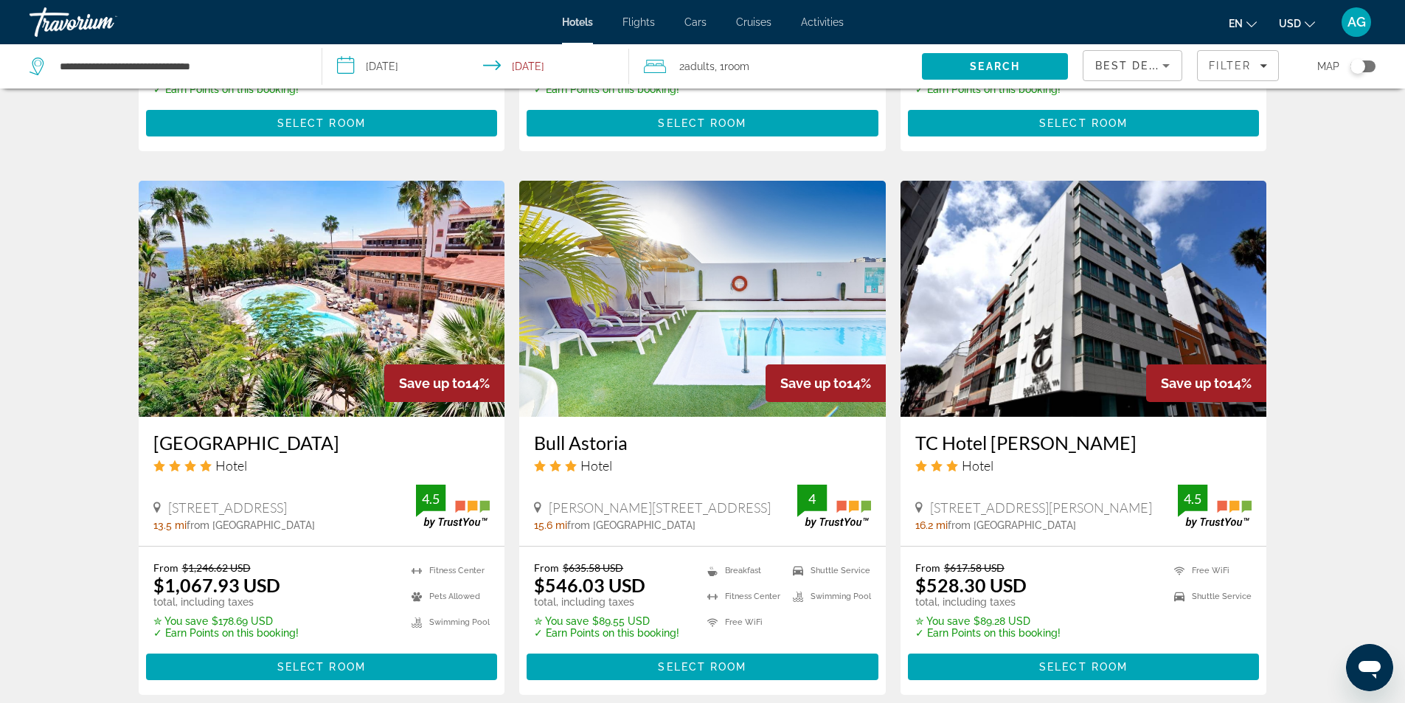
scroll to position [1658, 0]
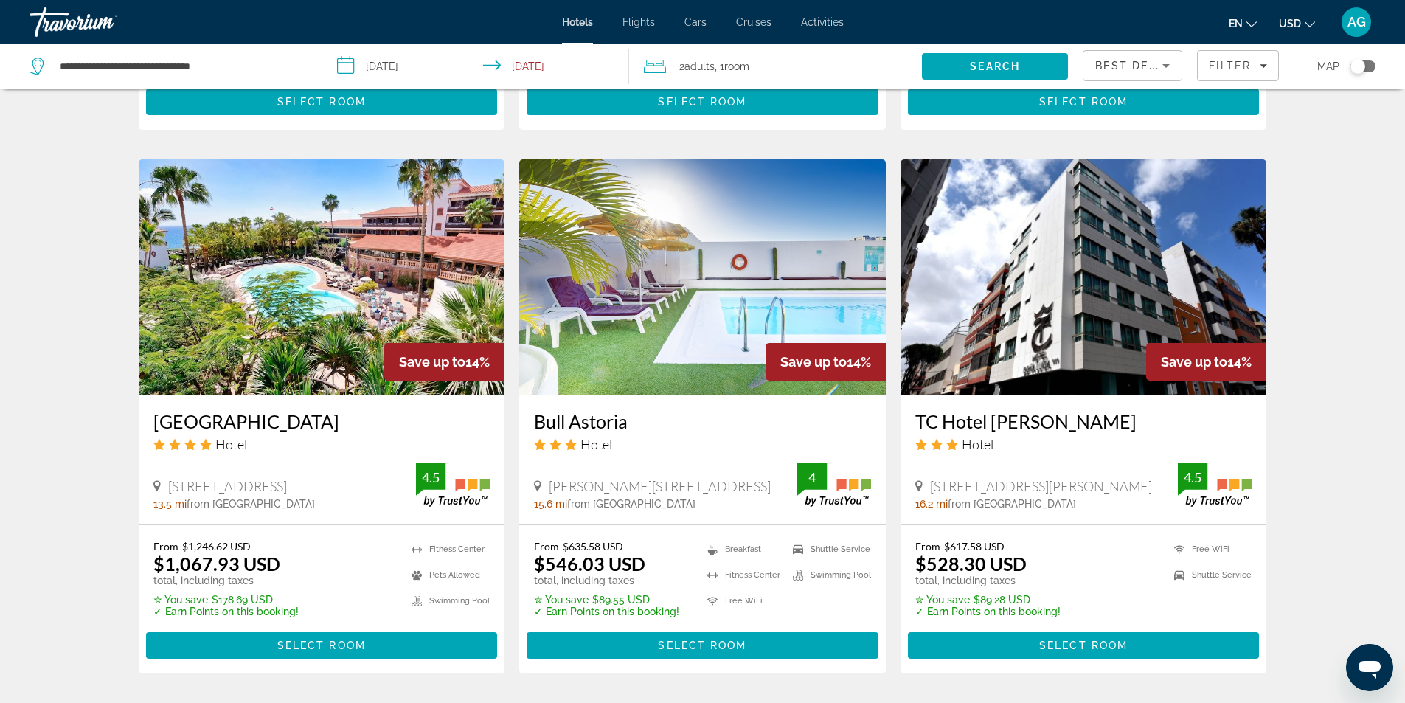
drag, startPoint x: 148, startPoint y: 405, endPoint x: 334, endPoint y: 408, distance: 185.9
click at [334, 408] on div "[GEOGRAPHIC_DATA] Hotel [STREET_ADDRESS] 13.5 mi from [GEOGRAPHIC_DATA] from ho…" at bounding box center [322, 459] width 367 height 129
copy h3 "[GEOGRAPHIC_DATA]"
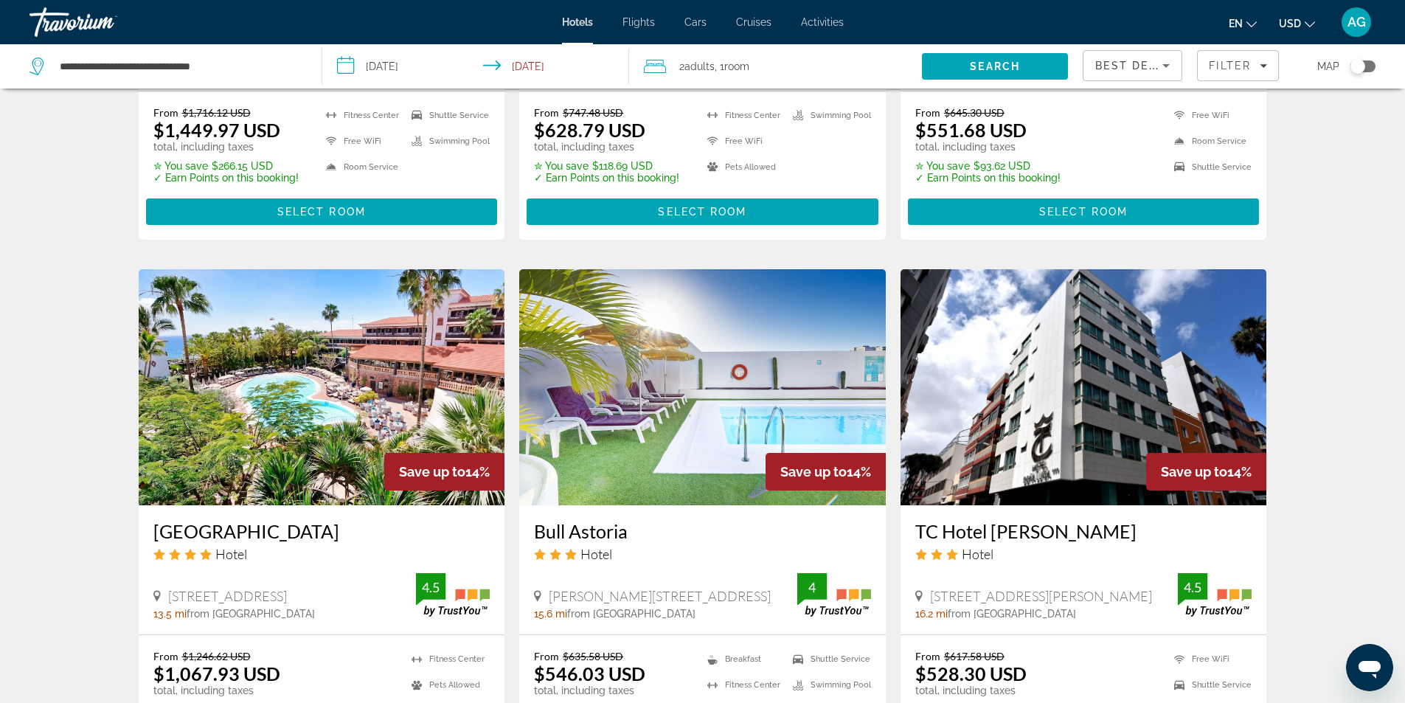
scroll to position [1697, 0]
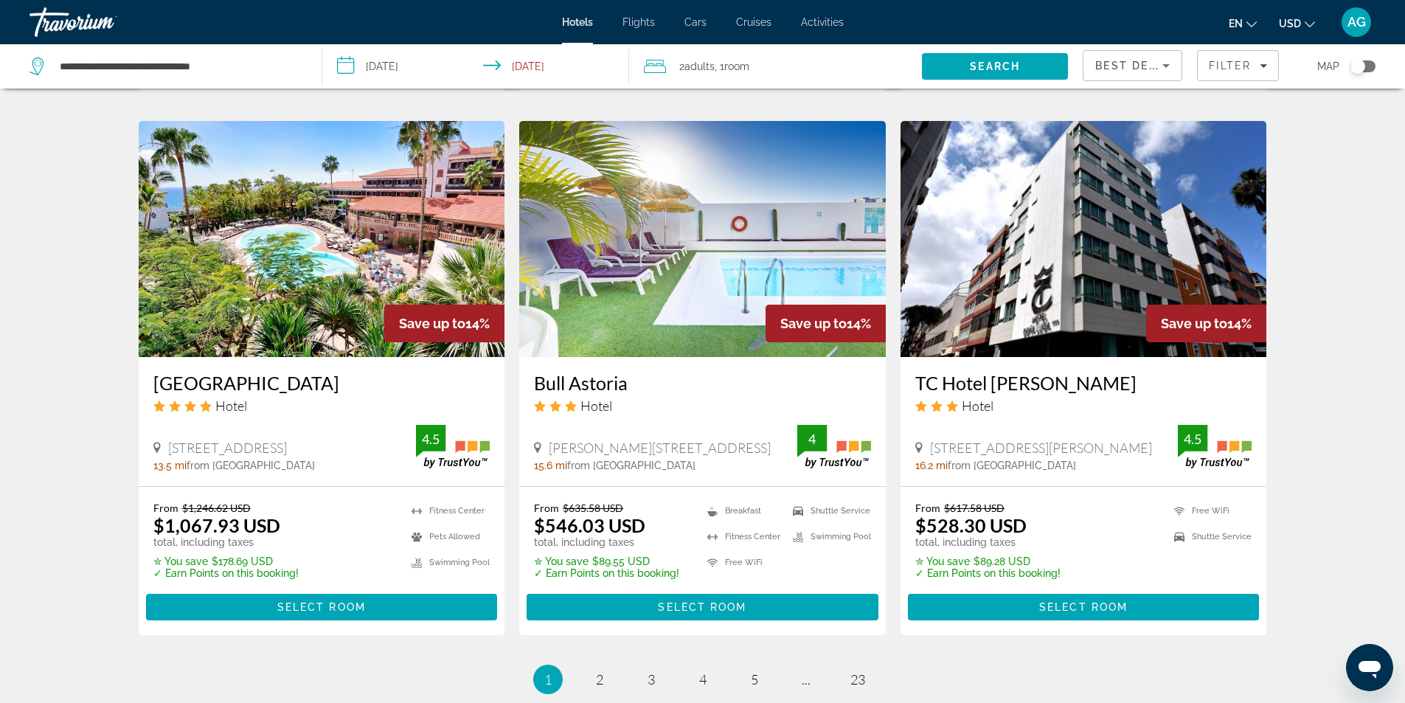
click at [329, 285] on img "Main content" at bounding box center [322, 239] width 367 height 236
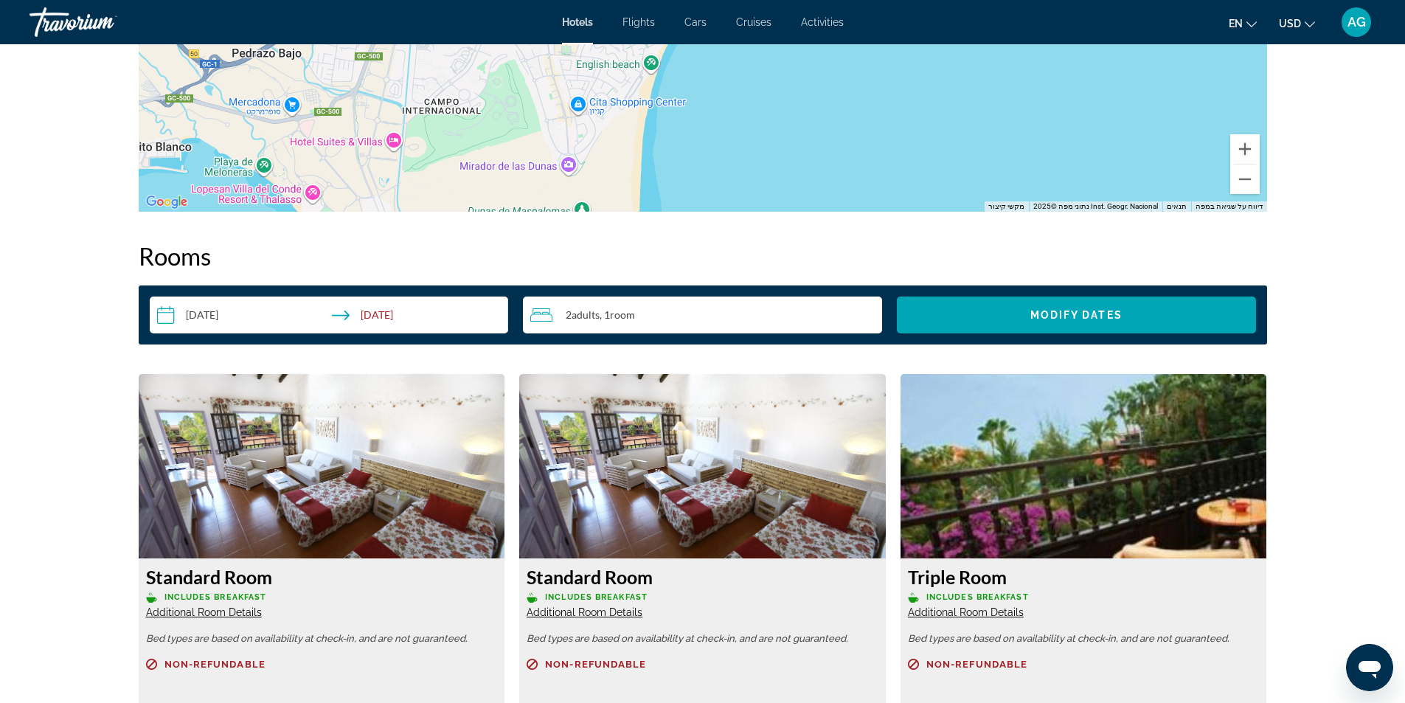
scroll to position [1475, 0]
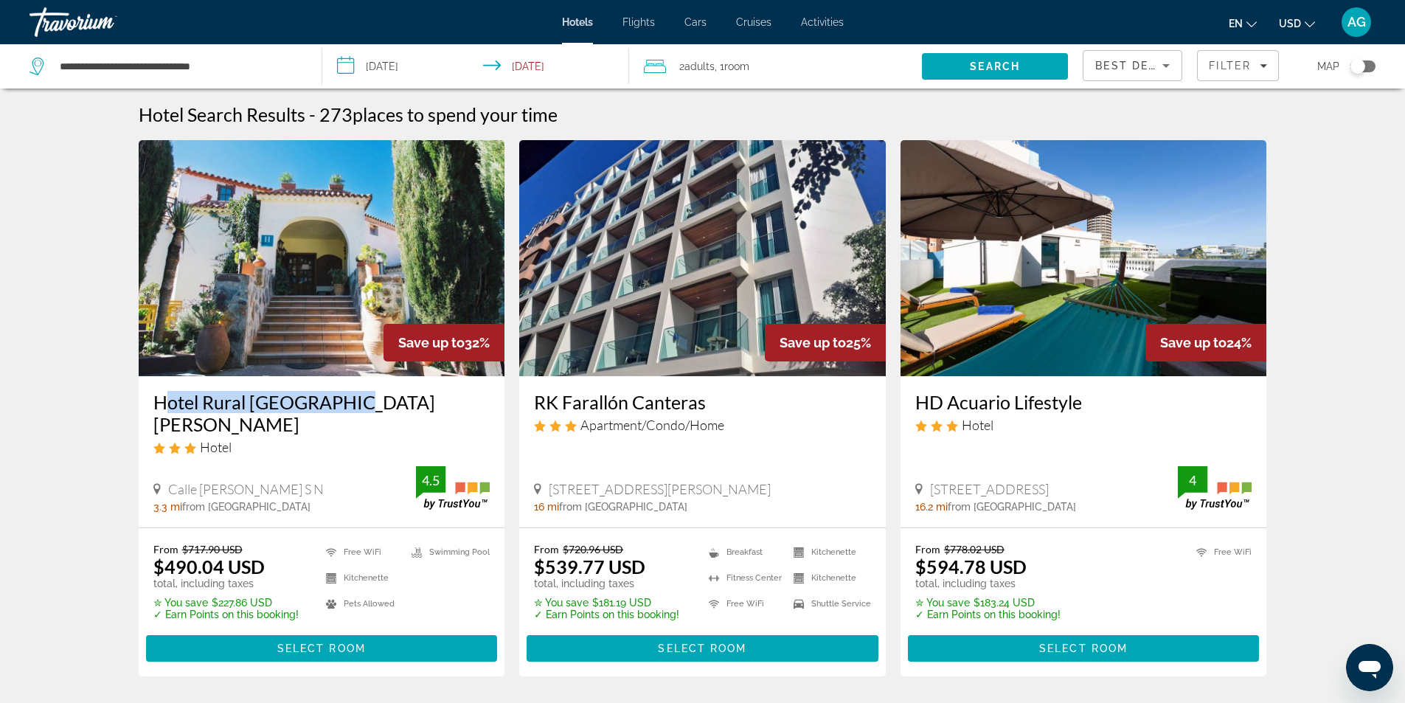
drag, startPoint x: 145, startPoint y: 408, endPoint x: 355, endPoint y: 406, distance: 210.2
click at [355, 406] on div "Hotel Rural [GEOGRAPHIC_DATA][PERSON_NAME] Hotel [GEOGRAPHIC_DATA][PERSON_NAME]…" at bounding box center [322, 451] width 367 height 151
copy h3 "Hotel Rural [GEOGRAPHIC_DATA][PERSON_NAME]"
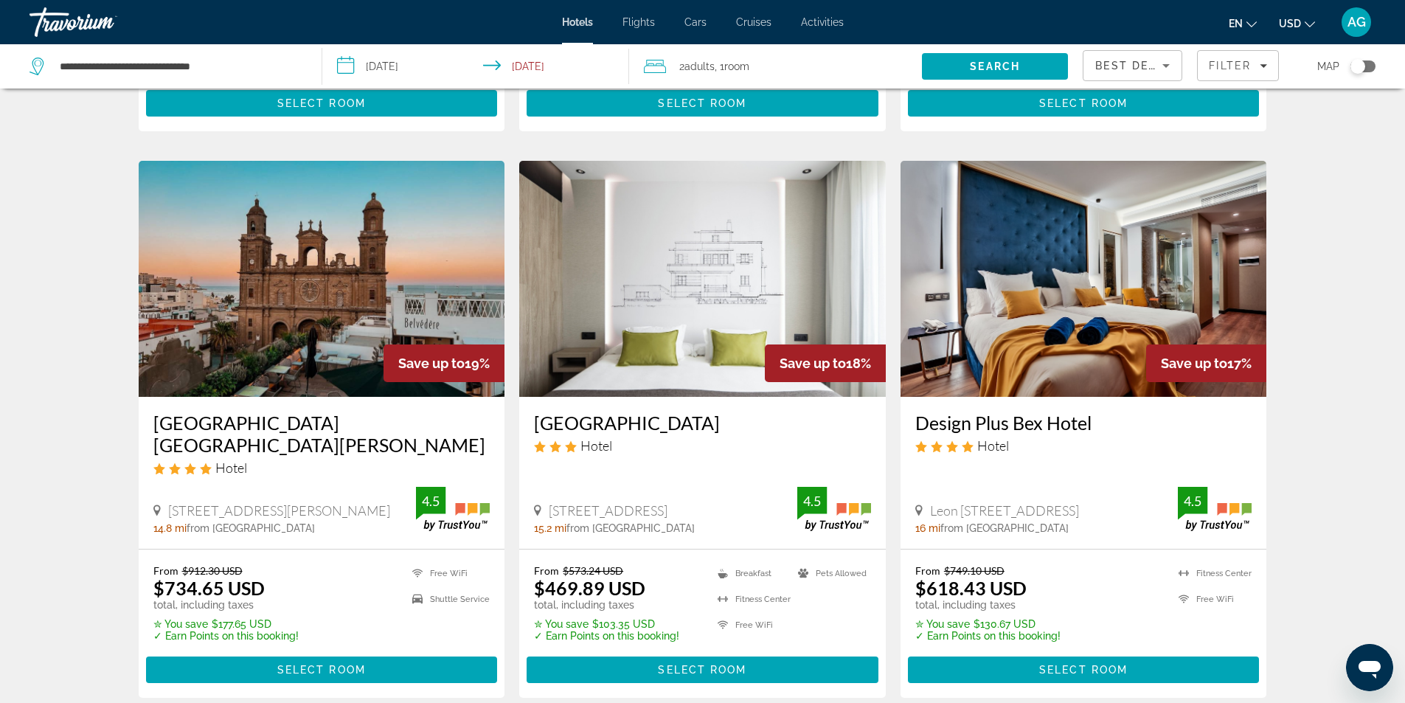
scroll to position [516, 0]
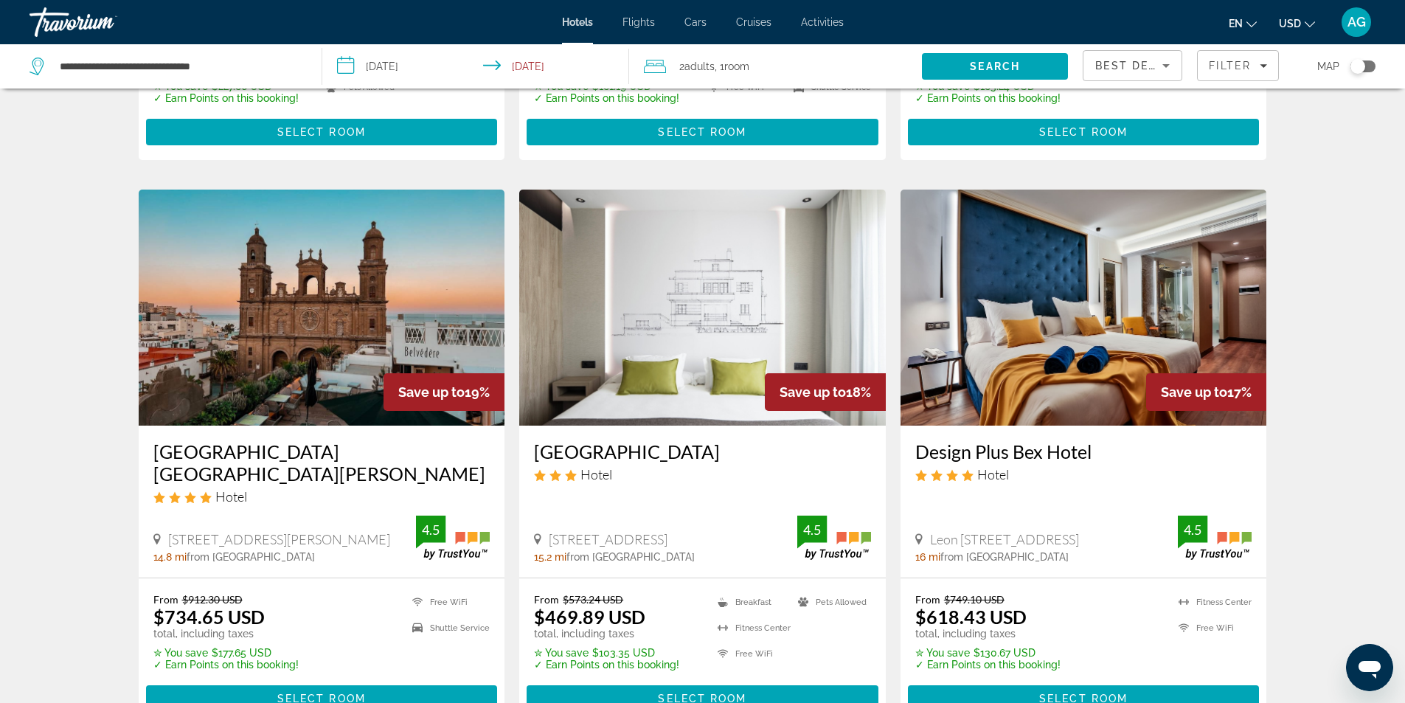
click at [258, 361] on img "Main content" at bounding box center [322, 308] width 367 height 236
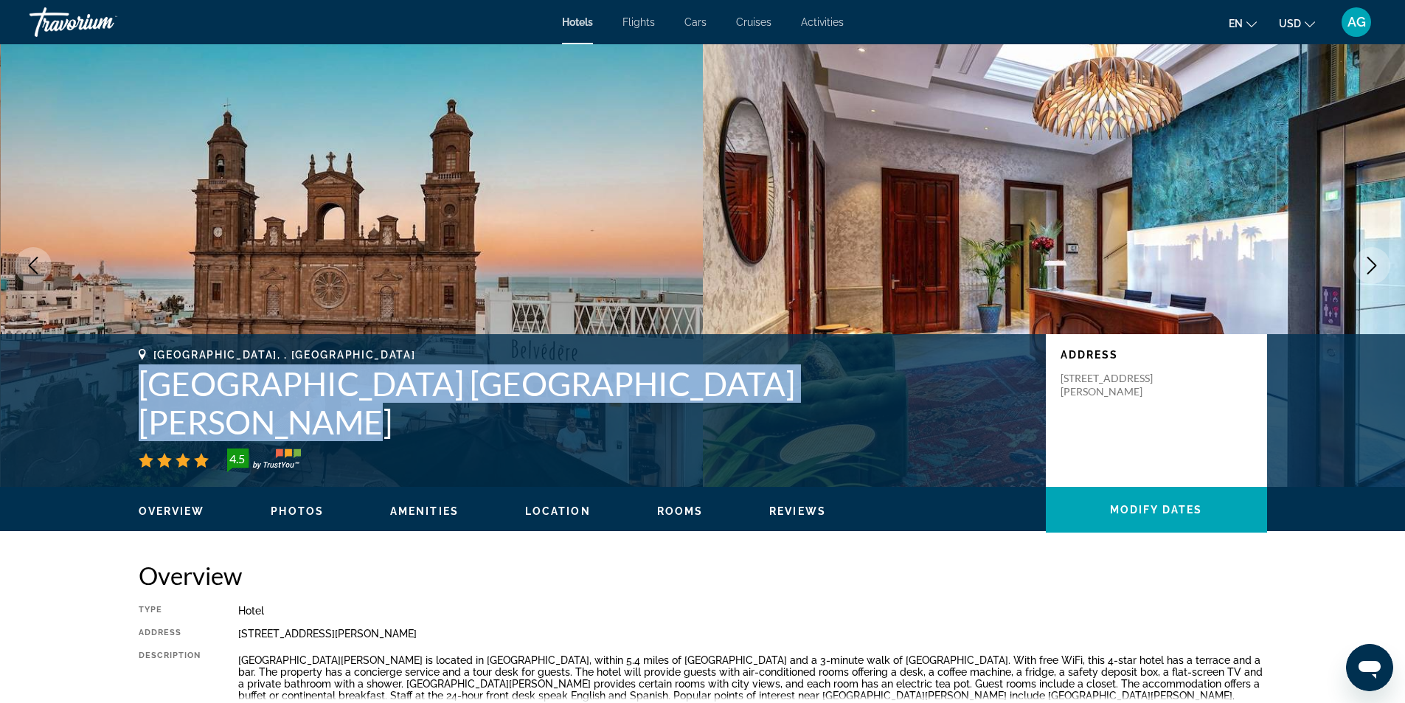
drag, startPoint x: 132, startPoint y: 415, endPoint x: 848, endPoint y: 426, distance: 715.6
click at [848, 426] on div "[GEOGRAPHIC_DATA], , [GEOGRAPHIC_DATA] [GEOGRAPHIC_DATA] [GEOGRAPHIC_DATA][PERS…" at bounding box center [703, 410] width 1188 height 123
copy h1 "[GEOGRAPHIC_DATA] [GEOGRAPHIC_DATA][PERSON_NAME]"
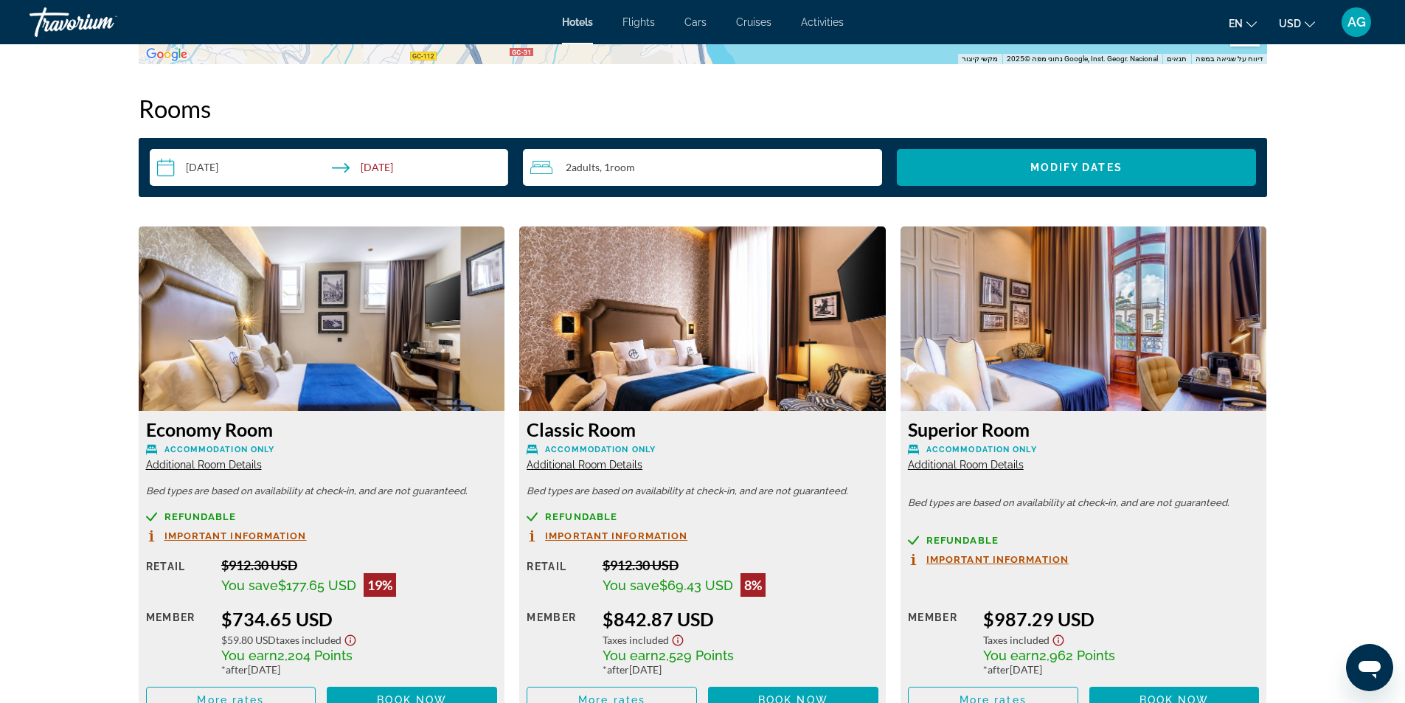
scroll to position [1844, 0]
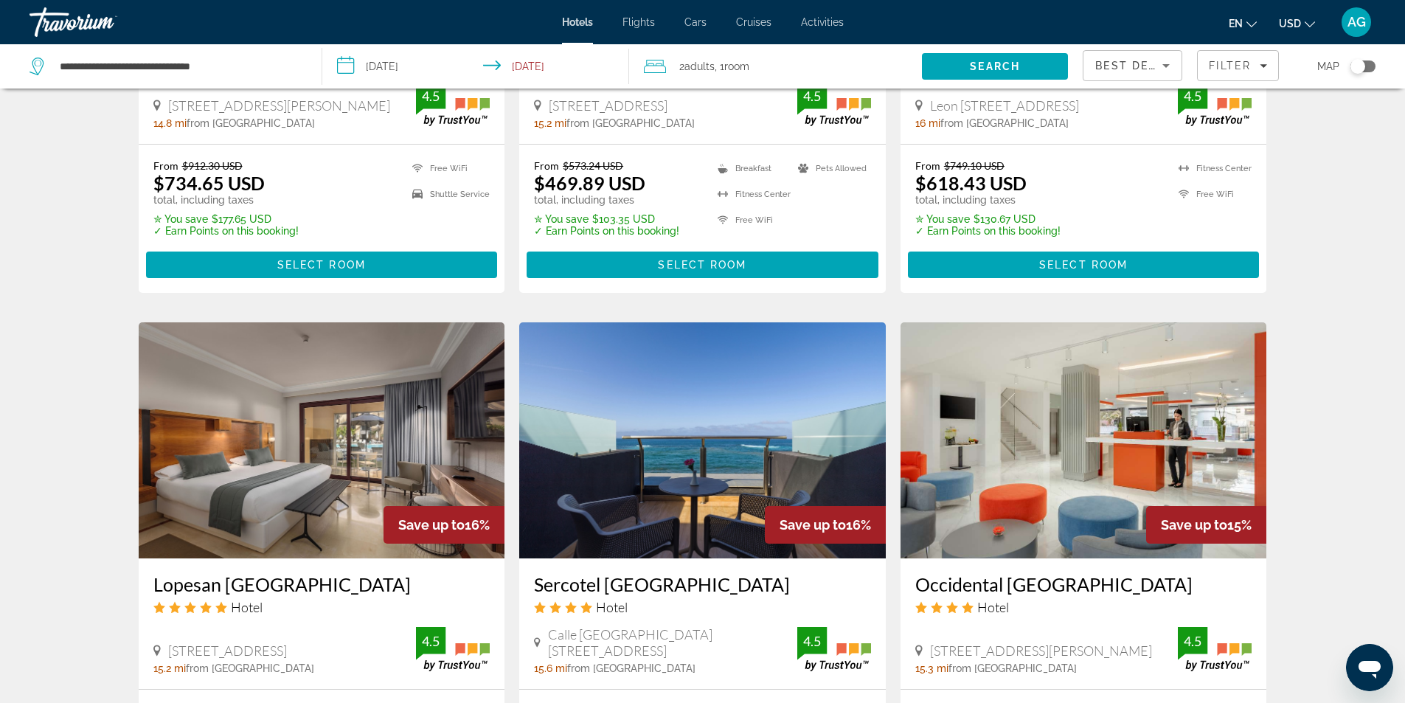
scroll to position [1180, 0]
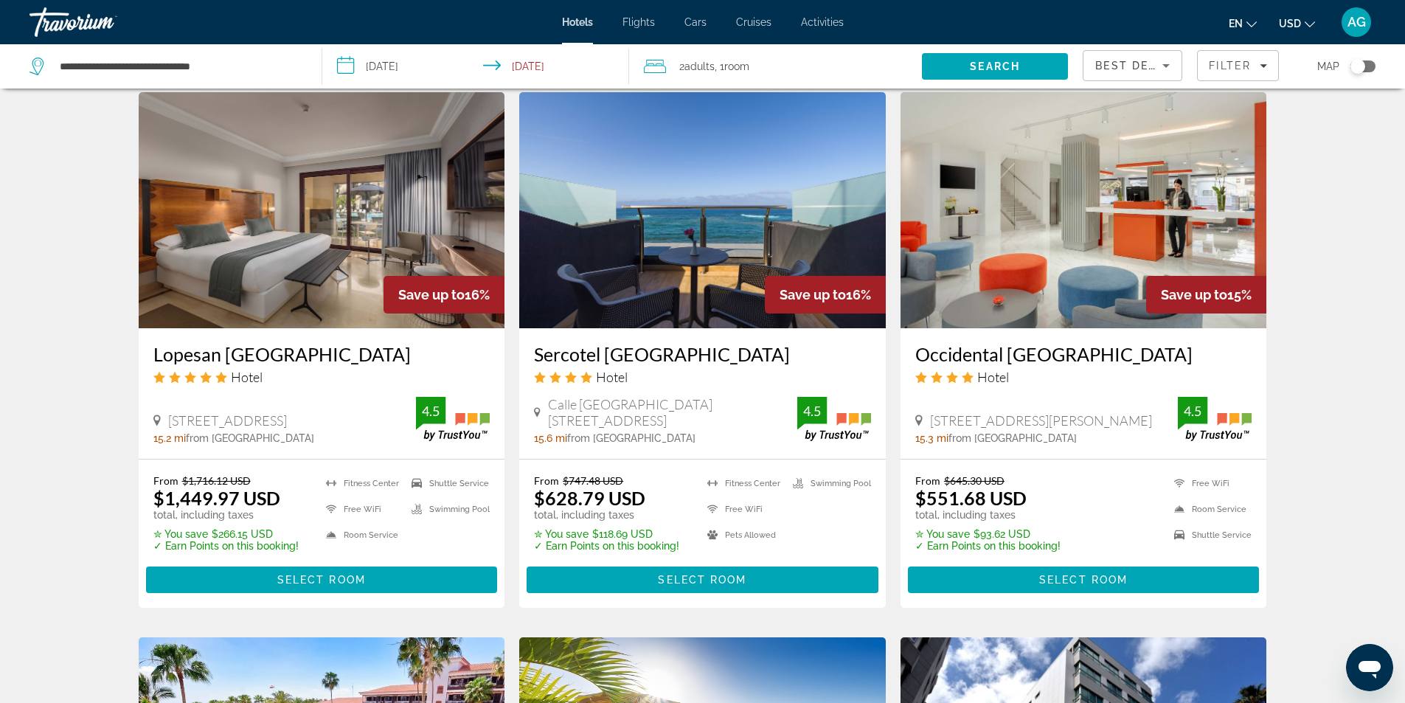
drag, startPoint x: 150, startPoint y: 334, endPoint x: 417, endPoint y: 338, distance: 267.1
click at [479, 338] on div "Lopesan [GEOGRAPHIC_DATA] Hotel [GEOGRAPHIC_DATA], 1, [GEOGRAPHIC_DATA] 15.2 mi…" at bounding box center [322, 393] width 367 height 131
copy h3 "Lopesan [GEOGRAPHIC_DATA]"
